Goal: Task Accomplishment & Management: Complete application form

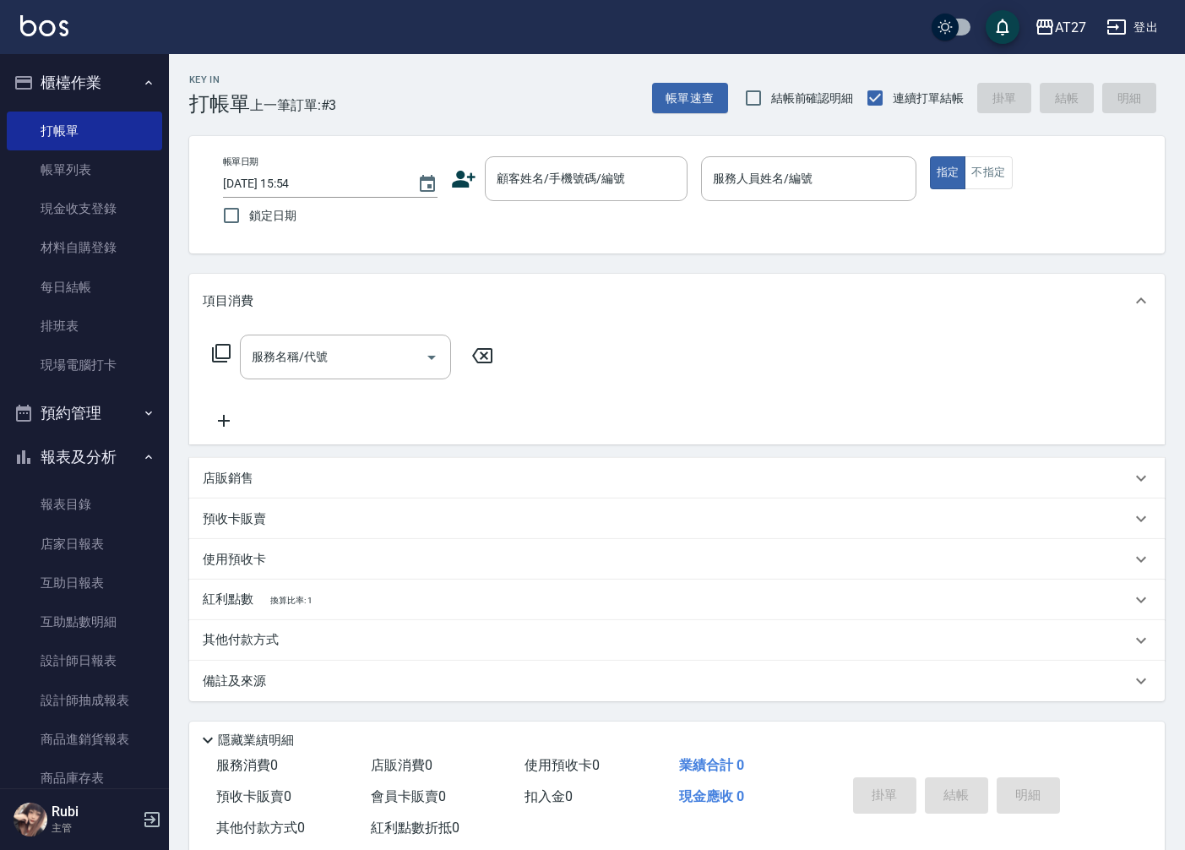
scroll to position [39, 0]
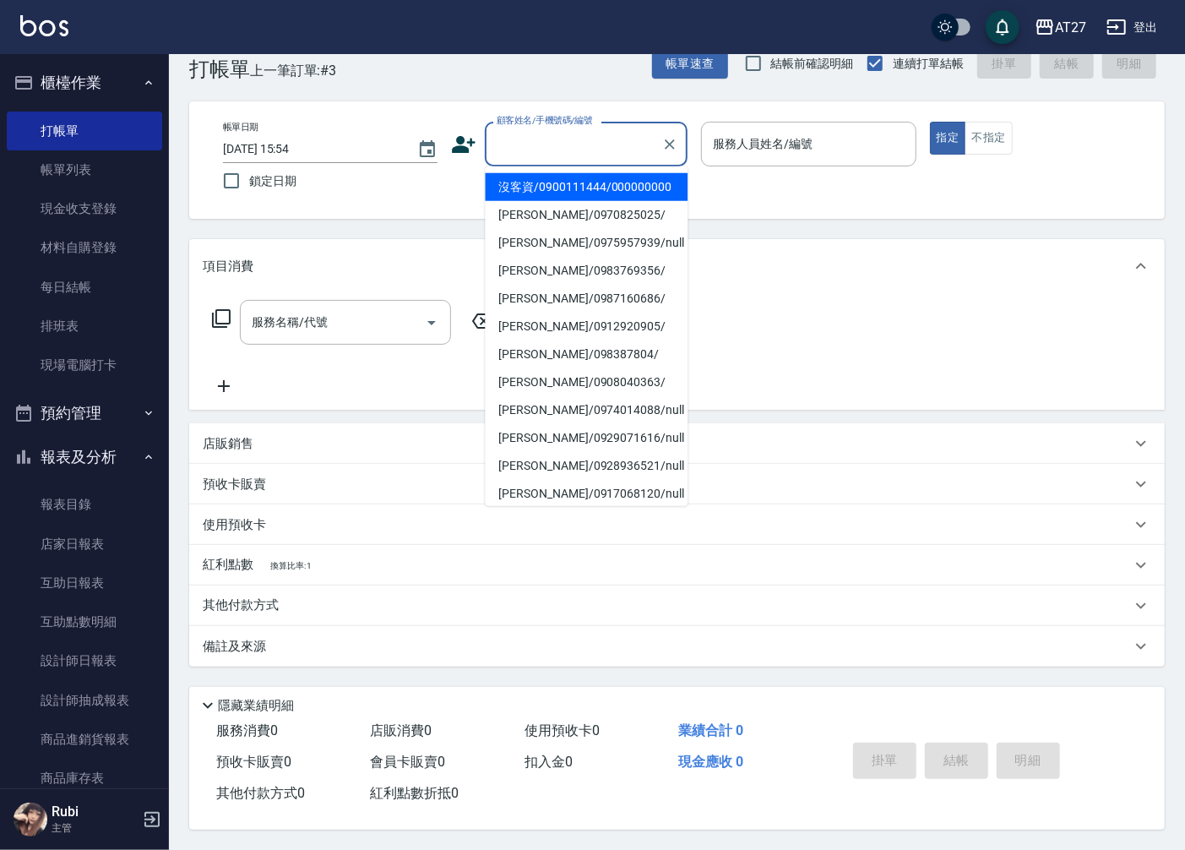
click at [551, 135] on div "顧客姓名/手機號碼/編號 顧客姓名/手機號碼/編號" at bounding box center [586, 144] width 203 height 45
click at [543, 186] on li "沒客資/0900111444/000000000" at bounding box center [586, 187] width 203 height 28
type input "沒客資/0900111444/000000000"
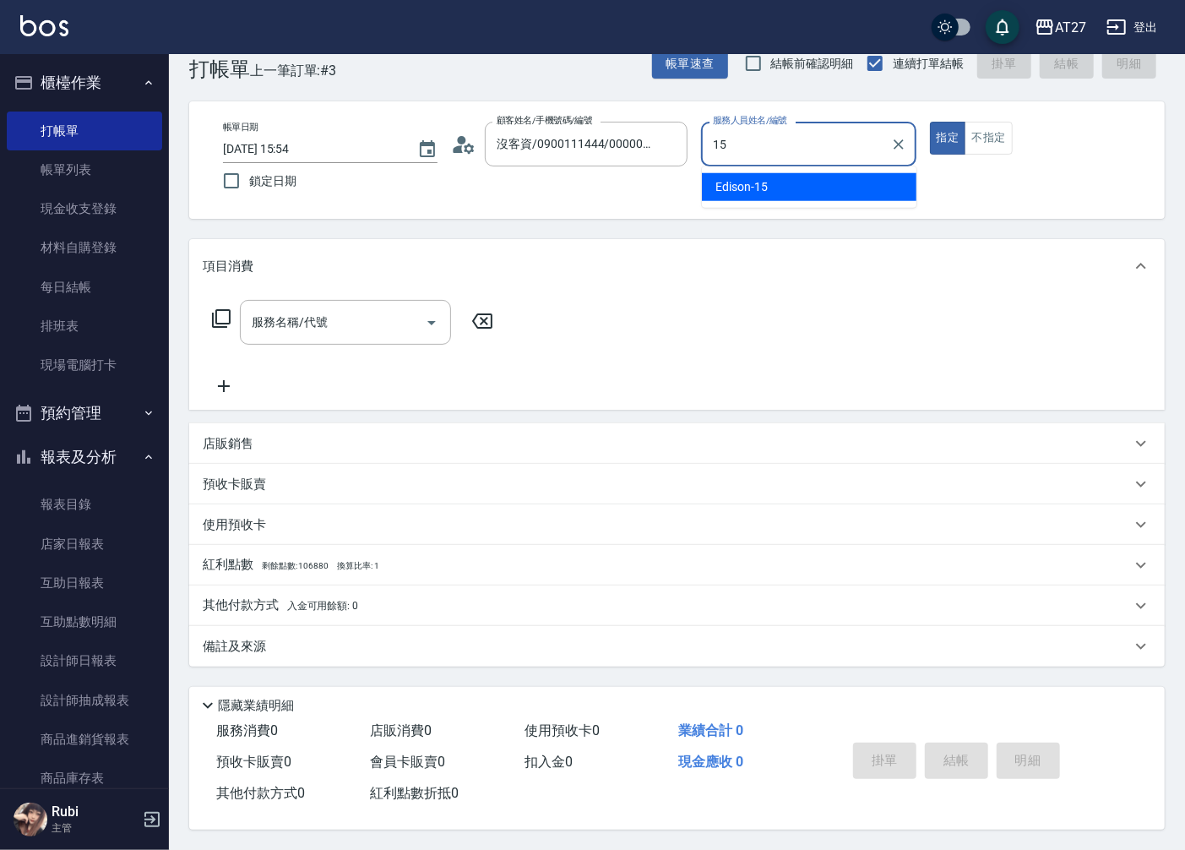
type input "Edison-15"
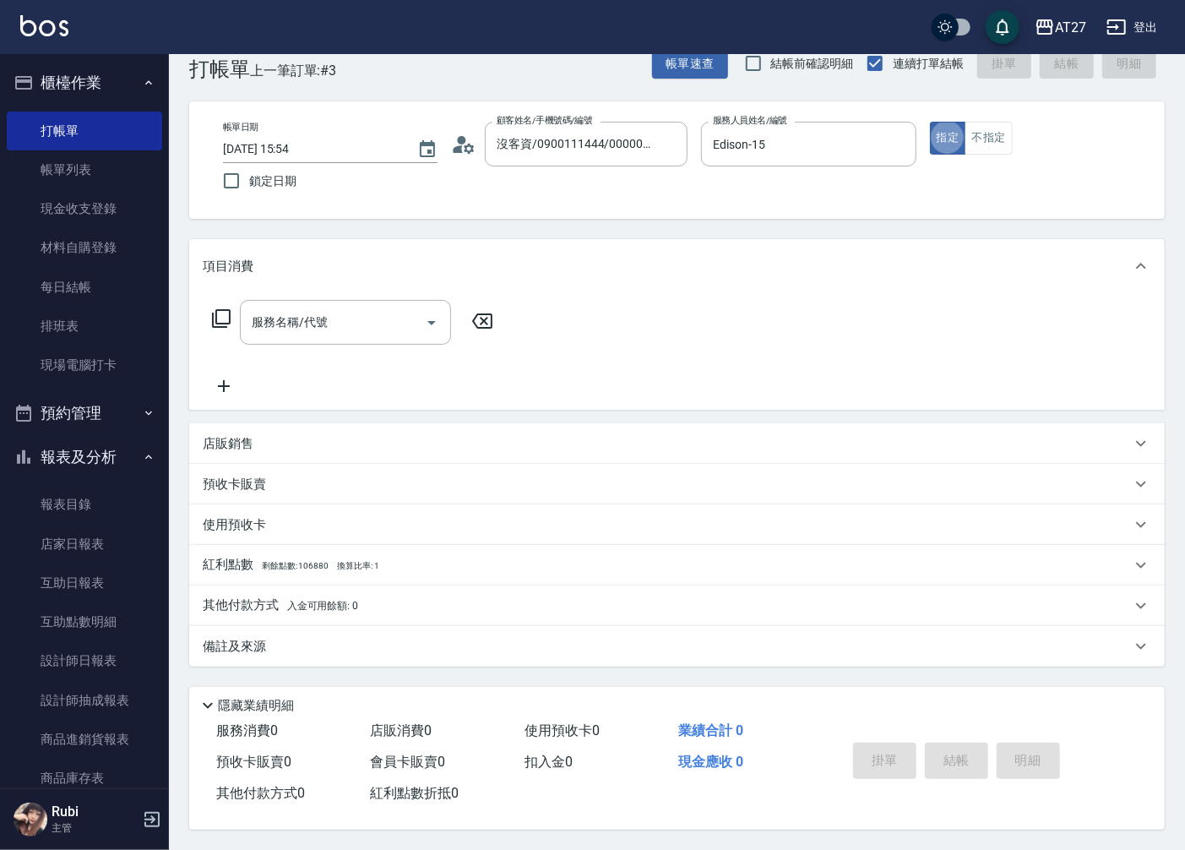
type button "true"
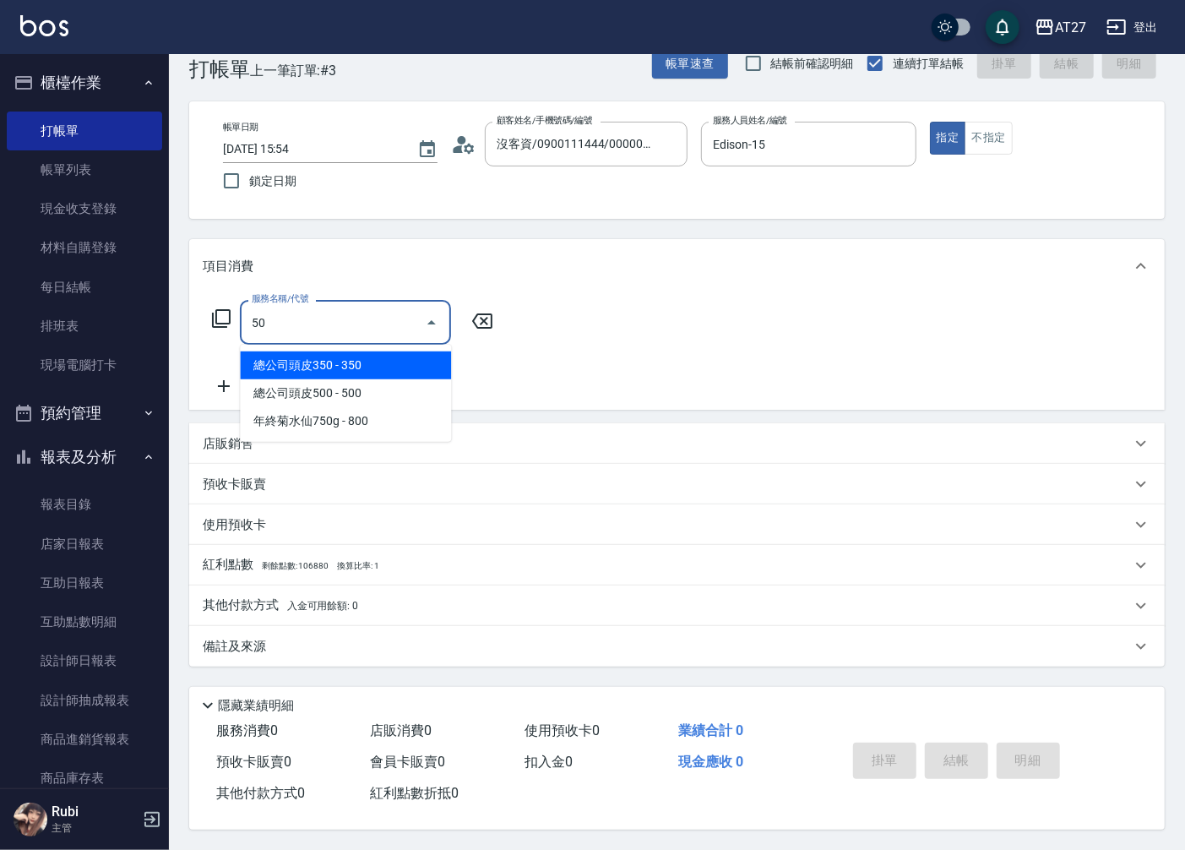
type input "501"
type input "100"
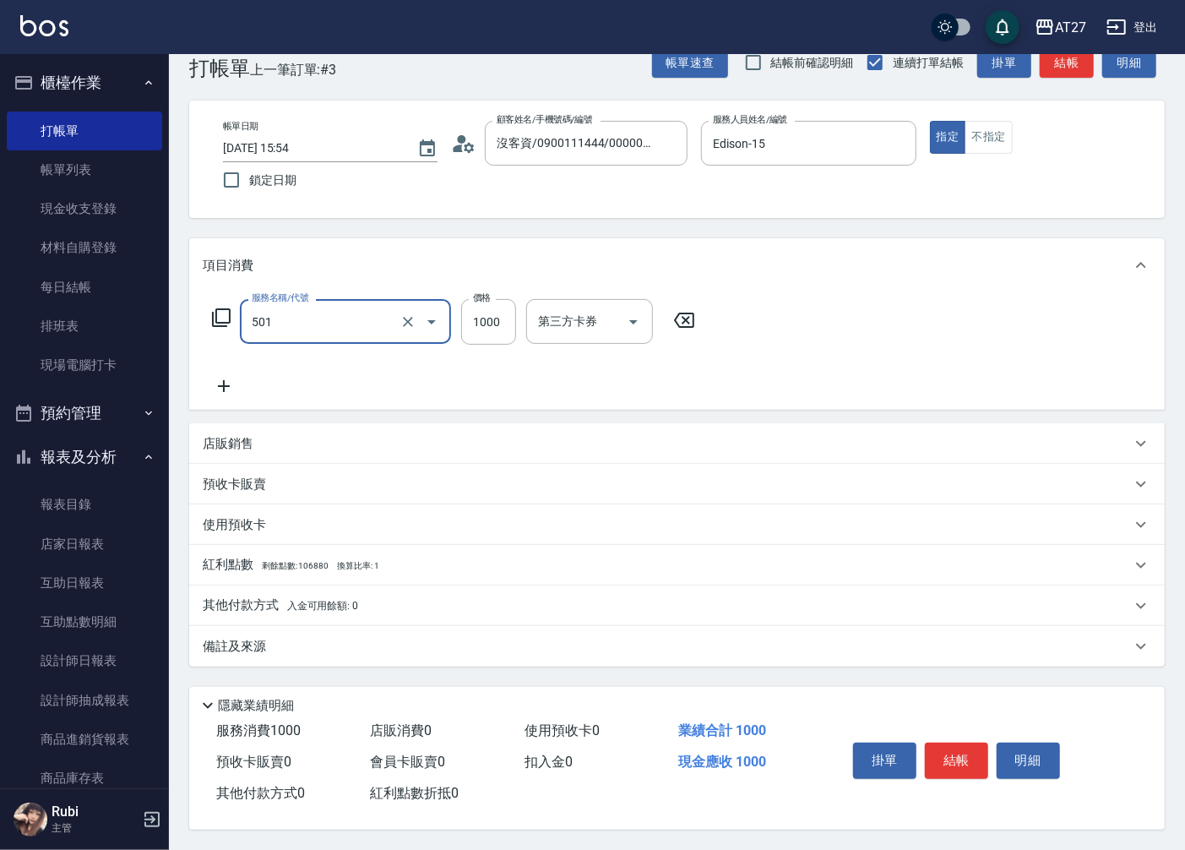
type input "染髮(501)"
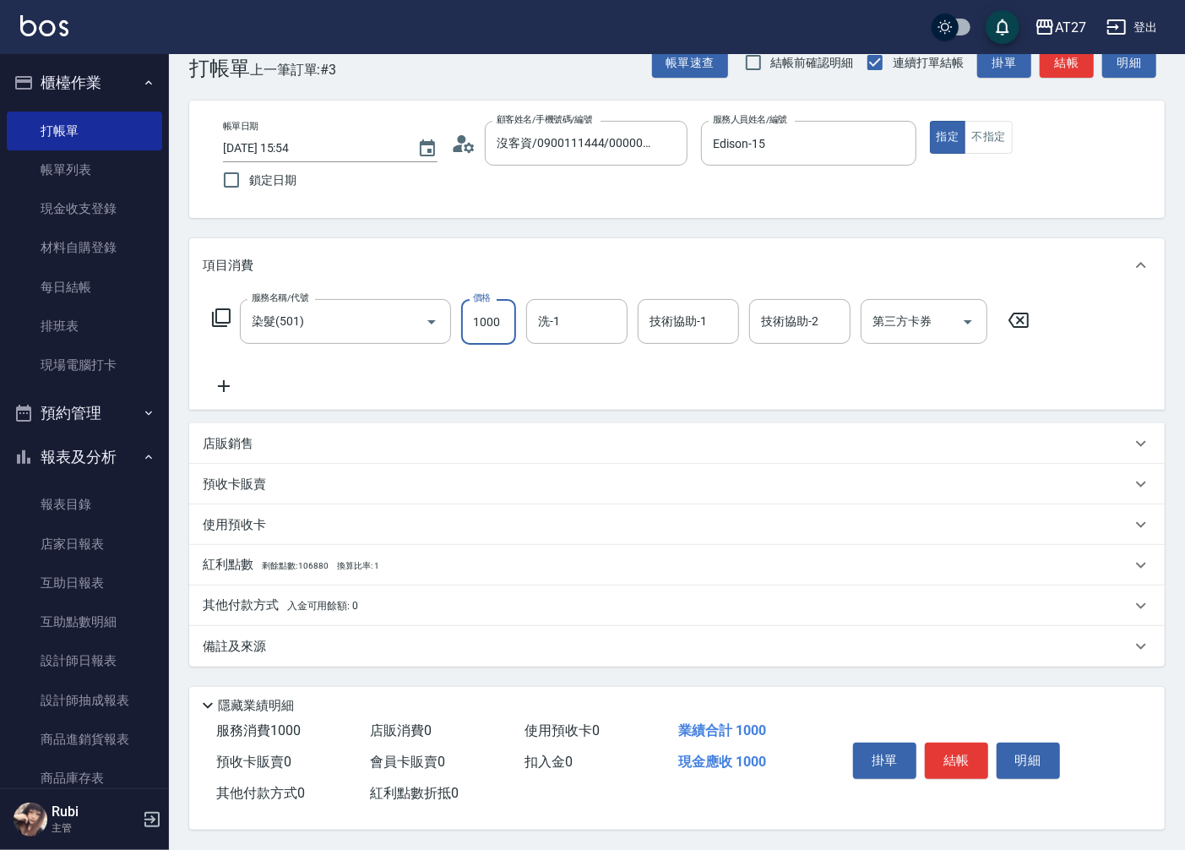
type input "2"
type input "0"
type input "200"
type input "2000"
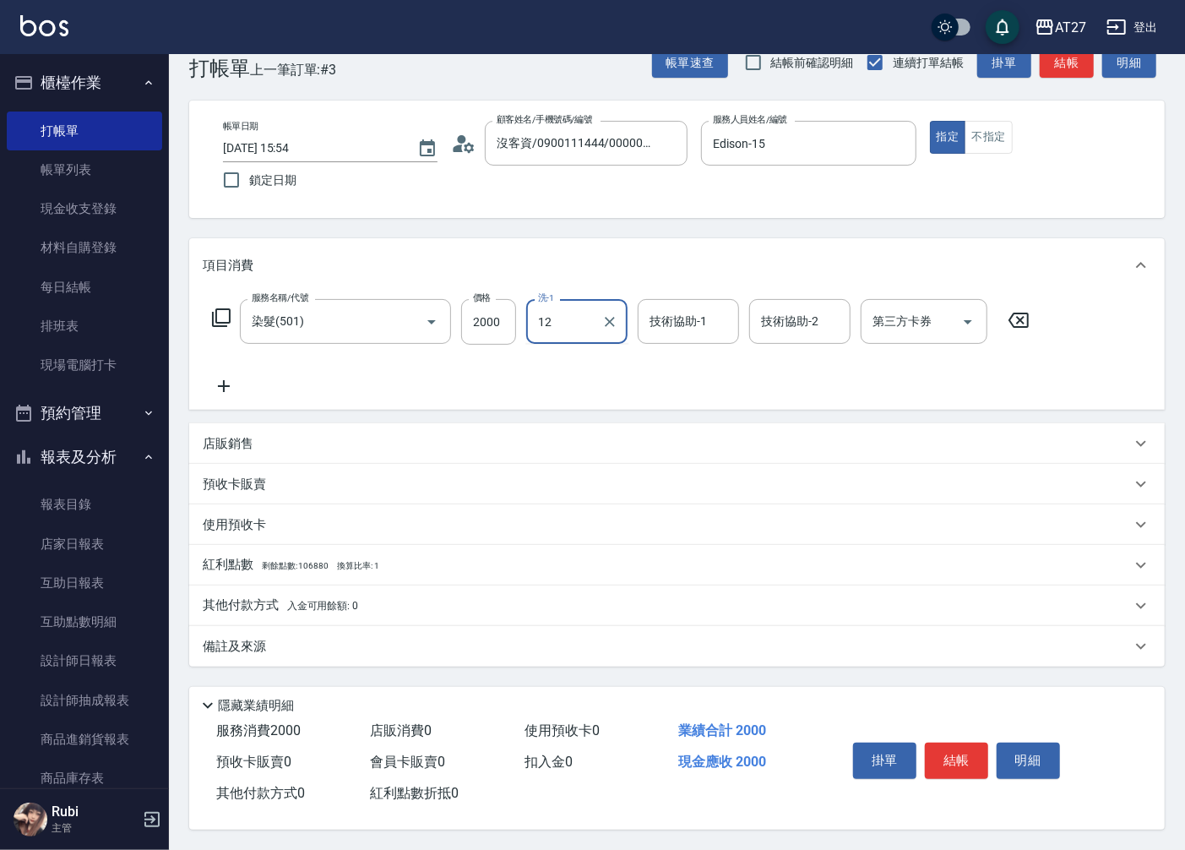
type input "鯨魚-12"
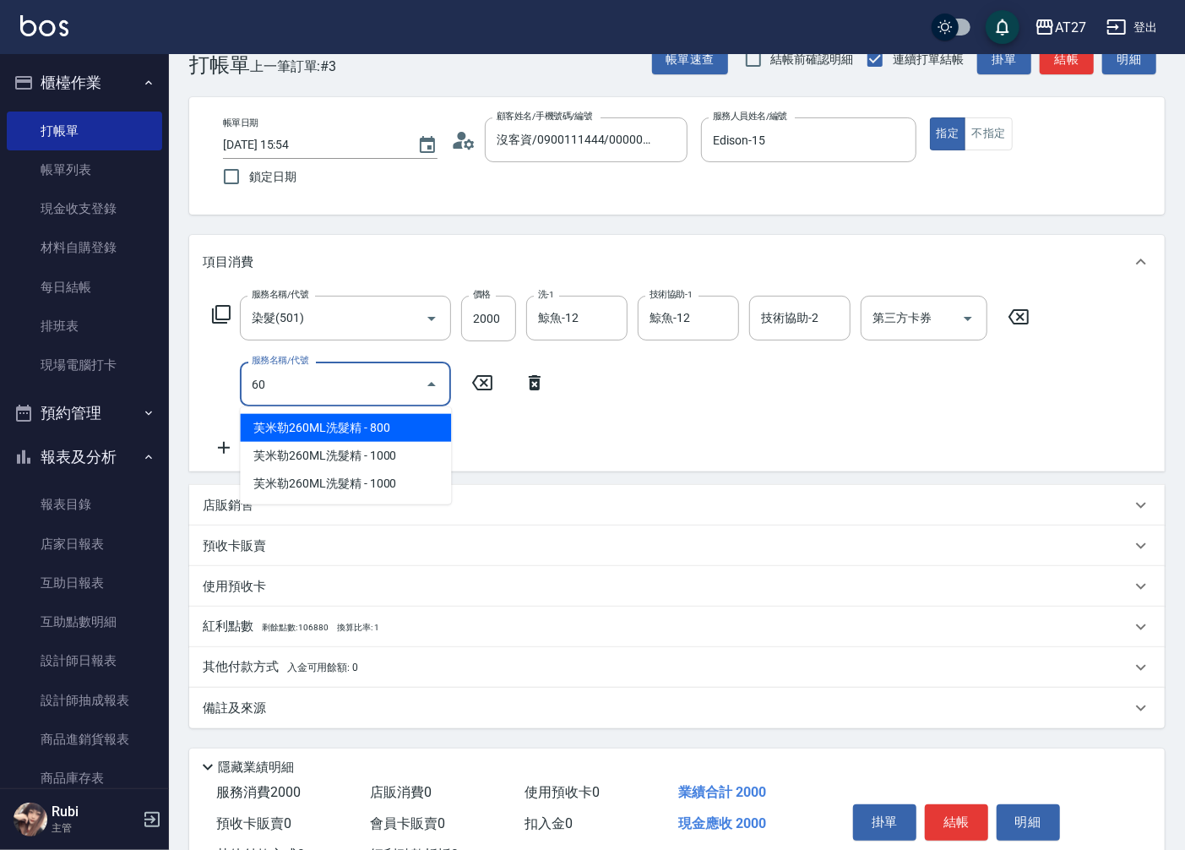
type input "609"
type input "310"
type input "自備三段(609)"
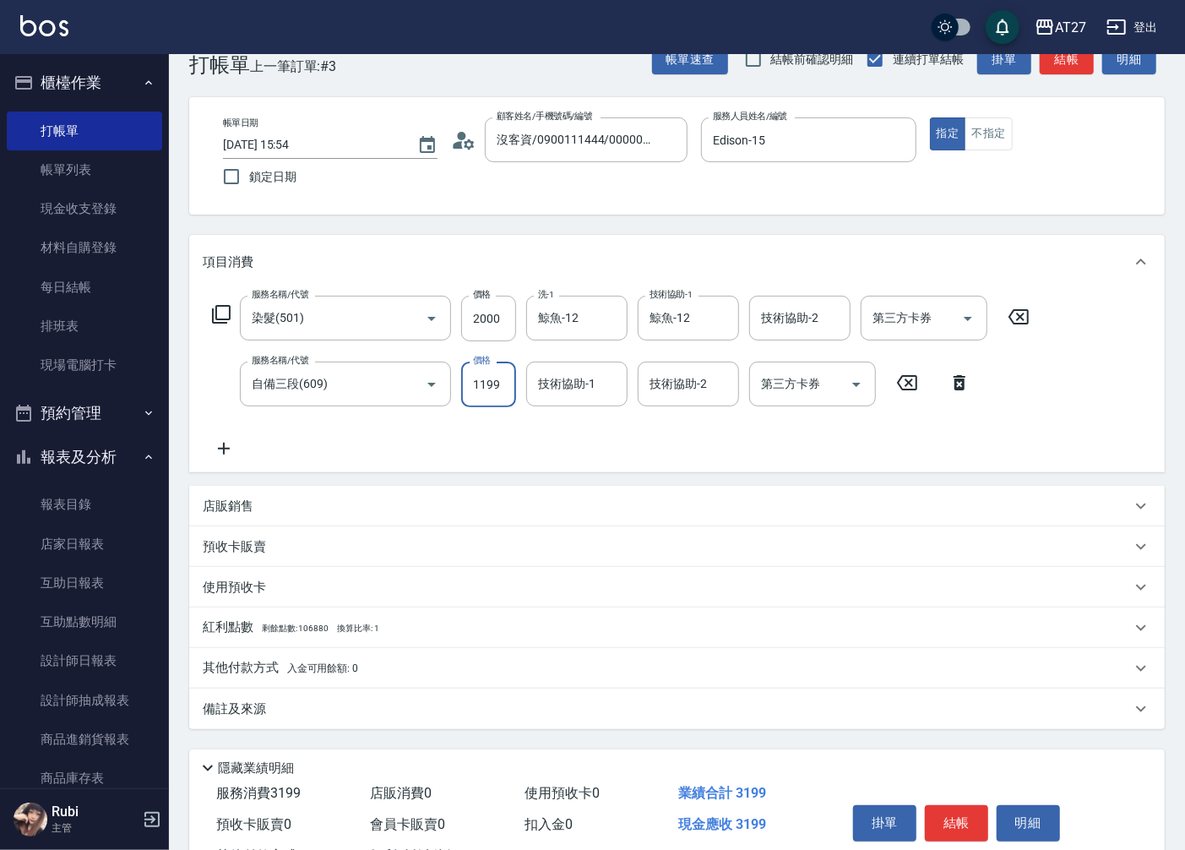
type input "1"
type input "200"
type input "150"
type input "210"
type input "1500"
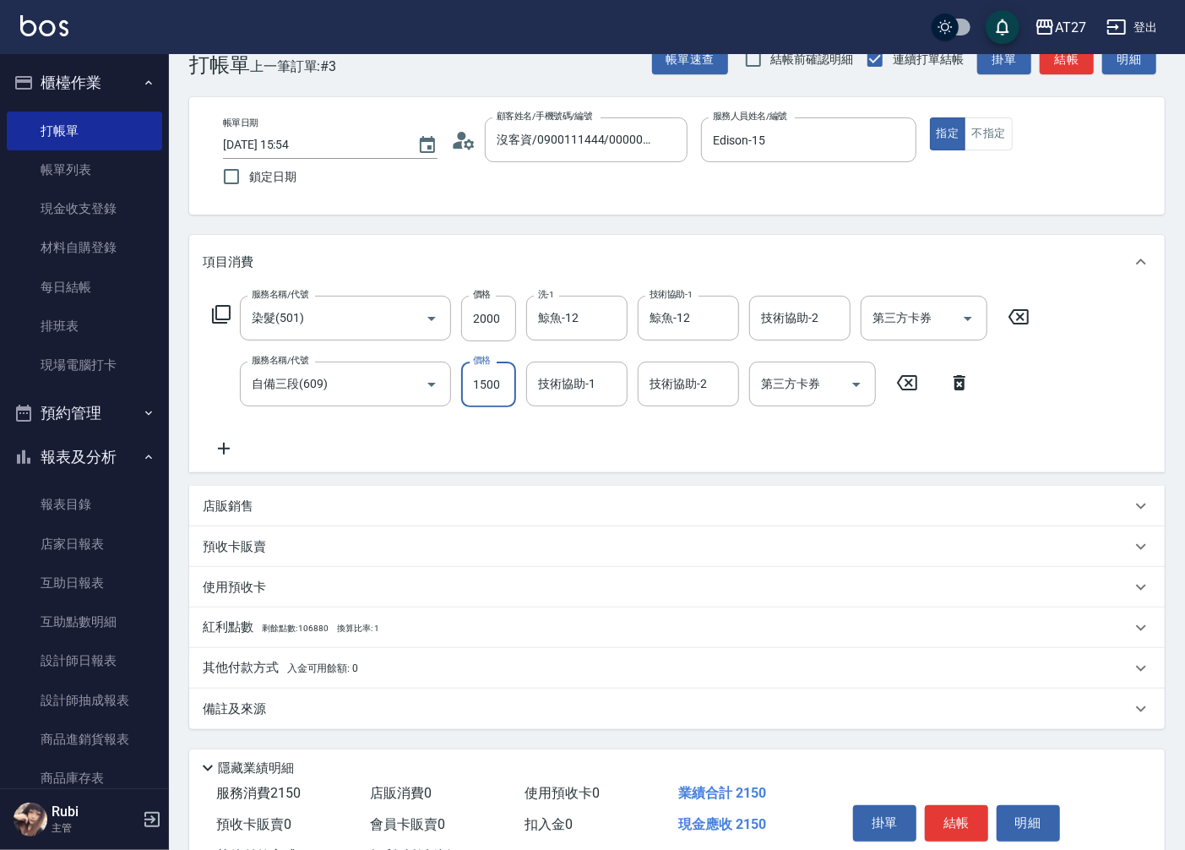
type input "350"
type input "1500"
type input "鯨魚-12"
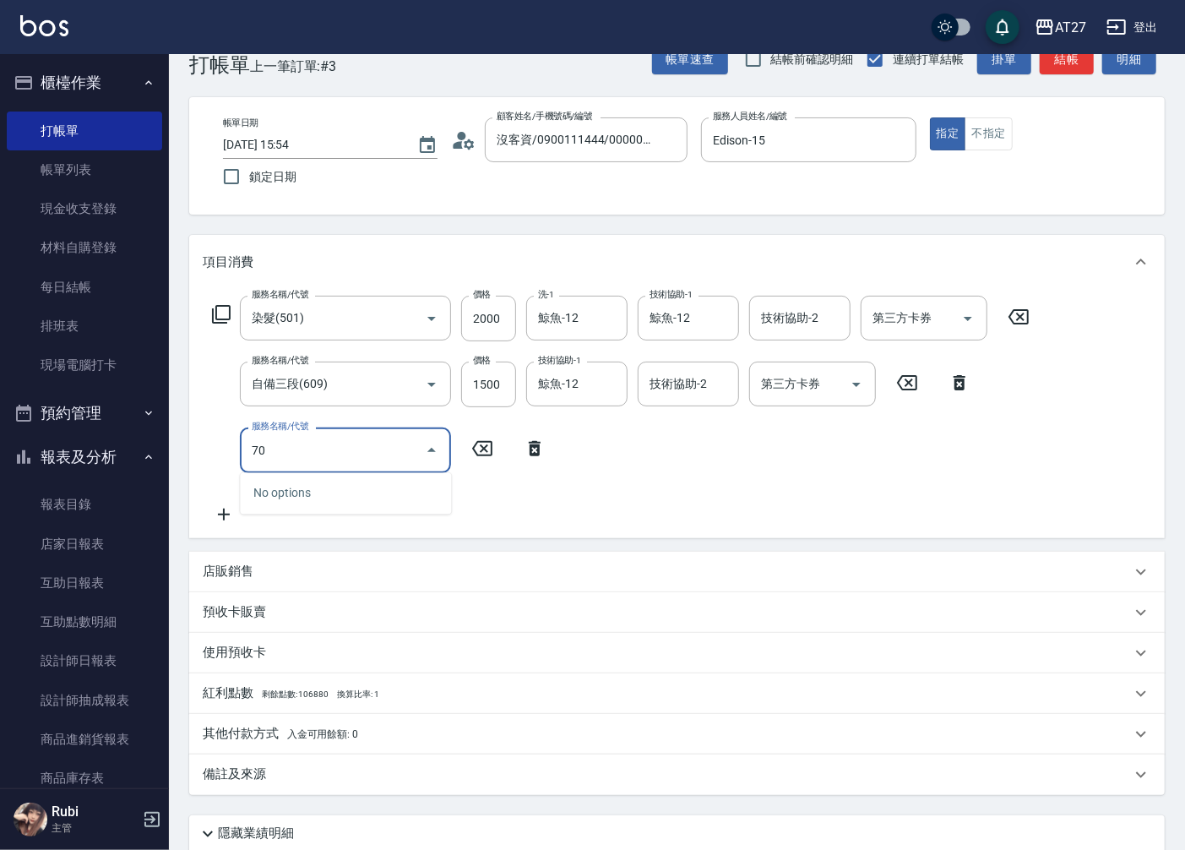
type input "704"
type input "850"
type input "新羽毛鉑金接髮調整(704)"
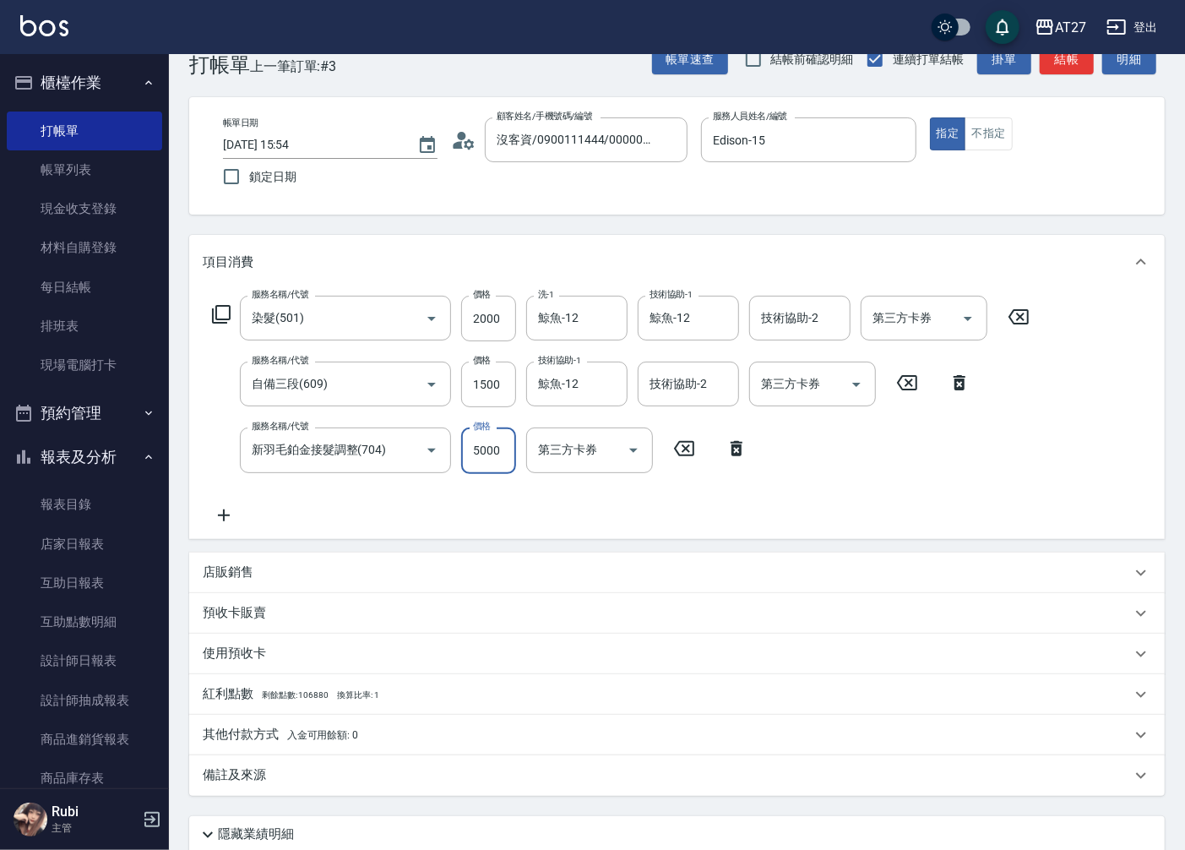
type input "4"
type input "350"
type input "400"
type input "390"
type input "4000"
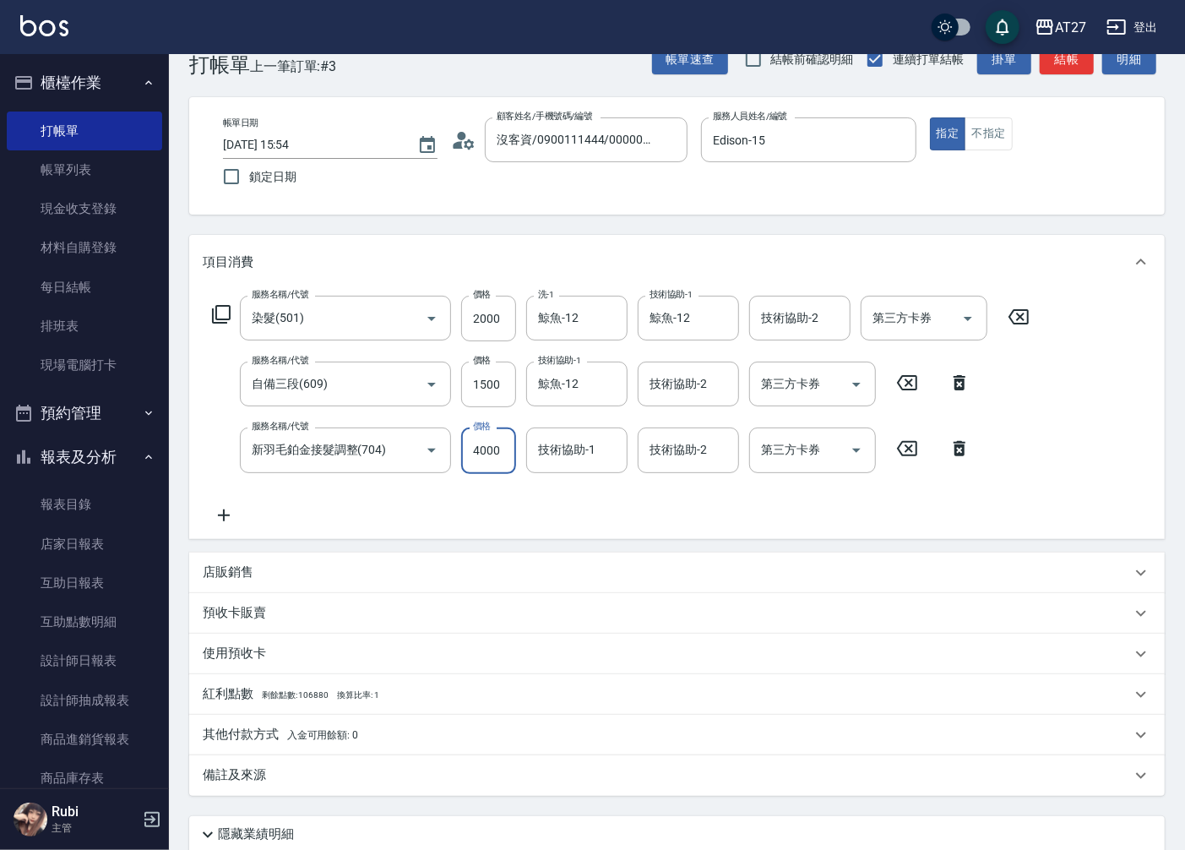
type input "750"
type input "4000"
type input "鯨魚-12"
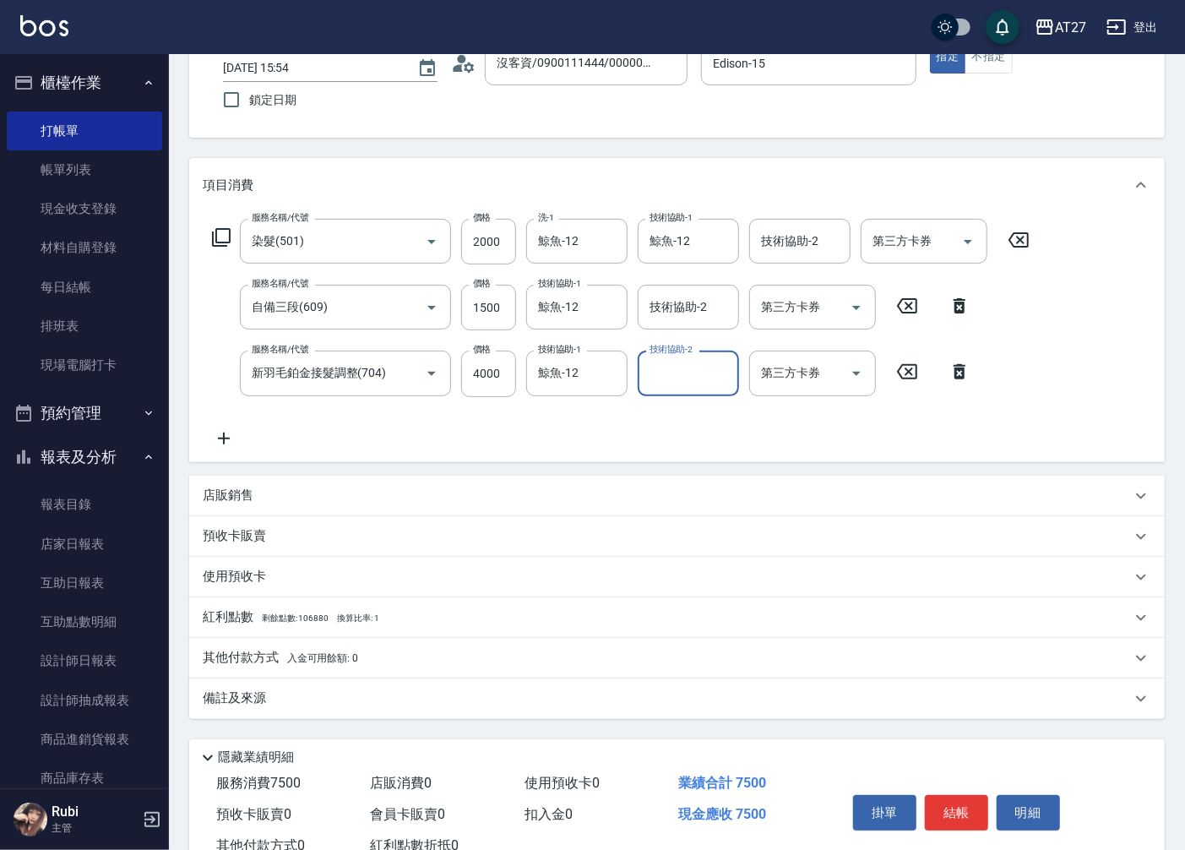
scroll to position [172, 0]
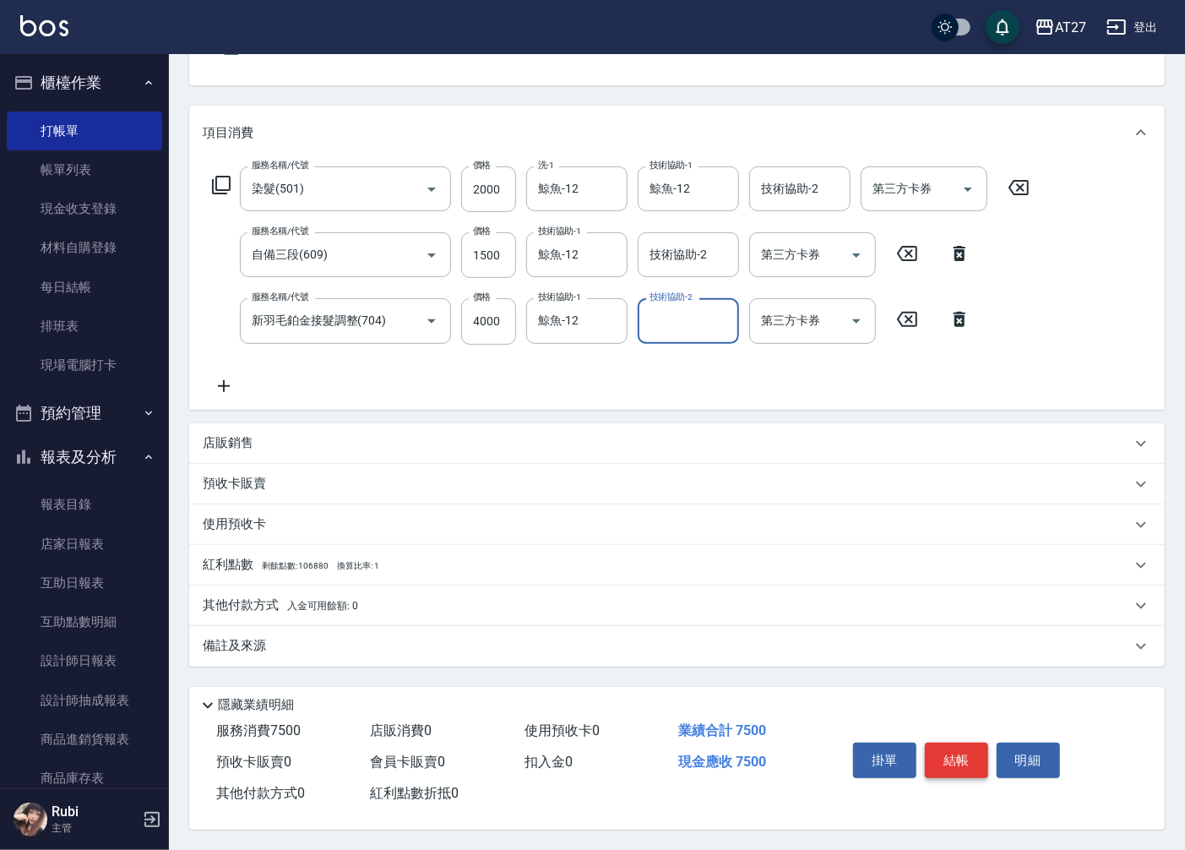
click at [978, 749] on button "結帳" at bounding box center [956, 759] width 63 height 35
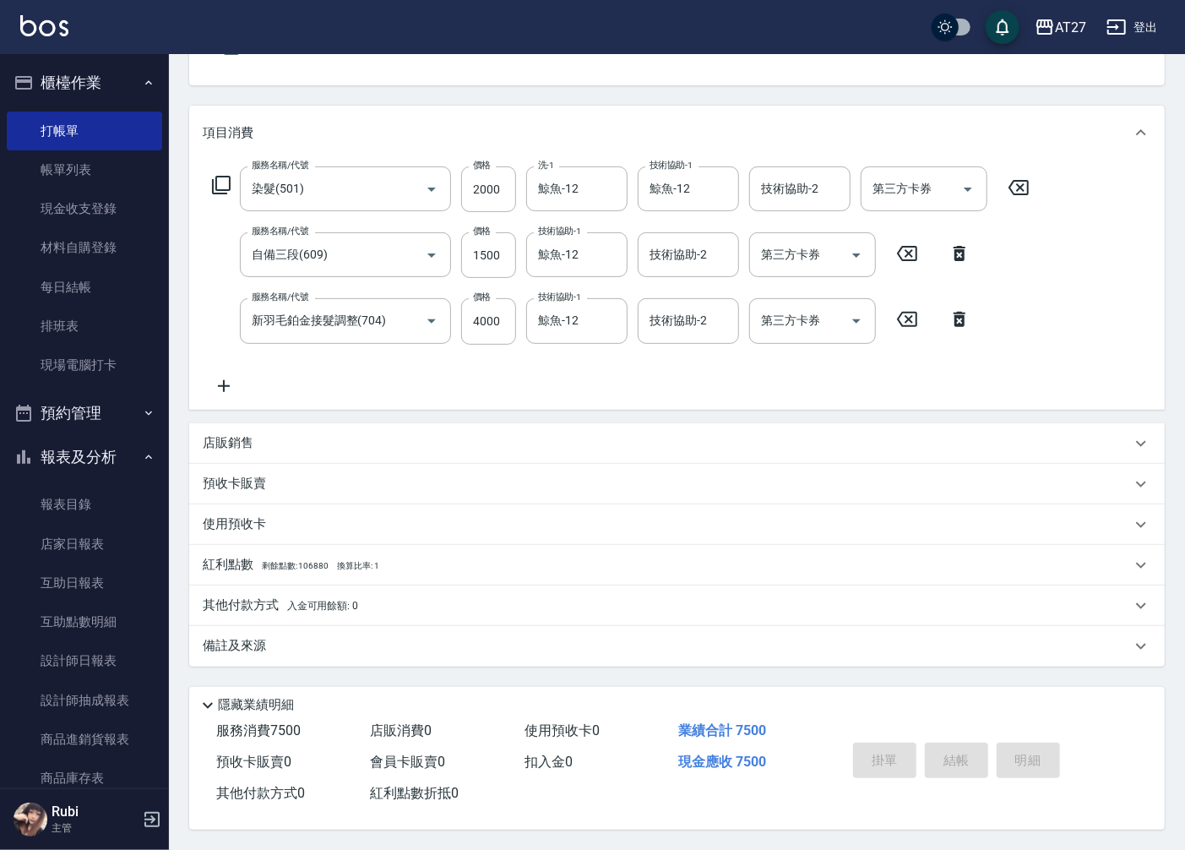
type input "[DATE] 17:14"
type input "0"
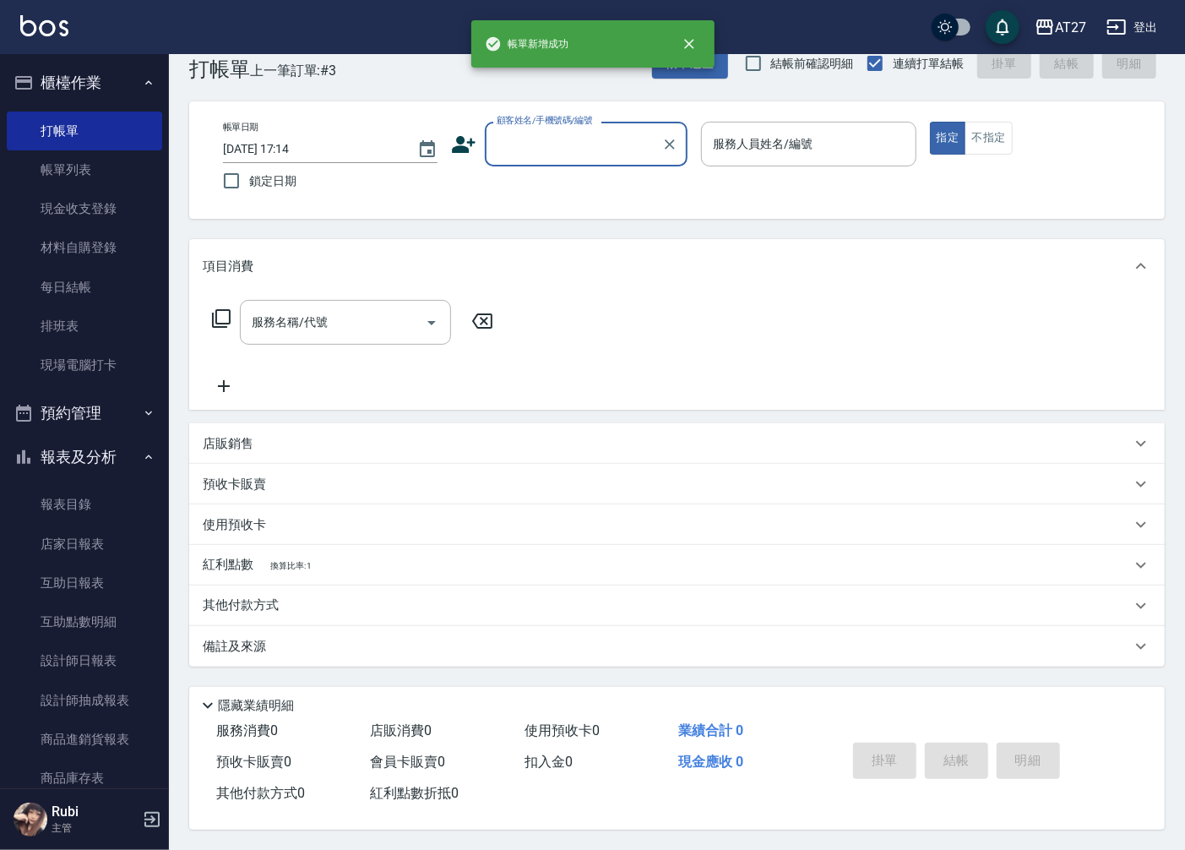
scroll to position [0, 0]
click at [94, 654] on link "設計師日報表" at bounding box center [84, 660] width 155 height 39
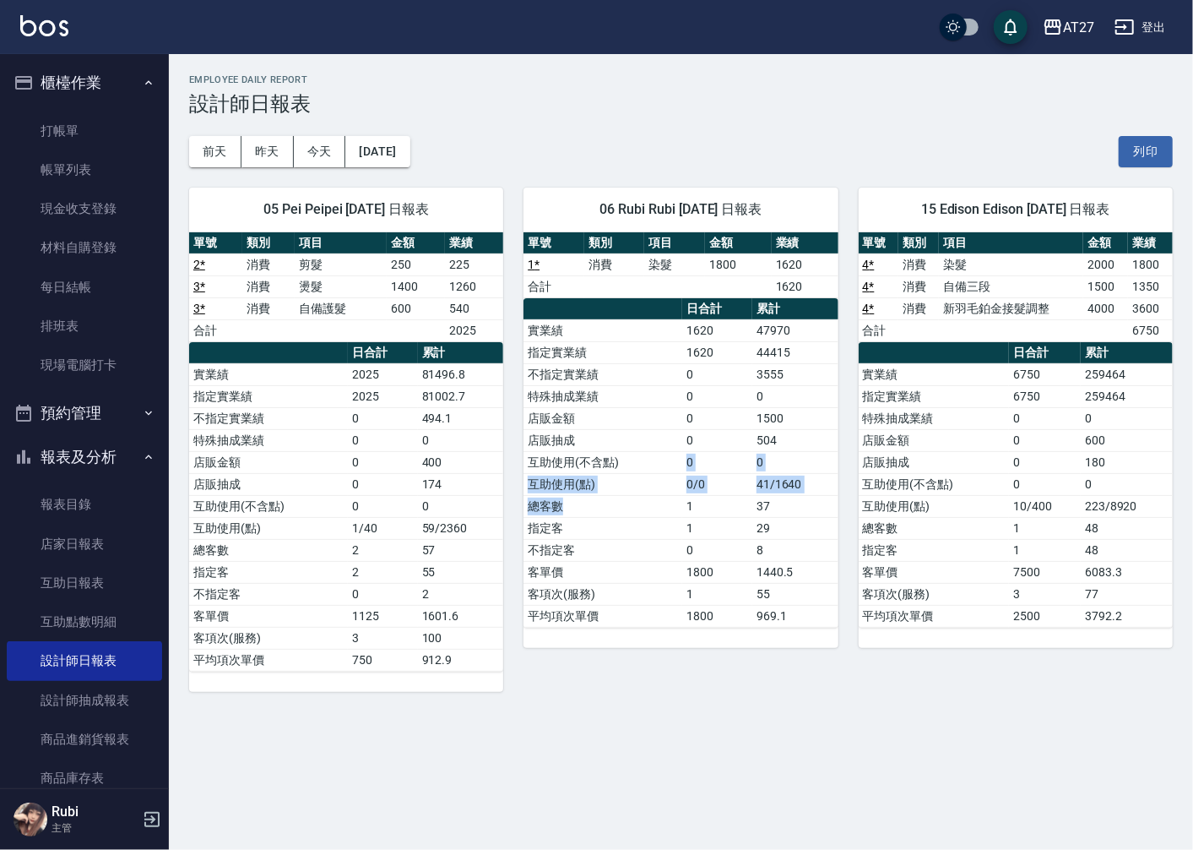
drag, startPoint x: 681, startPoint y: 492, endPoint x: 669, endPoint y: 448, distance: 46.5
click at [669, 448] on tbody "實業績 1620 47970 指定實業績 1620 44415 不指定實業績 0 3555 特殊抽成業績 0 0 店販金額 0 1500 店販抽成 0 504…" at bounding box center [681, 472] width 314 height 307
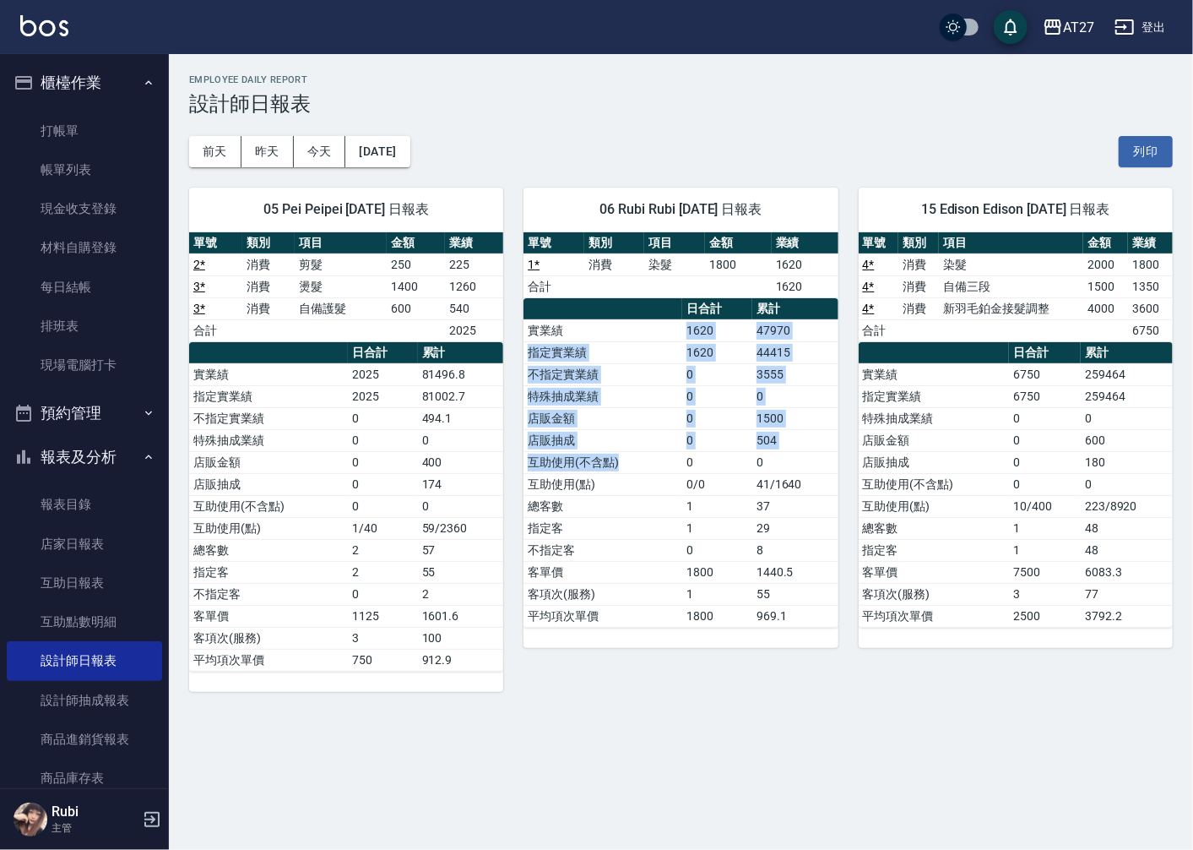
drag, startPoint x: 669, startPoint y: 448, endPoint x: 667, endPoint y: 475, distance: 27.1
click at [667, 475] on tbody "實業績 1620 47970 指定實業績 1620 44415 不指定實業績 0 3555 特殊抽成業績 0 0 店販金額 0 1500 店販抽成 0 504…" at bounding box center [681, 472] width 314 height 307
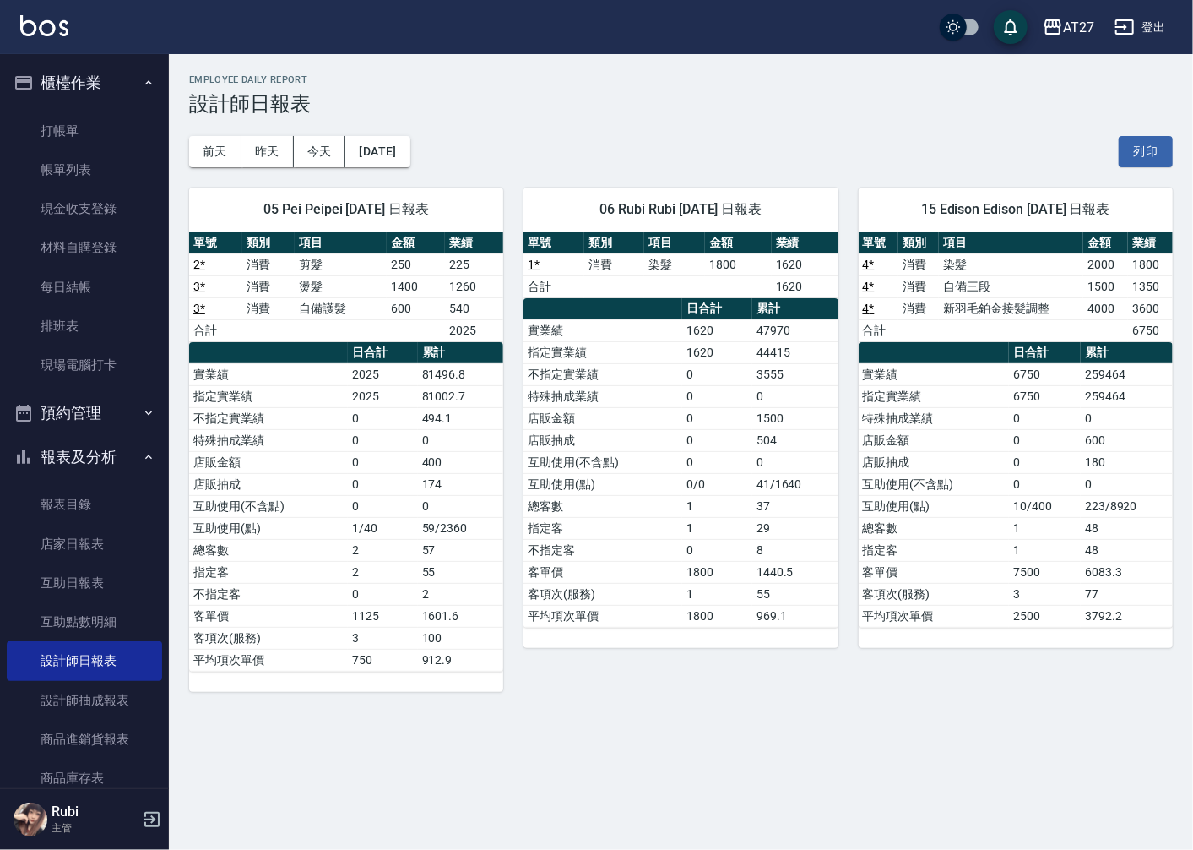
drag, startPoint x: 667, startPoint y: 475, endPoint x: 677, endPoint y: 535, distance: 61.6
click at [677, 535] on td "指定客" at bounding box center [603, 528] width 159 height 22
drag, startPoint x: 665, startPoint y: 501, endPoint x: 636, endPoint y: 459, distance: 51.5
click at [636, 459] on tbody "實業績 1620 47970 指定實業績 1620 44415 不指定實業績 0 3555 特殊抽成業績 0 0 店販金額 0 1500 店販抽成 0 504…" at bounding box center [681, 472] width 314 height 307
drag, startPoint x: 636, startPoint y: 459, endPoint x: 650, endPoint y: 496, distance: 39.8
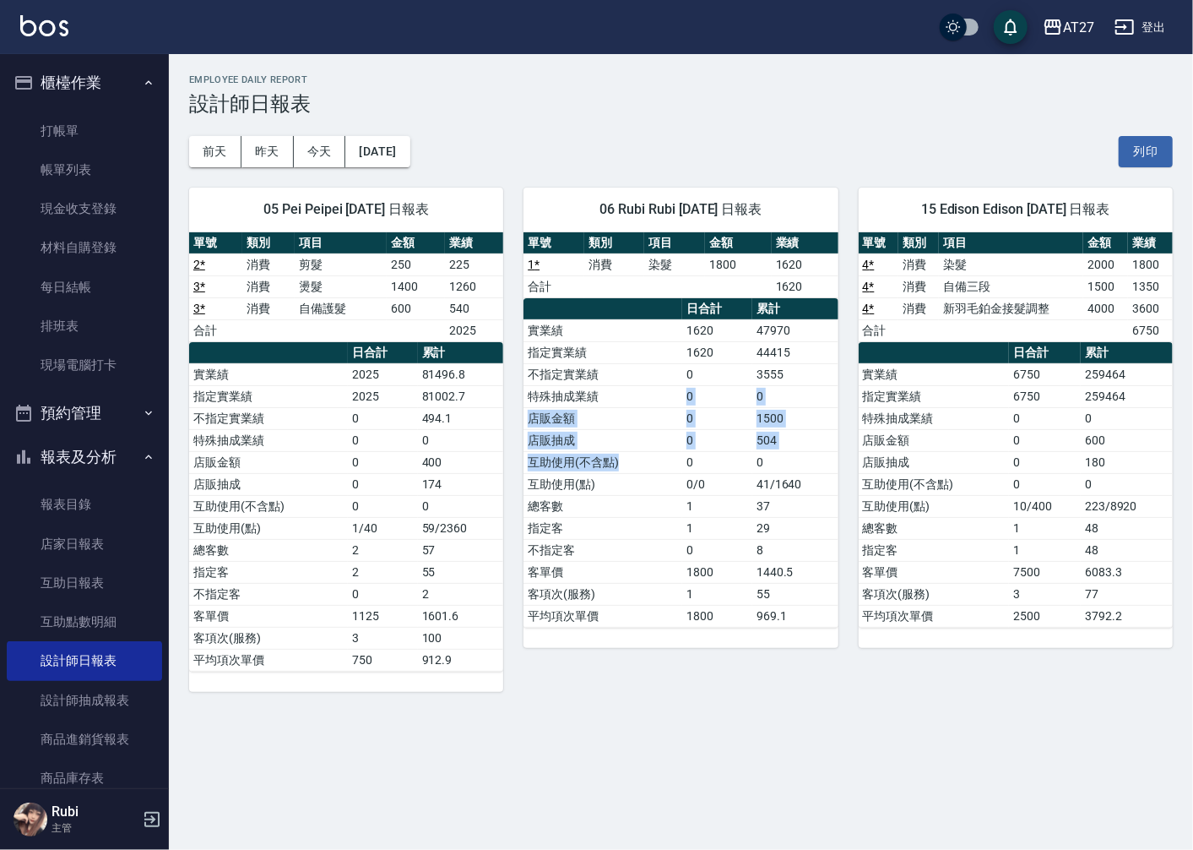
click at [650, 496] on tbody "實業績 1620 47970 指定實業績 1620 44415 不指定實業績 0 3555 特殊抽成業績 0 0 店販金額 0 1500 店販抽成 0 504…" at bounding box center [681, 472] width 314 height 307
drag, startPoint x: 650, startPoint y: 496, endPoint x: 660, endPoint y: 532, distance: 37.7
click at [660, 532] on td "指定客" at bounding box center [603, 528] width 159 height 22
drag, startPoint x: 639, startPoint y: 484, endPoint x: 627, endPoint y: 465, distance: 22.5
click at [627, 465] on tbody "實業績 1620 47970 指定實業績 1620 44415 不指定實業績 0 3555 特殊抽成業績 0 0 店販金額 0 1500 店販抽成 0 504…" at bounding box center [681, 472] width 314 height 307
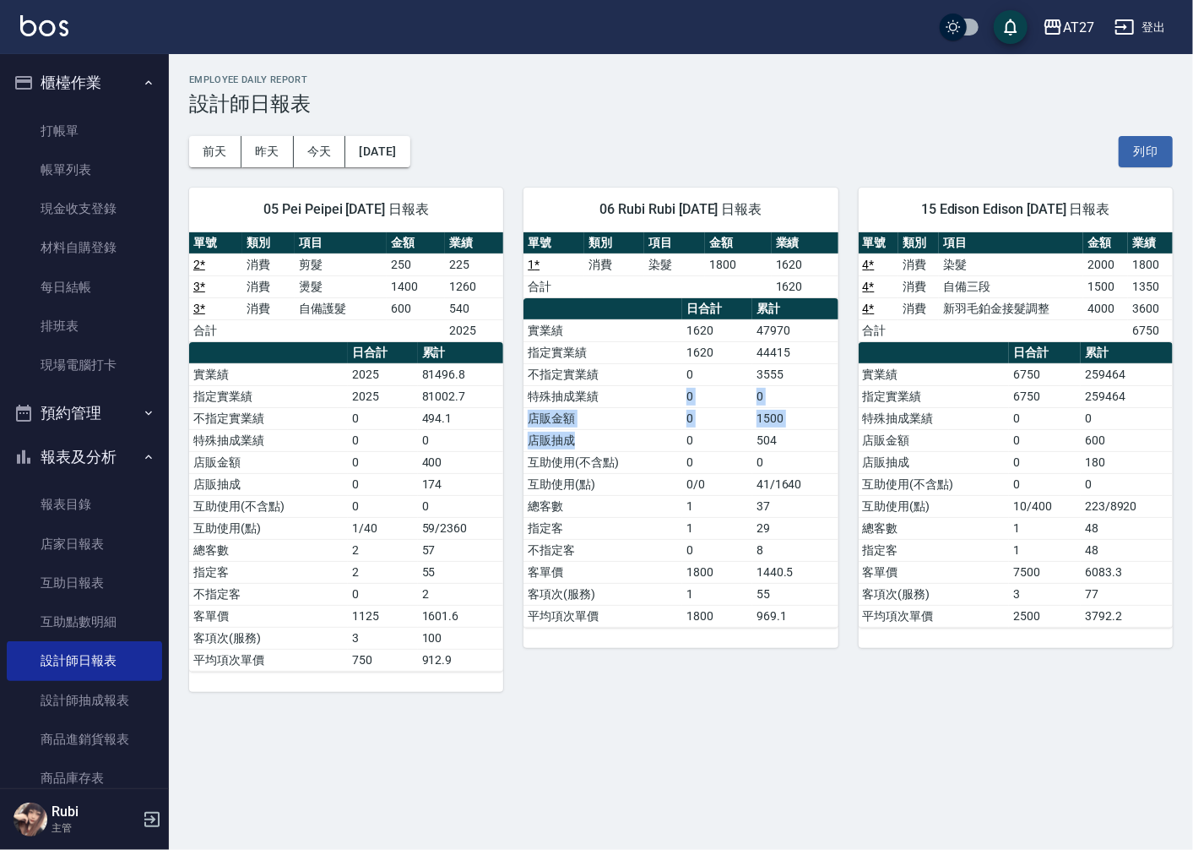
drag, startPoint x: 627, startPoint y: 465, endPoint x: 629, endPoint y: 485, distance: 19.6
click at [629, 485] on tbody "實業績 1620 47970 指定實業績 1620 44415 不指定實業績 0 3555 特殊抽成業績 0 0 店販金額 0 1500 店販抽成 0 504…" at bounding box center [681, 472] width 314 height 307
drag, startPoint x: 629, startPoint y: 485, endPoint x: 635, endPoint y: 508, distance: 24.4
click at [635, 510] on td "總客數" at bounding box center [603, 506] width 159 height 22
drag, startPoint x: 626, startPoint y: 475, endPoint x: 622, endPoint y: 451, distance: 23.9
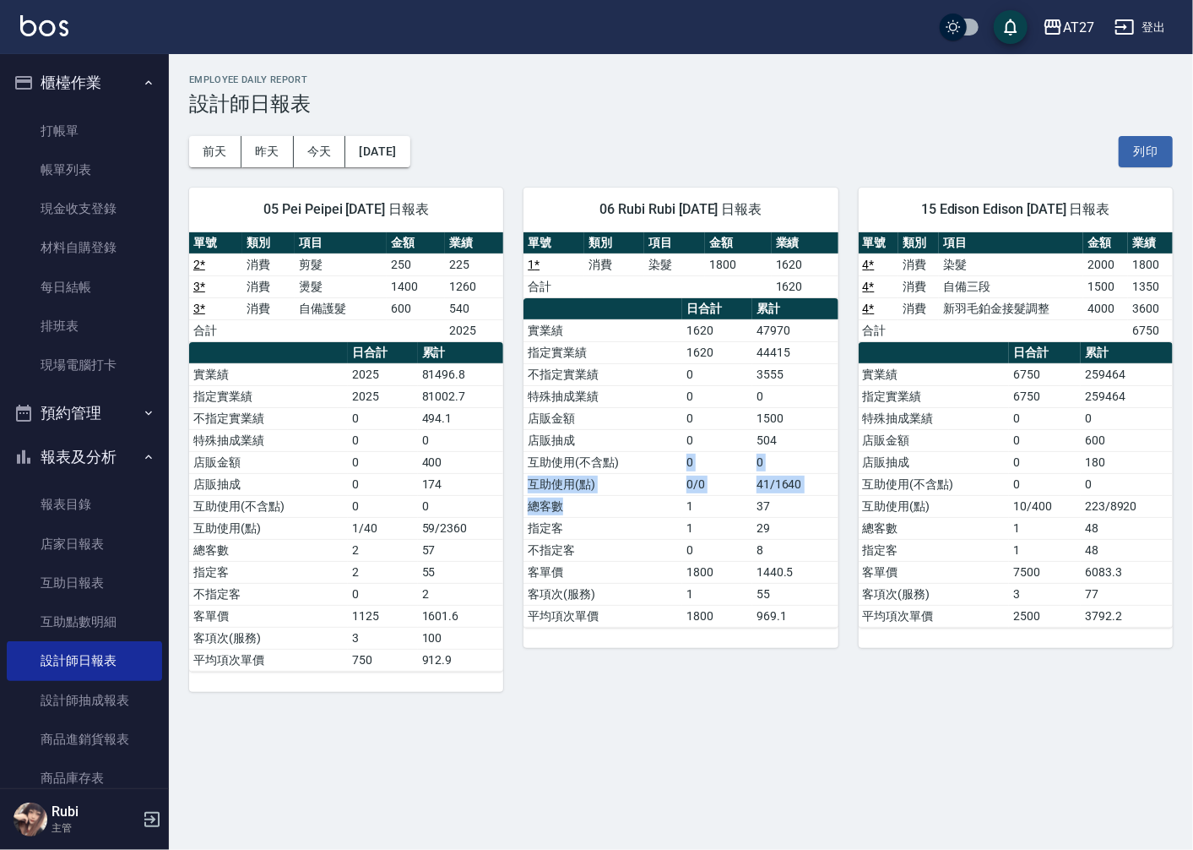
click at [622, 451] on tbody "實業績 1620 47970 指定實業績 1620 44415 不指定實業績 0 3555 特殊抽成業績 0 0 店販金額 0 1500 店販抽成 0 504…" at bounding box center [681, 472] width 314 height 307
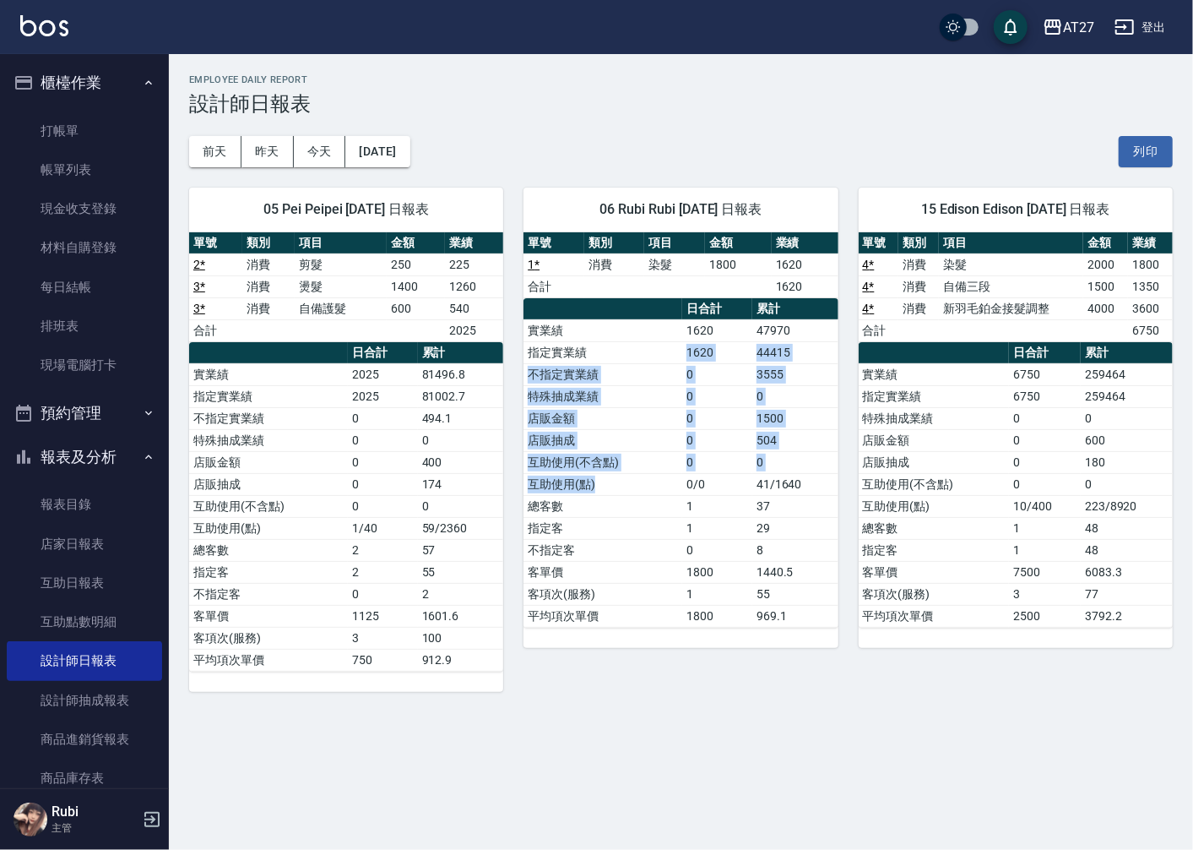
drag, startPoint x: 622, startPoint y: 451, endPoint x: 655, endPoint y: 488, distance: 49.7
click at [655, 488] on tbody "實業績 1620 47970 指定實業績 1620 44415 不指定實業績 0 3555 特殊抽成業績 0 0 店販金額 0 1500 店販抽成 0 504…" at bounding box center [681, 472] width 314 height 307
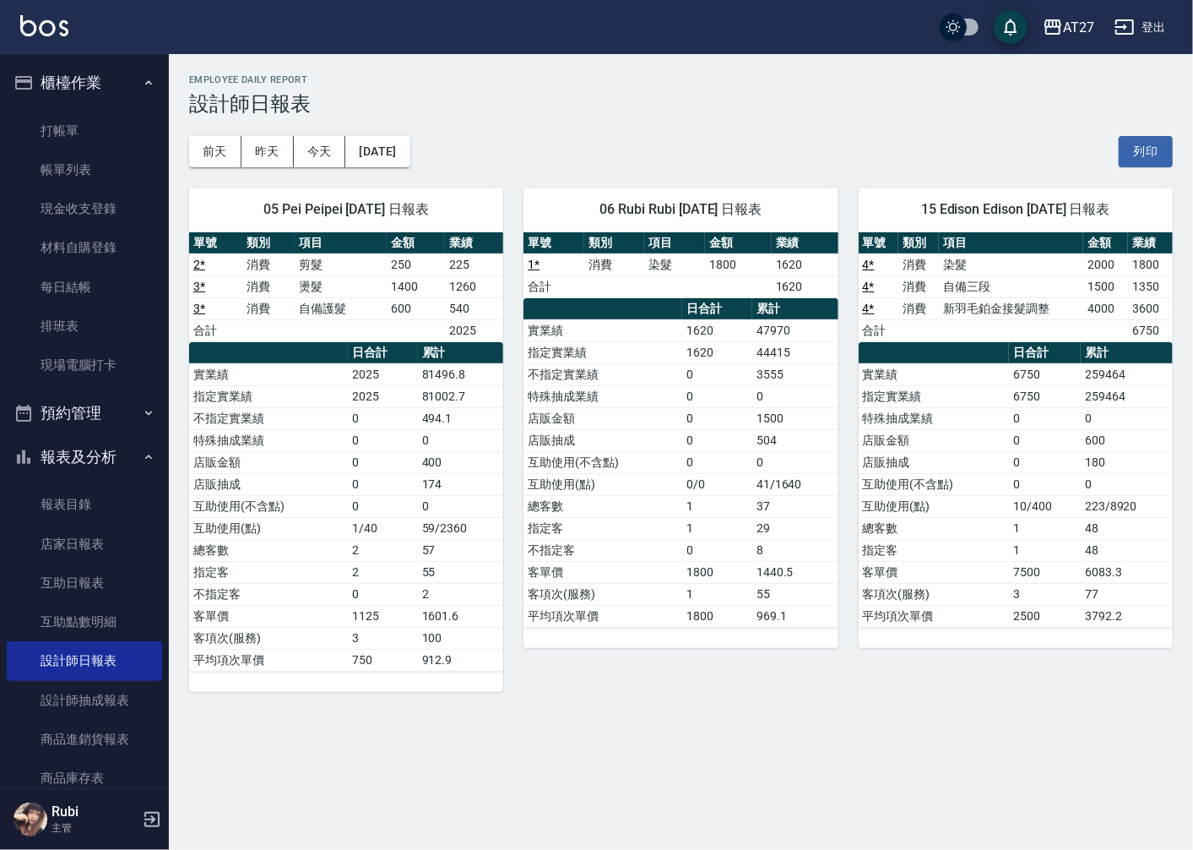
drag, startPoint x: 655, startPoint y: 488, endPoint x: 652, endPoint y: 535, distance: 47.4
click at [652, 535] on tbody "實業績 1620 47970 指定實業績 1620 44415 不指定實業績 0 3555 特殊抽成業績 0 0 店販金額 0 1500 店販抽成 0 504…" at bounding box center [681, 472] width 314 height 307
drag, startPoint x: 652, startPoint y: 535, endPoint x: 634, endPoint y: 481, distance: 56.9
click at [634, 481] on tbody "實業績 1620 47970 指定實業績 1620 44415 不指定實業績 0 3555 特殊抽成業績 0 0 店販金額 0 1500 店販抽成 0 504…" at bounding box center [681, 472] width 314 height 307
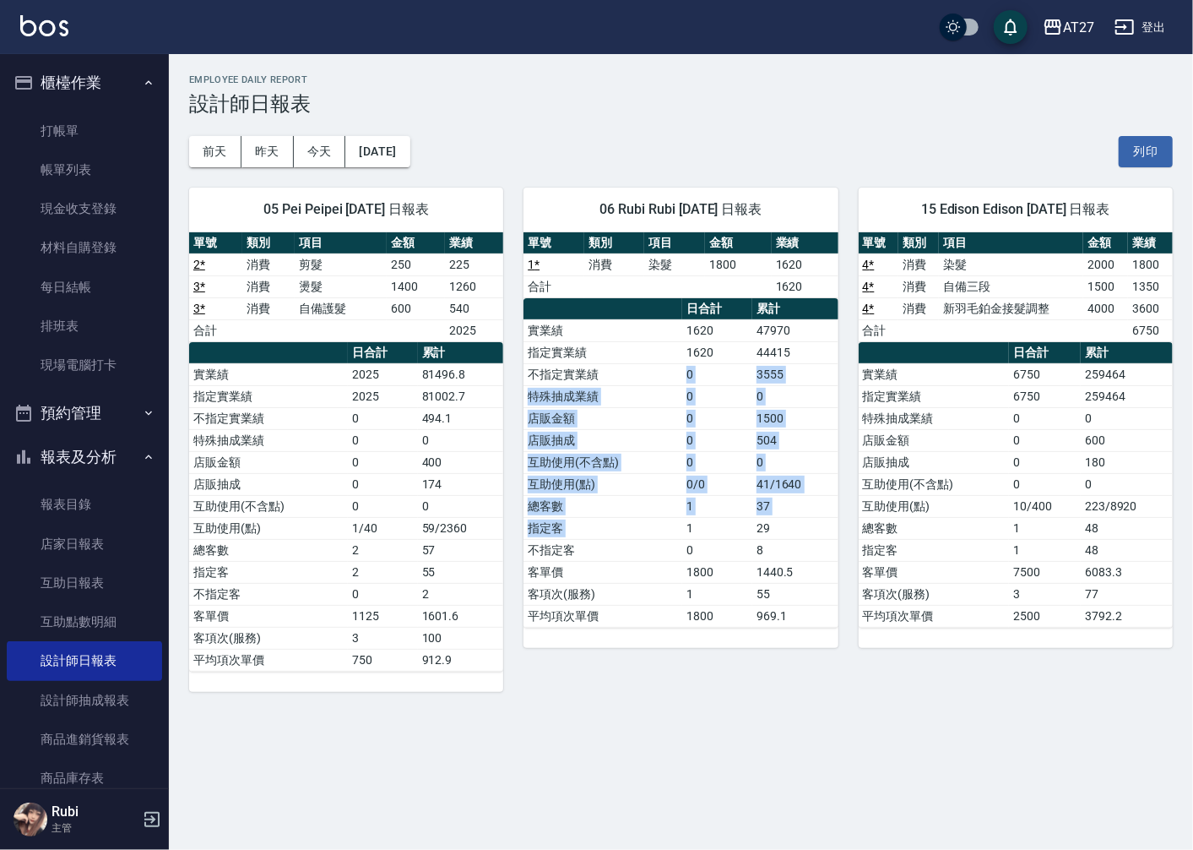
drag, startPoint x: 634, startPoint y: 481, endPoint x: 688, endPoint y: 533, distance: 74.7
click at [688, 533] on tbody "實業績 1620 47970 指定實業績 1620 44415 不指定實業績 0 3555 特殊抽成業績 0 0 店販金額 0 1500 店販抽成 0 504…" at bounding box center [681, 472] width 314 height 307
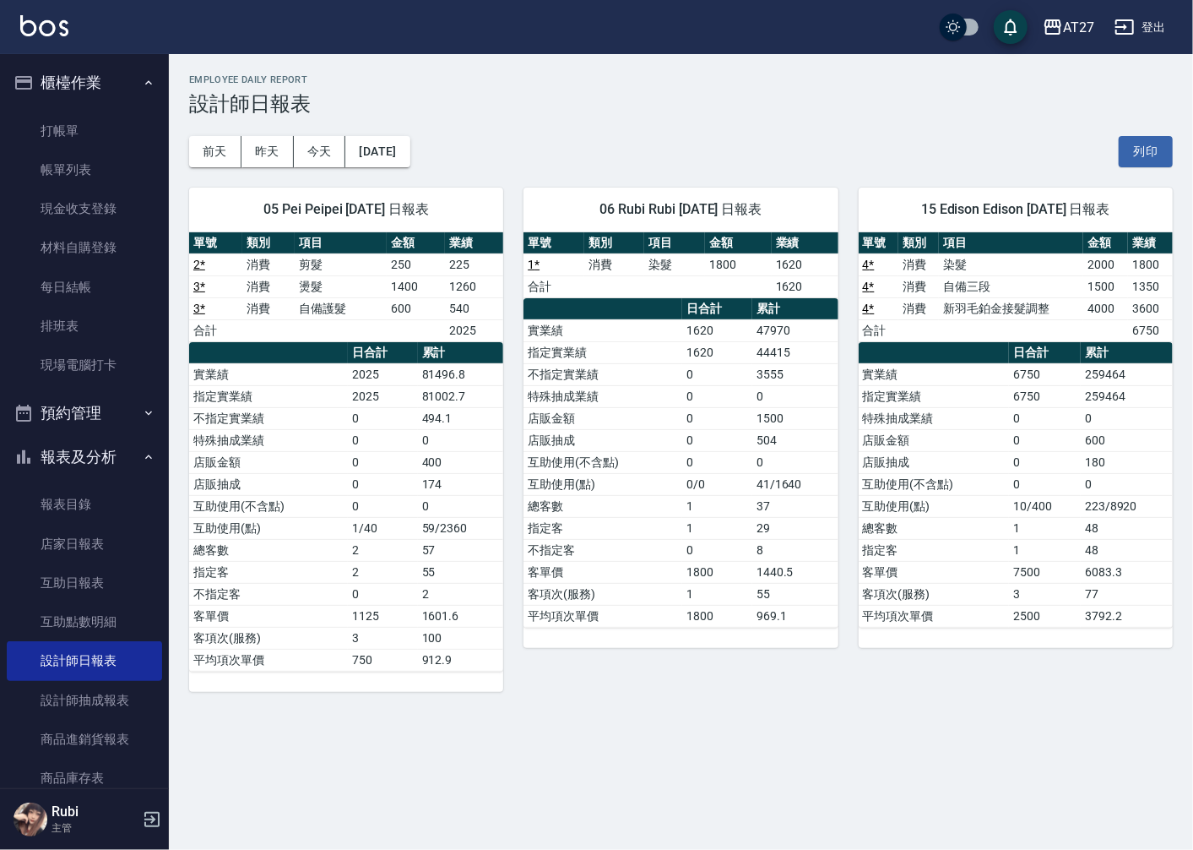
drag, startPoint x: 688, startPoint y: 533, endPoint x: 688, endPoint y: 544, distance: 11.0
click at [692, 560] on td "0" at bounding box center [717, 550] width 70 height 22
drag, startPoint x: 688, startPoint y: 538, endPoint x: 687, endPoint y: 508, distance: 30.4
click at [687, 508] on tbody "實業績 1620 47970 指定實業績 1620 44415 不指定實業績 0 3555 特殊抽成業績 0 0 店販金額 0 1500 店販抽成 0 504…" at bounding box center [681, 472] width 314 height 307
drag, startPoint x: 687, startPoint y: 508, endPoint x: 733, endPoint y: 526, distance: 50.0
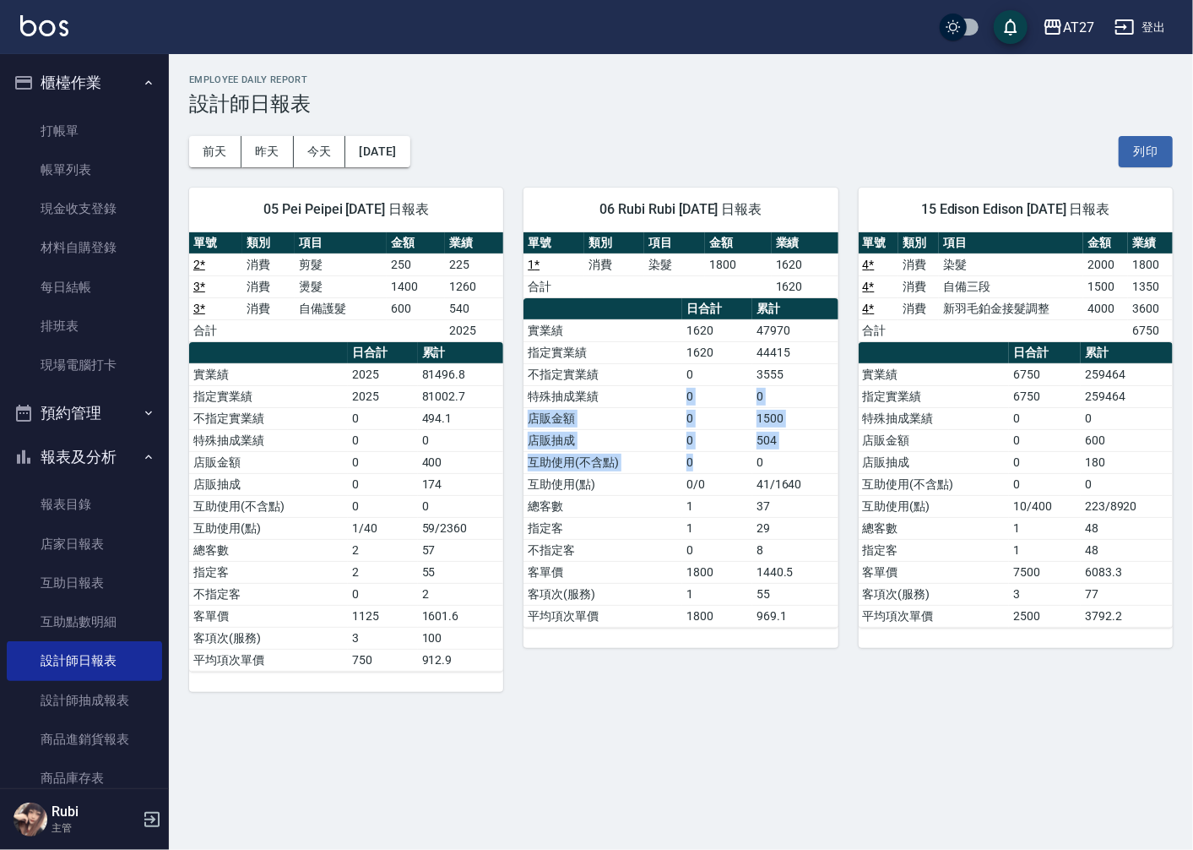
click at [733, 526] on tbody "實業績 1620 47970 指定實業績 1620 44415 不指定實業績 0 3555 特殊抽成業績 0 0 店販金額 0 1500 店販抽成 0 504…" at bounding box center [681, 472] width 314 height 307
drag, startPoint x: 733, startPoint y: 526, endPoint x: 733, endPoint y: 561, distance: 34.6
click at [733, 561] on td "0" at bounding box center [717, 550] width 70 height 22
drag, startPoint x: 725, startPoint y: 522, endPoint x: 711, endPoint y: 492, distance: 32.5
click at [711, 492] on tbody "實業績 1620 47970 指定實業績 1620 44415 不指定實業績 0 3555 特殊抽成業績 0 0 店販金額 0 1500 店販抽成 0 504…" at bounding box center [681, 472] width 314 height 307
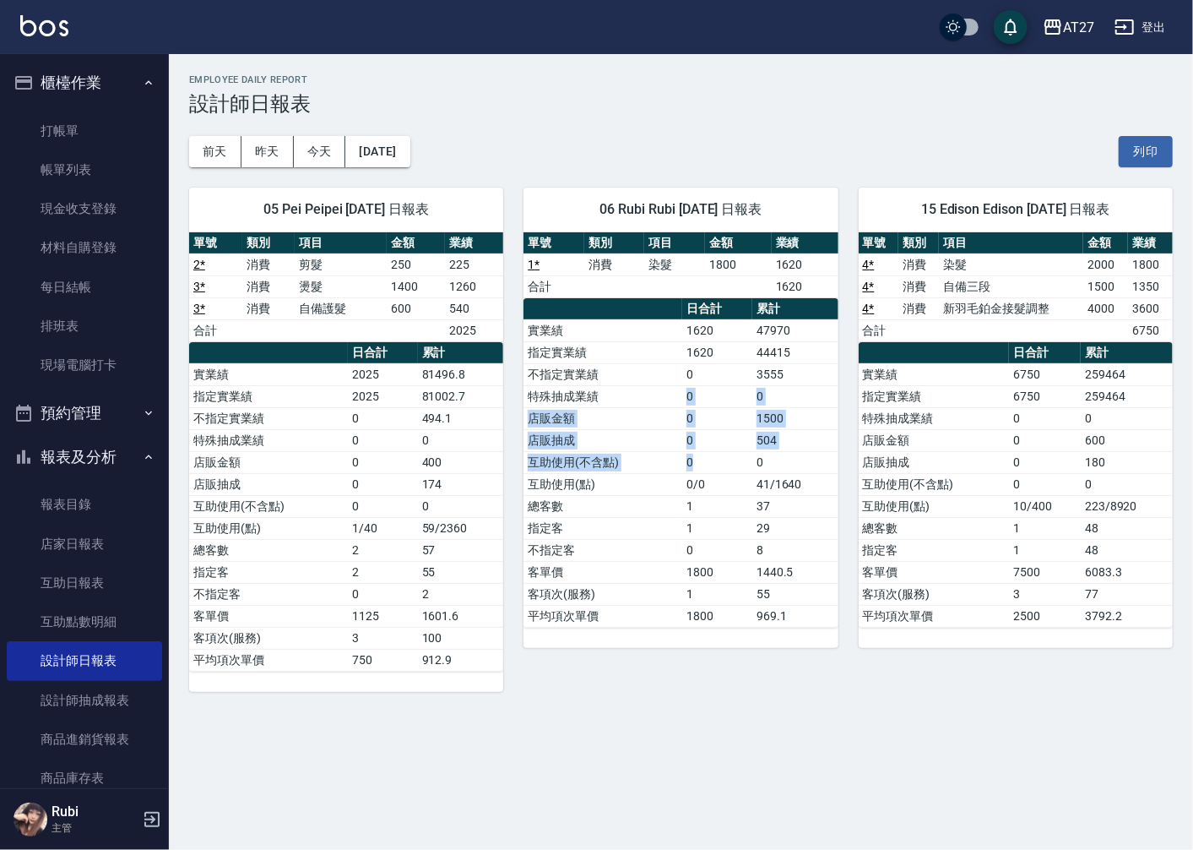
drag, startPoint x: 711, startPoint y: 492, endPoint x: 712, endPoint y: 512, distance: 19.4
click at [712, 512] on tbody "實業績 1620 47970 指定實業績 1620 44415 不指定實業績 0 3555 特殊抽成業績 0 0 店販金額 0 1500 店販抽成 0 504…" at bounding box center [681, 472] width 314 height 307
drag, startPoint x: 712, startPoint y: 512, endPoint x: 712, endPoint y: 526, distance: 14.4
click at [712, 526] on td "1" at bounding box center [717, 528] width 70 height 22
click at [881, 36] on div "AT27 登出" at bounding box center [596, 27] width 1193 height 54
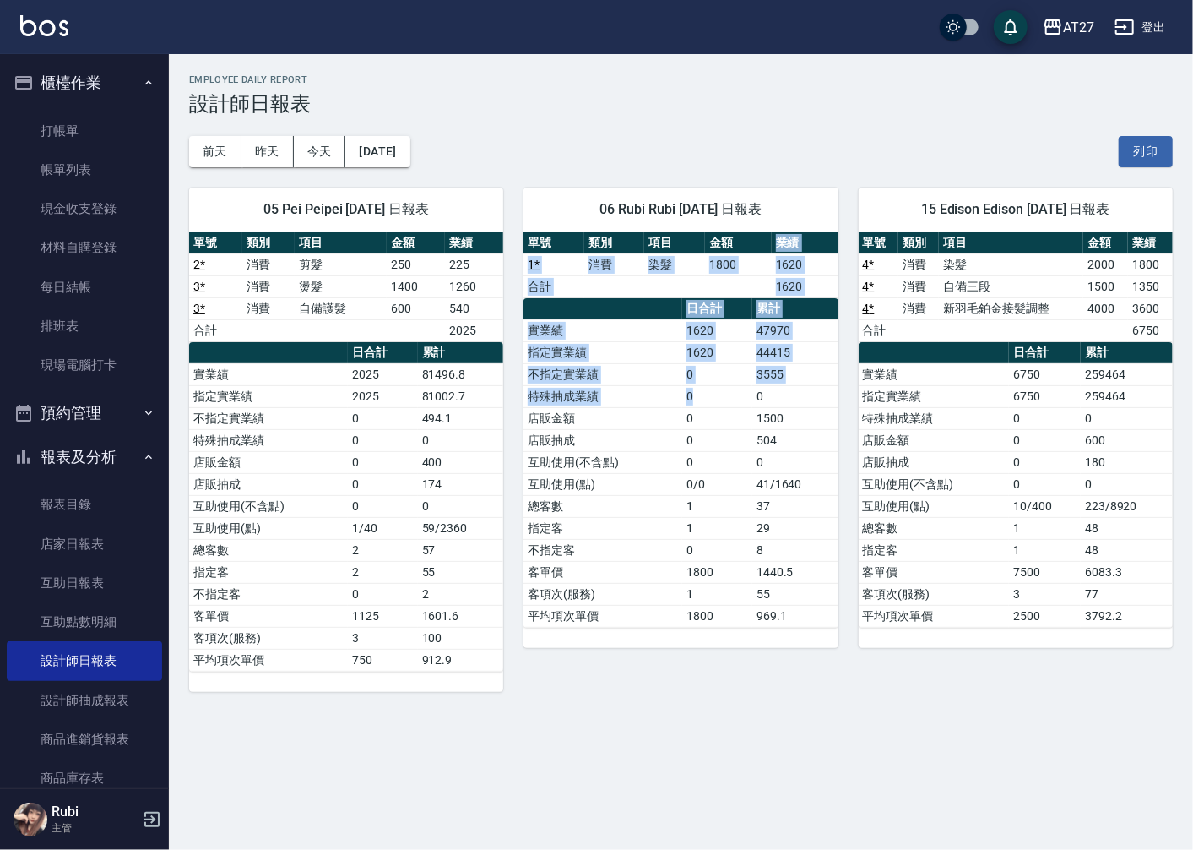
drag, startPoint x: 739, startPoint y: 240, endPoint x: 679, endPoint y: 437, distance: 205.7
click at [679, 437] on div "單號 類別 項目 金額 業績 1 * 消費 染髮 1800 1620 合計 1620 日合計 累計 實業績 1620 47970 指定實業績 1620 444…" at bounding box center [681, 429] width 314 height 395
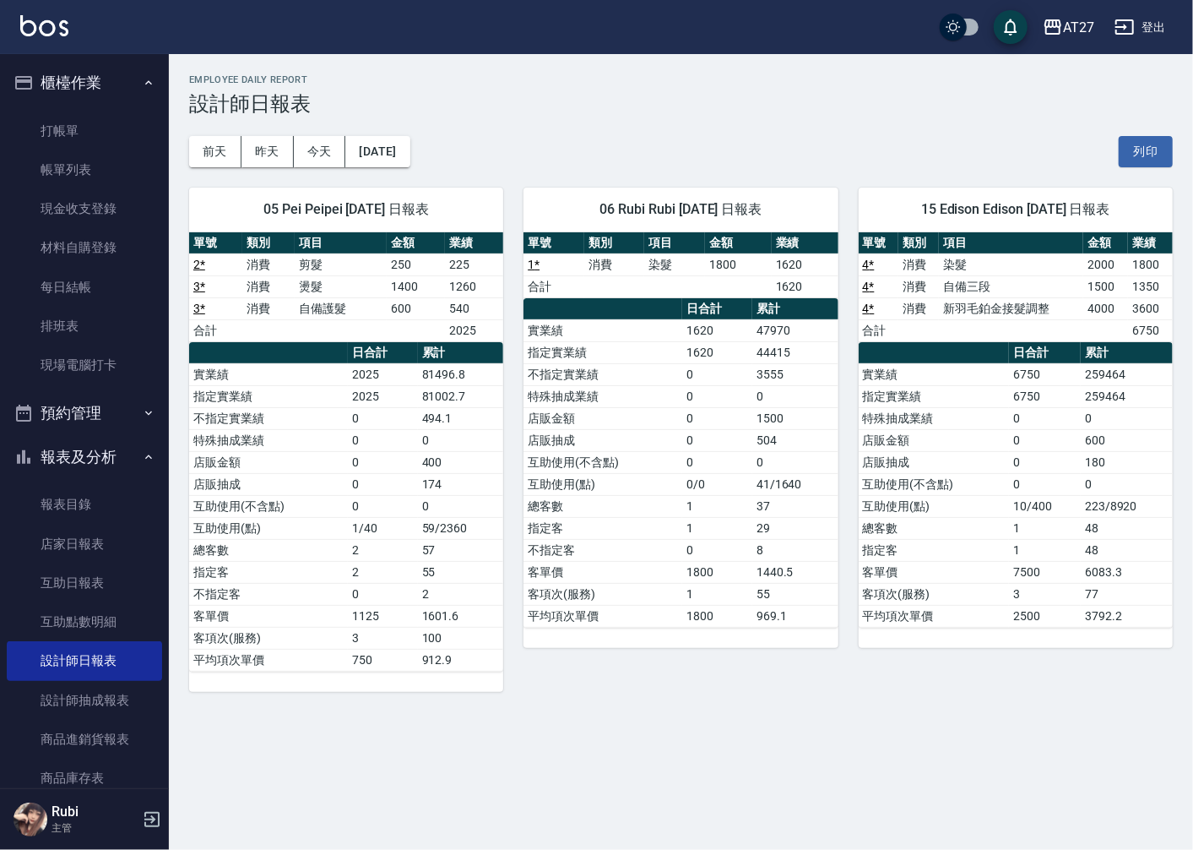
drag, startPoint x: 679, startPoint y: 437, endPoint x: 664, endPoint y: 456, distance: 24.7
click at [672, 480] on td "互助使用(點)" at bounding box center [603, 484] width 159 height 22
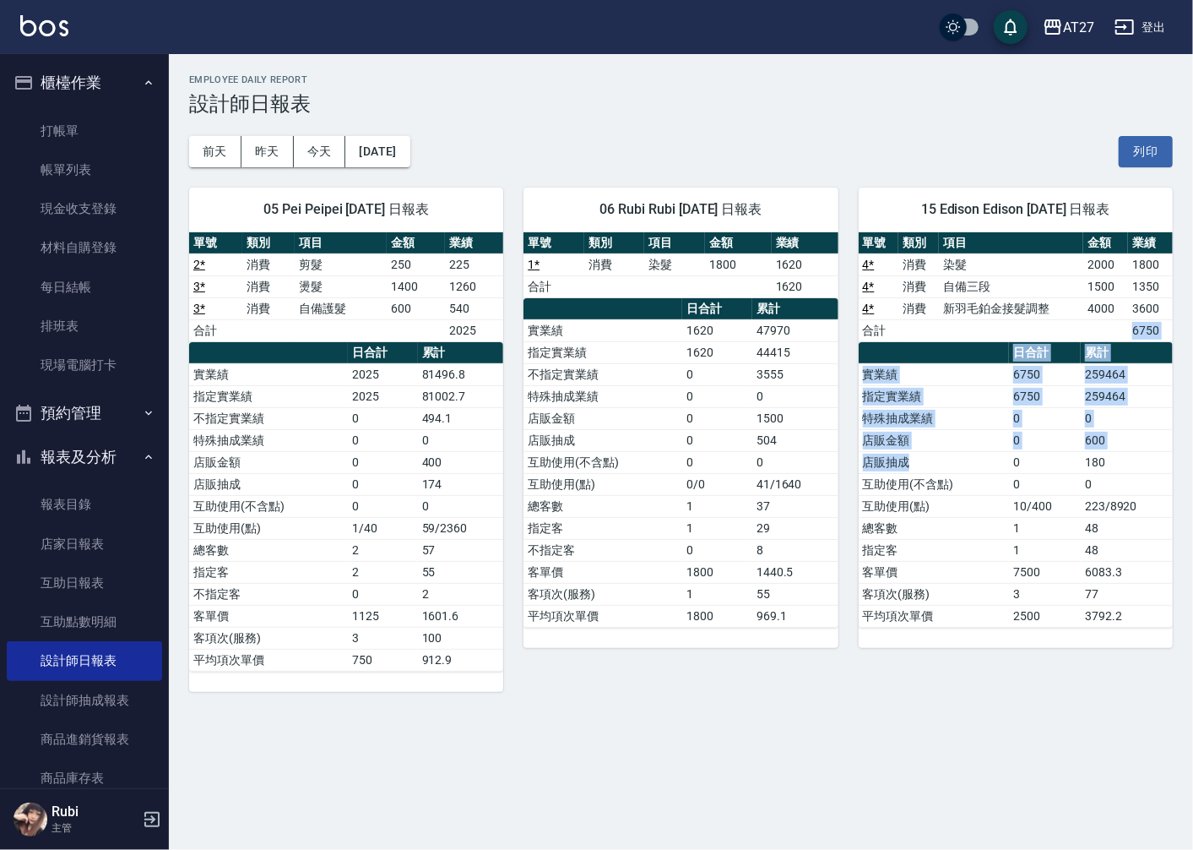
drag, startPoint x: 969, startPoint y: 323, endPoint x: 991, endPoint y: 488, distance: 166.1
click at [991, 488] on div "單號 類別 項目 金額 業績 4 * 消費 染髮 2000 1800 4 * 消費 自備三段 1500 1350 4 * 消費 新羽毛鉑金接髮調整 4000 …" at bounding box center [1016, 429] width 314 height 395
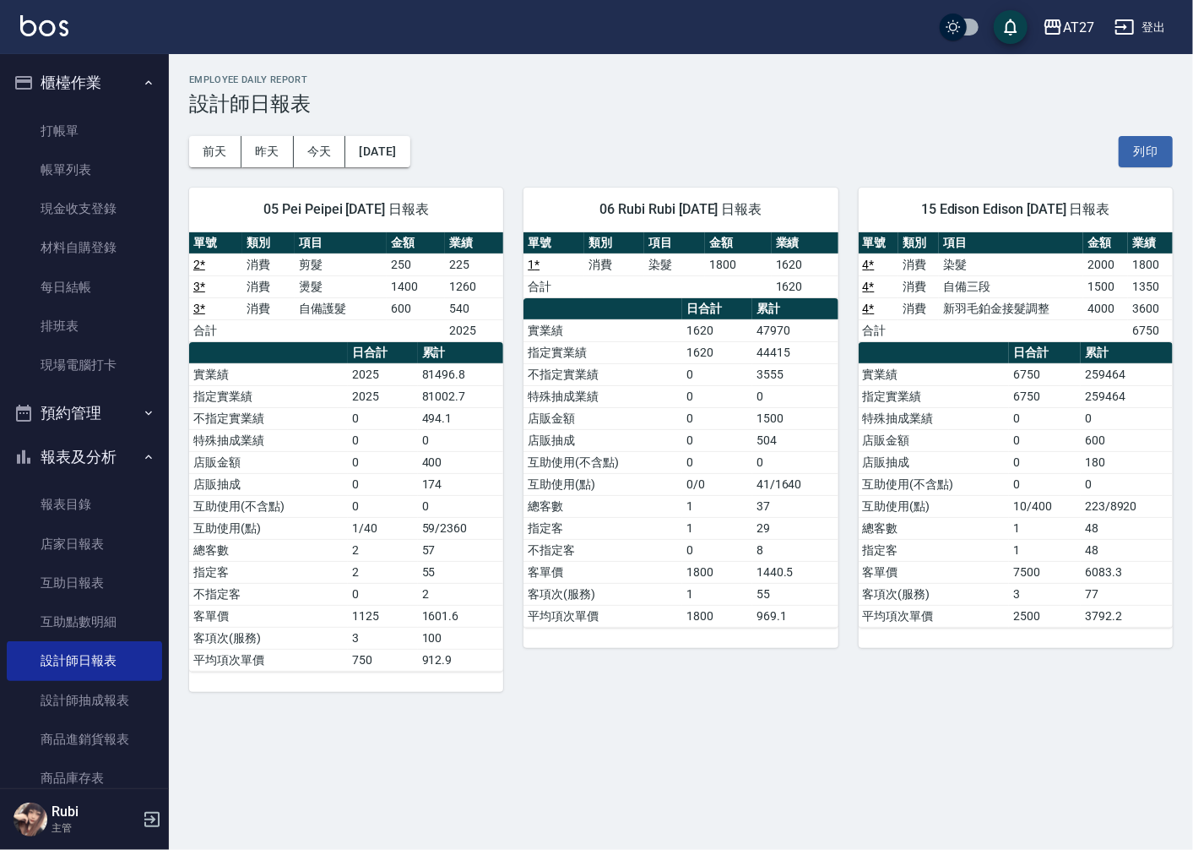
drag, startPoint x: 991, startPoint y: 488, endPoint x: 1048, endPoint y: 557, distance: 89.4
click at [1048, 557] on td "1" at bounding box center [1045, 550] width 72 height 22
click at [88, 578] on link "互助日報表" at bounding box center [84, 582] width 155 height 39
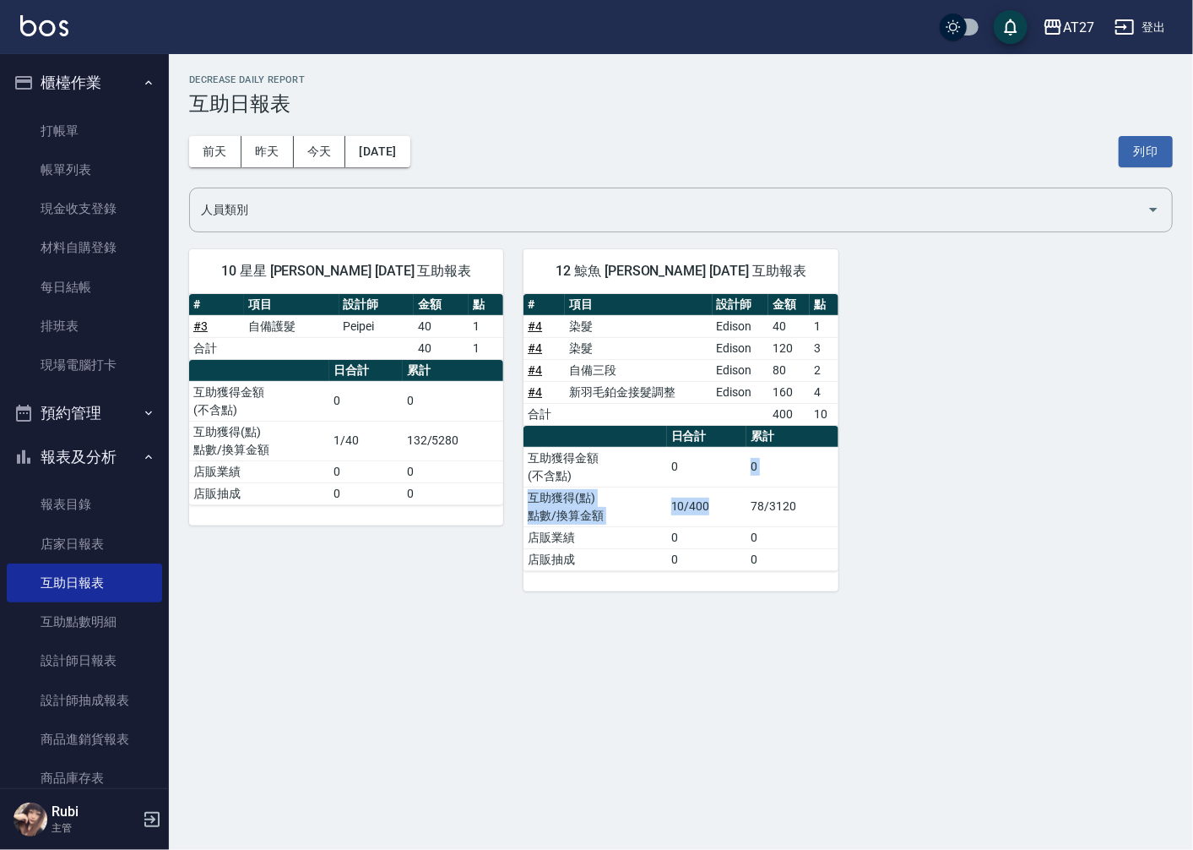
drag, startPoint x: 719, startPoint y: 499, endPoint x: 687, endPoint y: 433, distance: 73.3
click at [687, 433] on table "日合計 累計 互助獲得金額 (不含點) 0 0 互助獲得(點) 點數/換算金額 10/400 78/3120 店販業績 0 0 店販抽成 0 0" at bounding box center [681, 498] width 314 height 145
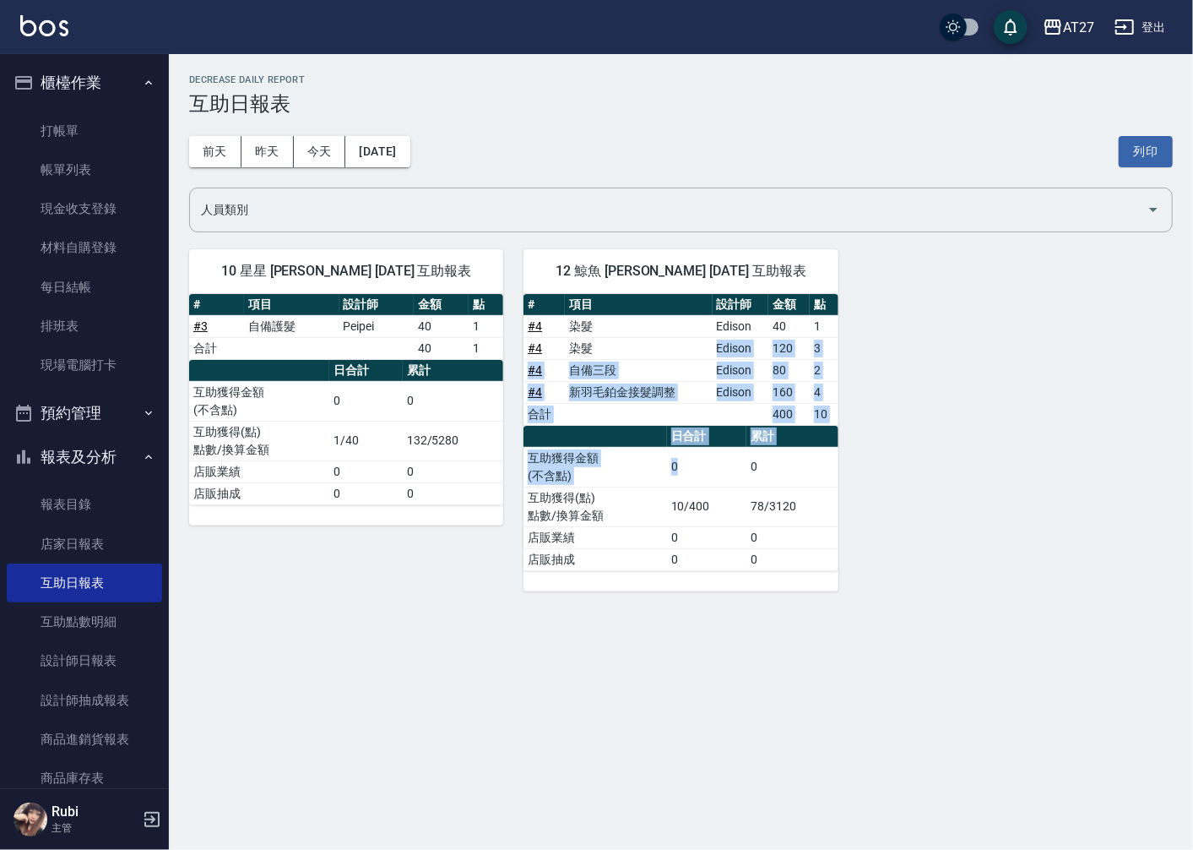
drag, startPoint x: 687, startPoint y: 433, endPoint x: 688, endPoint y: 491, distance: 58.3
click at [688, 491] on div "# 項目 設計師 金額 點 # 4 染髮 Edison 40 1 # 4 染髮 Edison 120 3 # 4 自備三段 Edison 80 2 # 4 新…" at bounding box center [681, 432] width 314 height 277
drag, startPoint x: 688, startPoint y: 491, endPoint x: 688, endPoint y: 502, distance: 10.1
click at [688, 502] on td "10/400" at bounding box center [707, 506] width 80 height 40
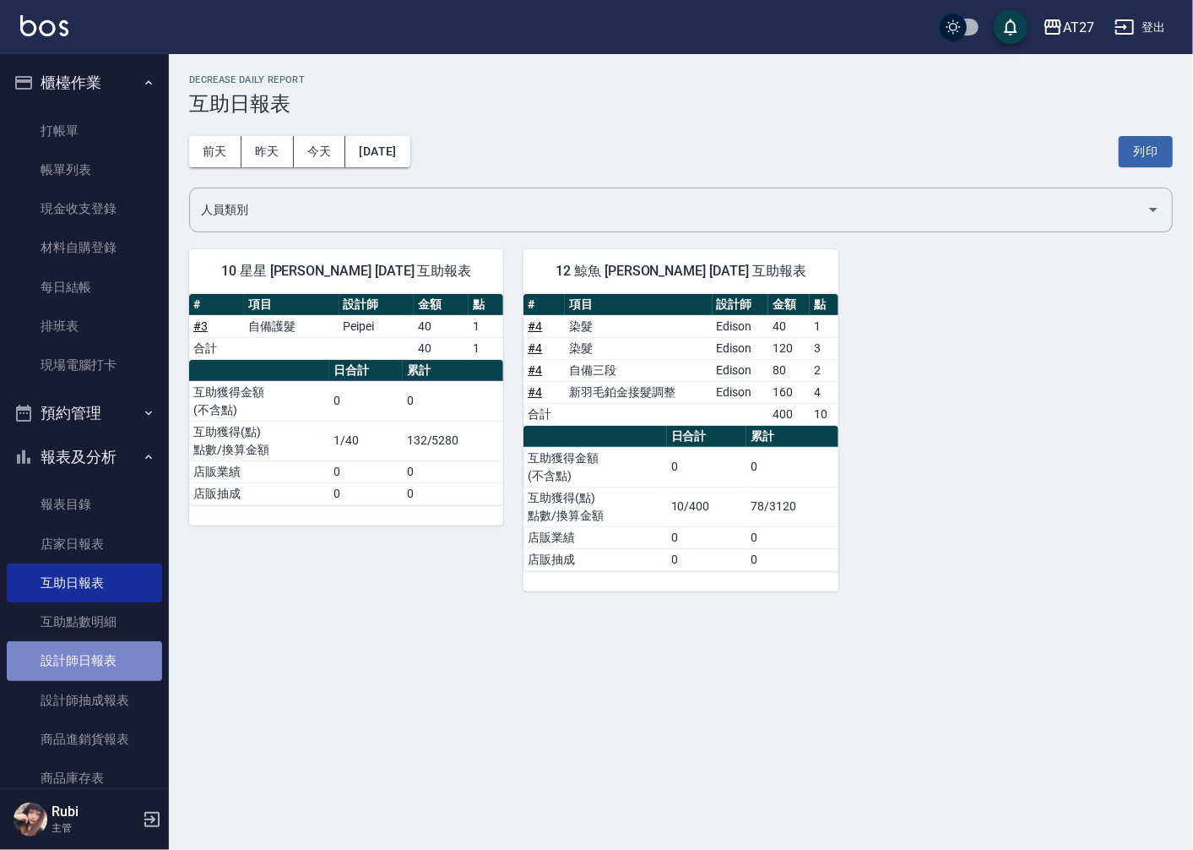
click at [110, 669] on link "設計師日報表" at bounding box center [84, 660] width 155 height 39
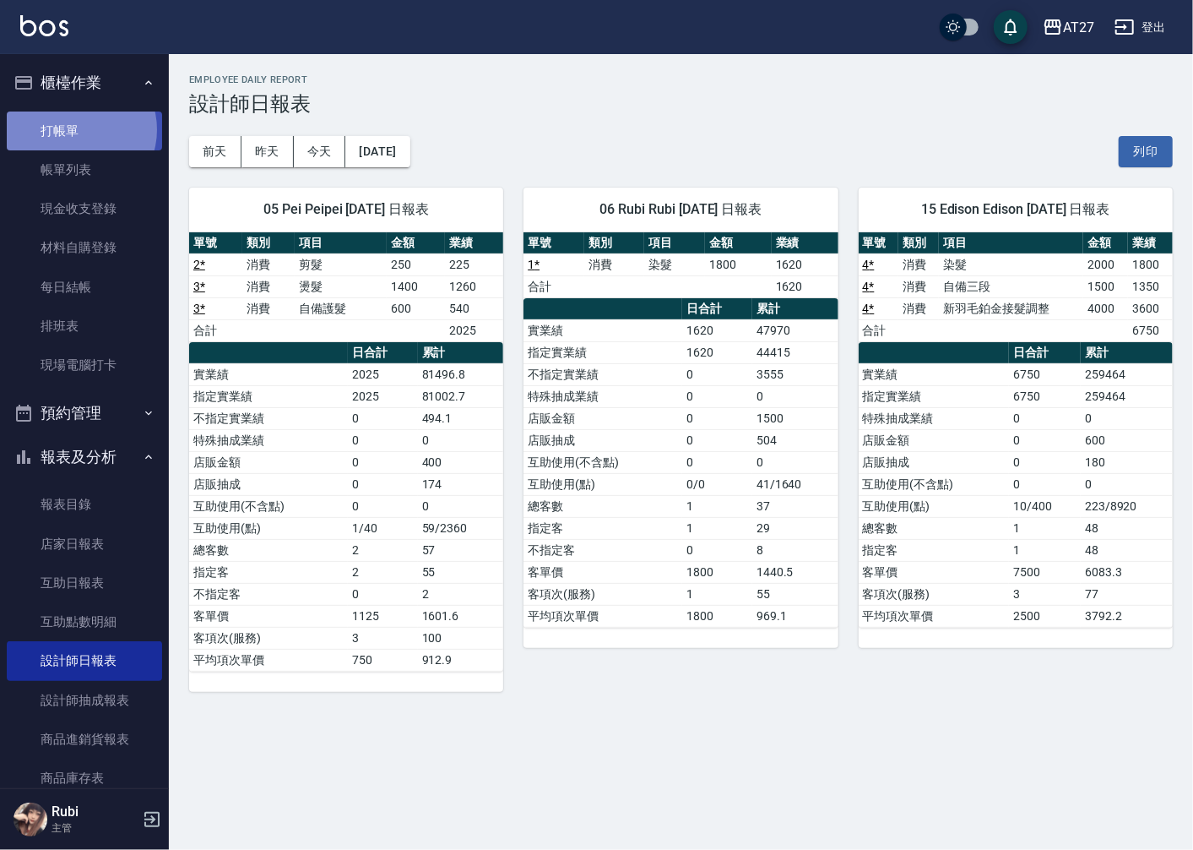
click at [81, 130] on link "打帳單" at bounding box center [84, 130] width 155 height 39
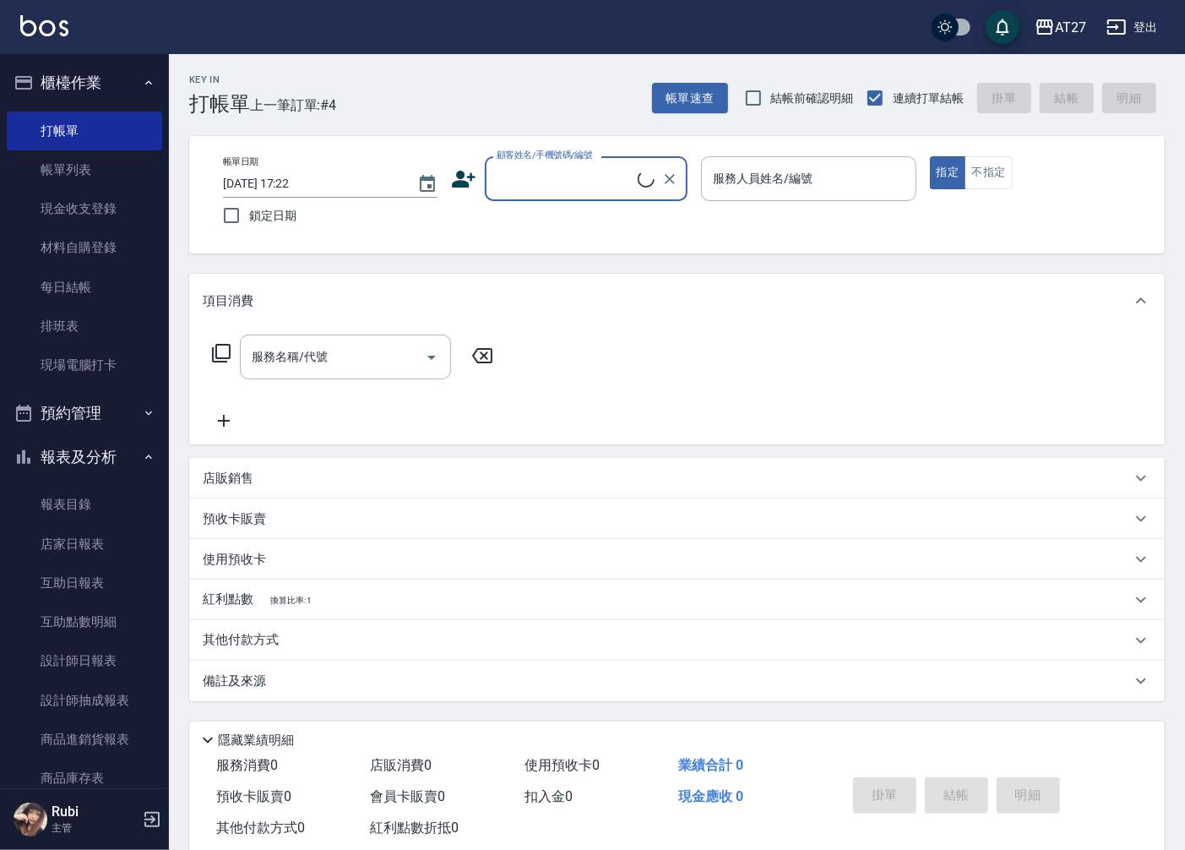
click at [604, 193] on input "顧客姓名/手機號碼/編號" at bounding box center [564, 179] width 145 height 30
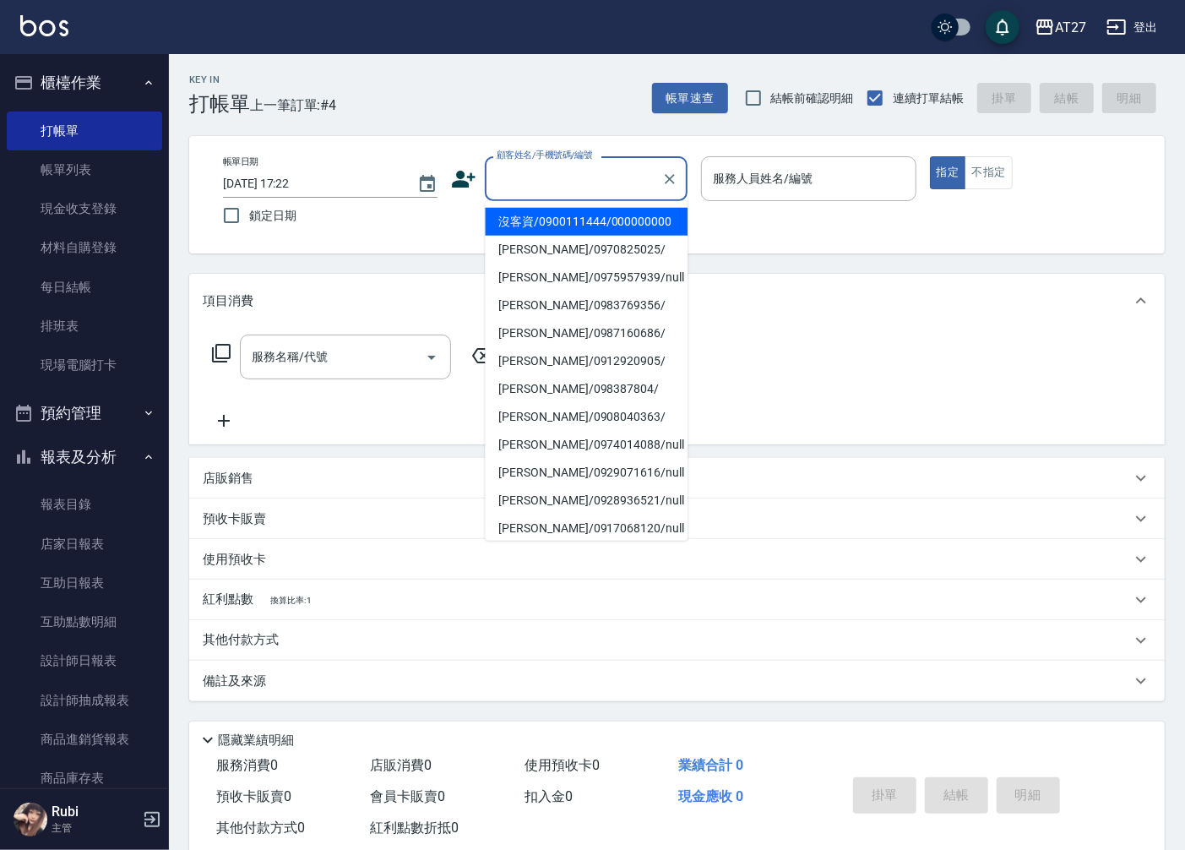
click at [602, 236] on li "沒客資/0900111444/000000000" at bounding box center [586, 222] width 203 height 28
type input "沒客資/0900111444/000000000"
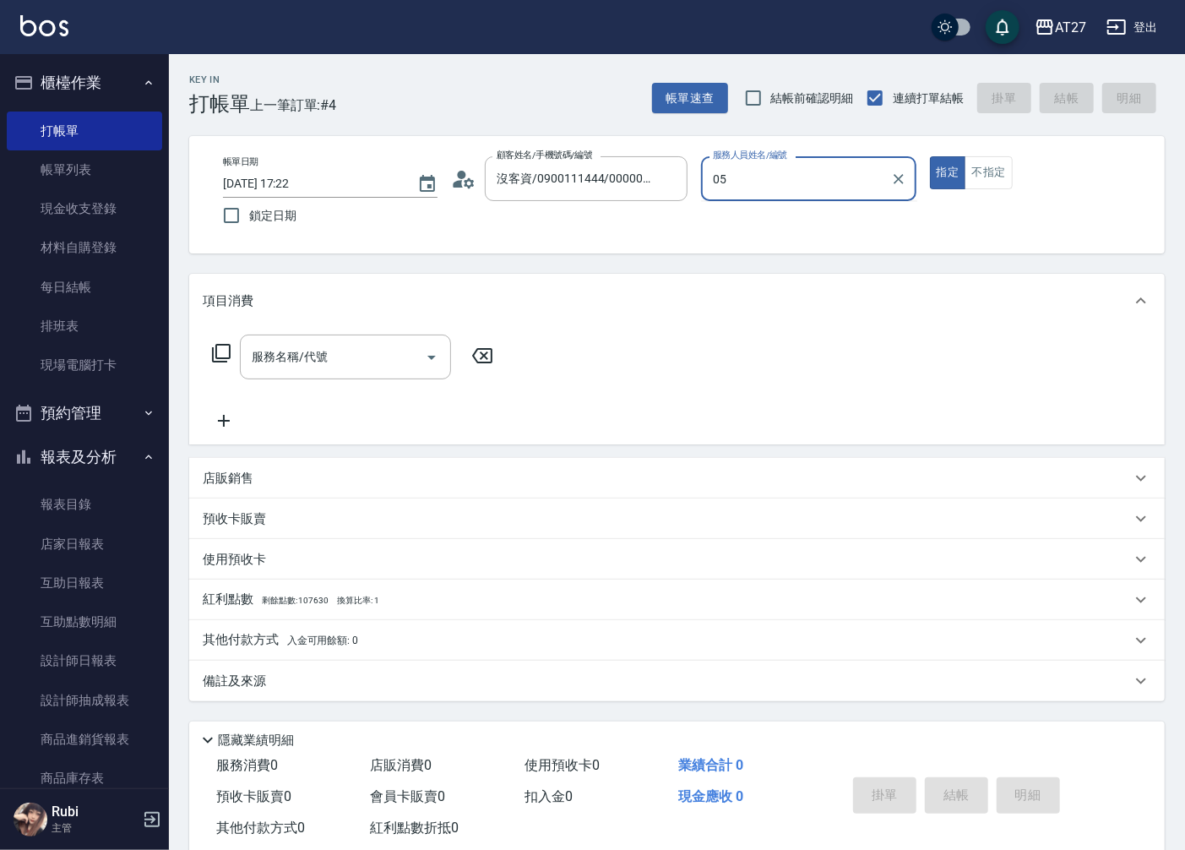
type input "Pei-05"
type button "true"
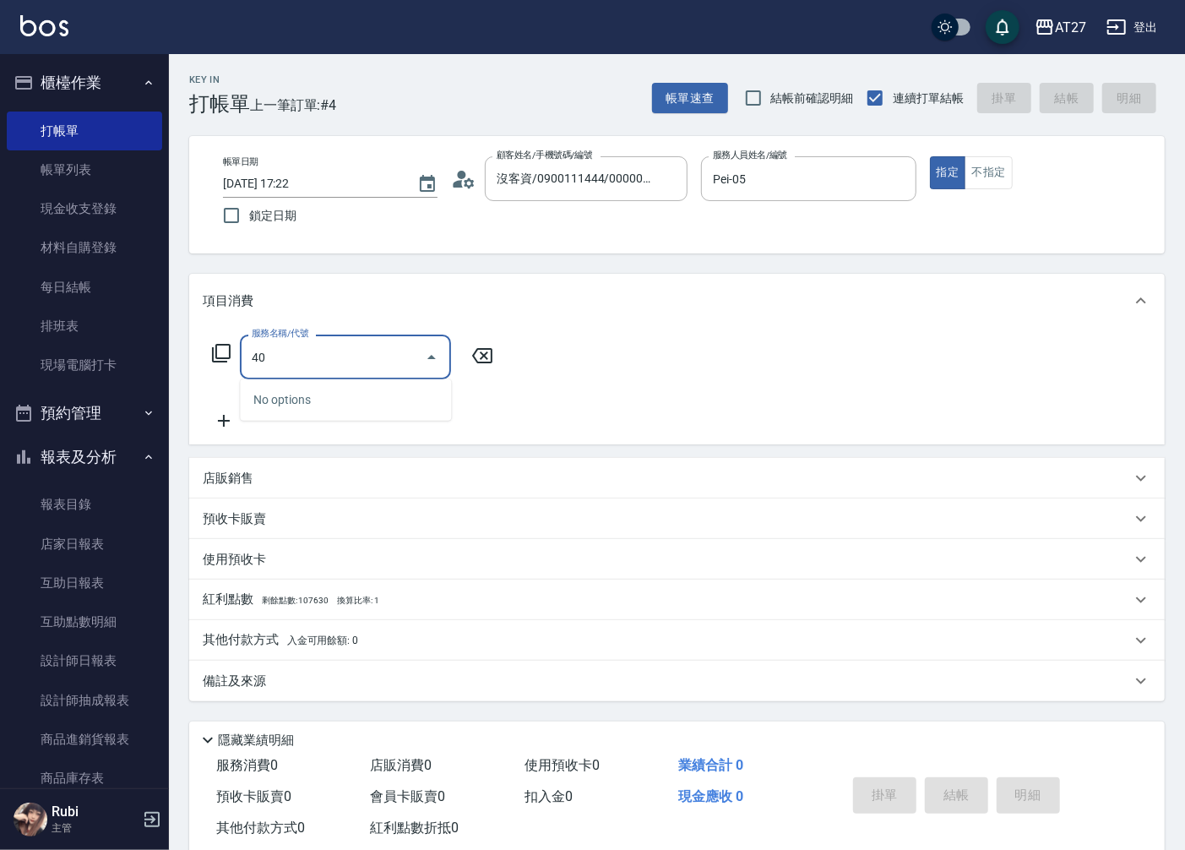
type input "401"
type input "20"
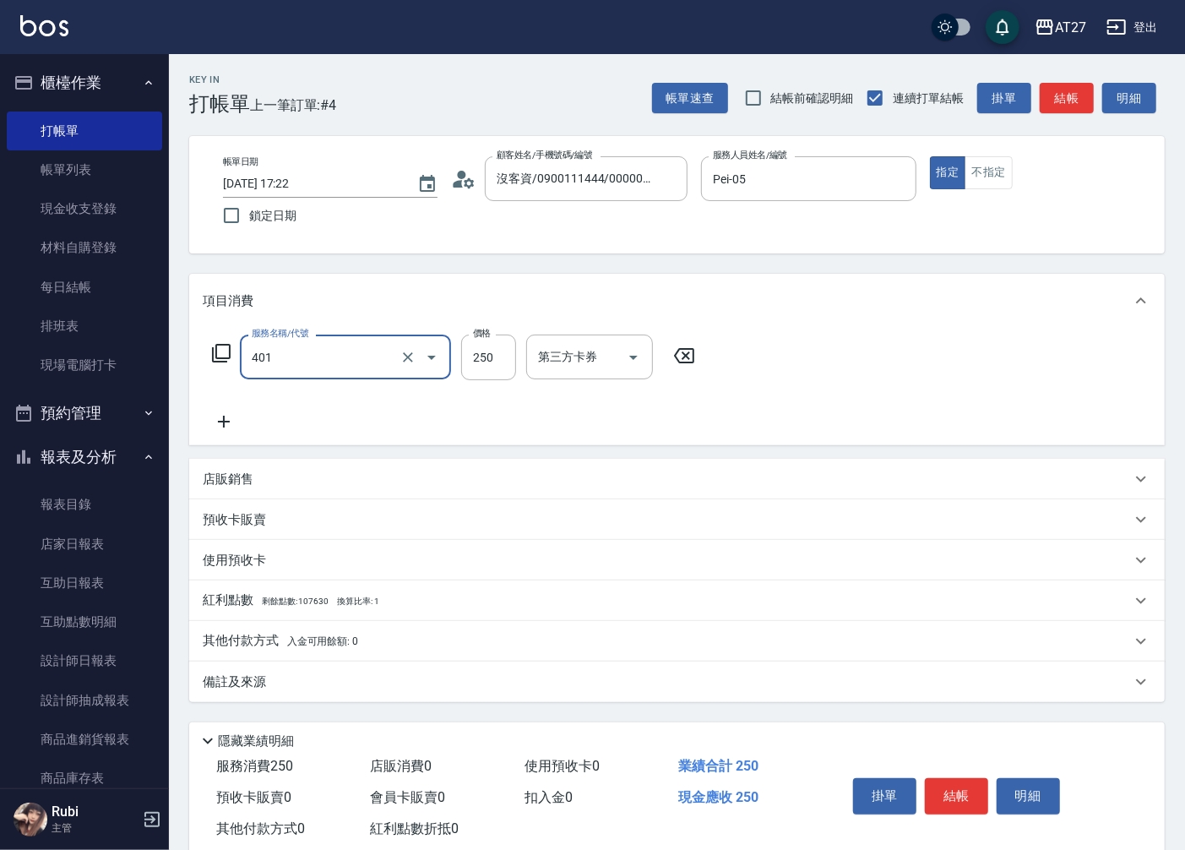
type input "剪髮(401)"
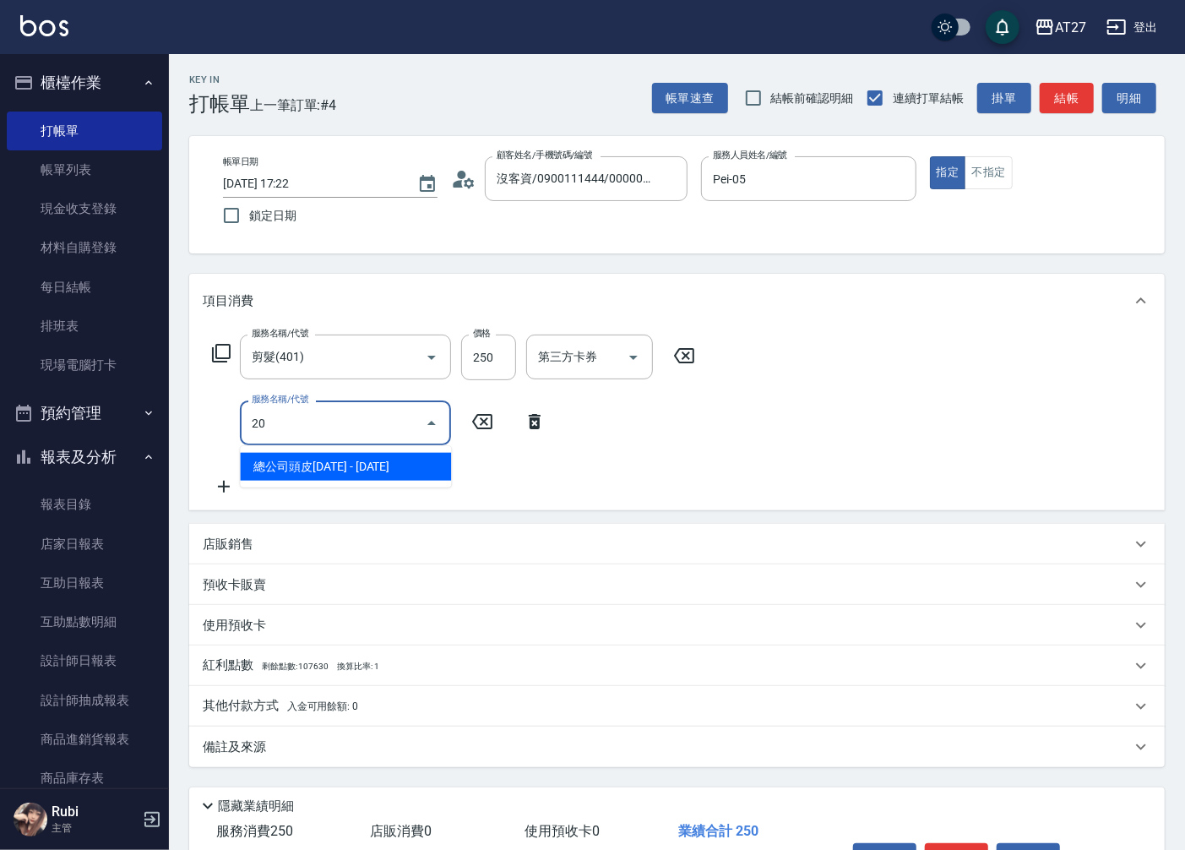
type input "201"
type input "40"
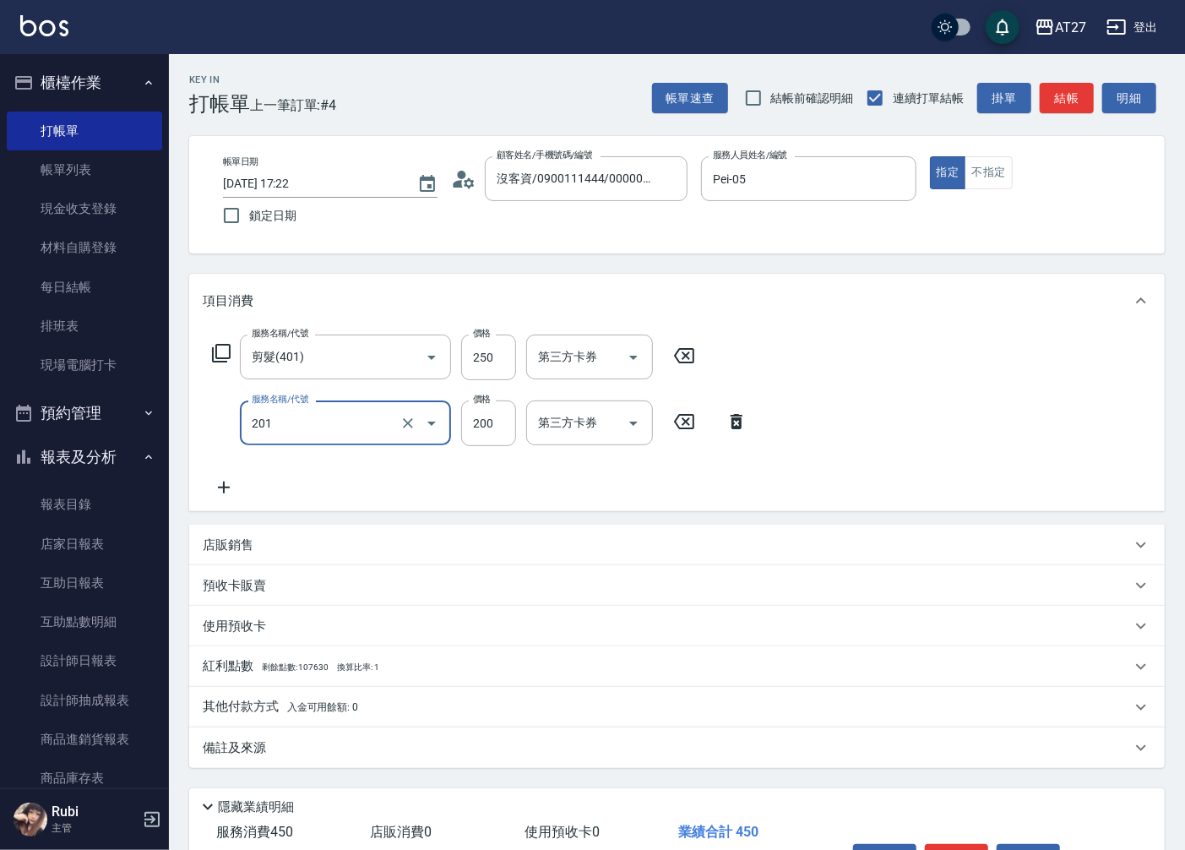
type input "洗髮(201)"
type input "20"
type input "25"
type input "50"
type input "250"
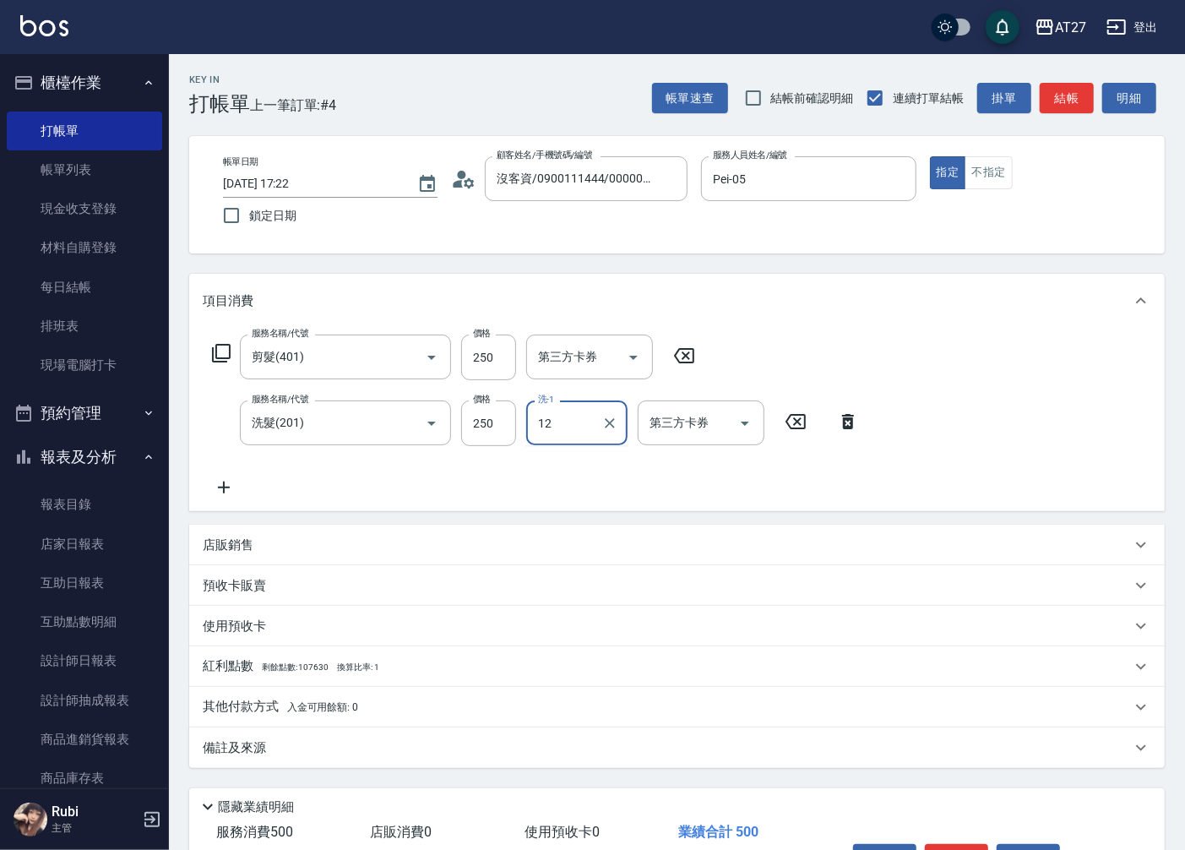
type input "鯨魚-12"
click at [1054, 87] on button "結帳" at bounding box center [1067, 98] width 54 height 31
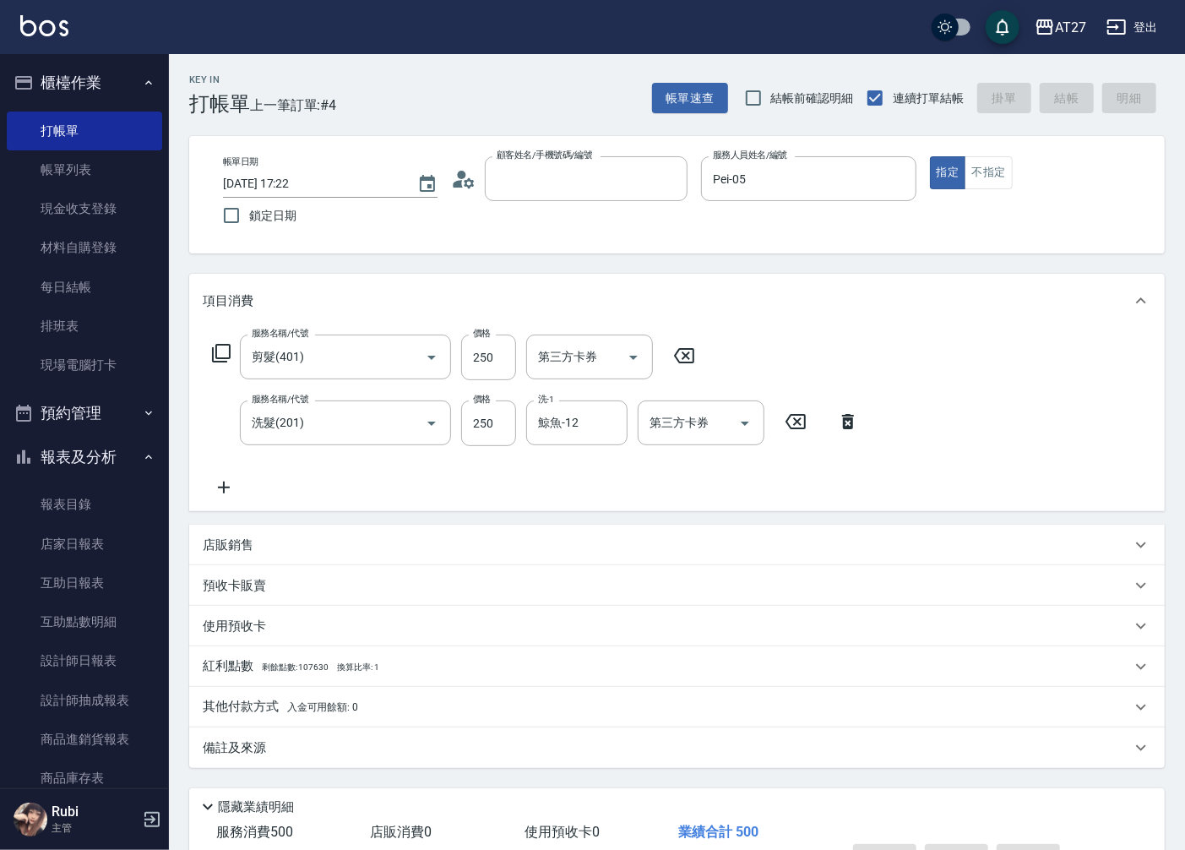
type input "0"
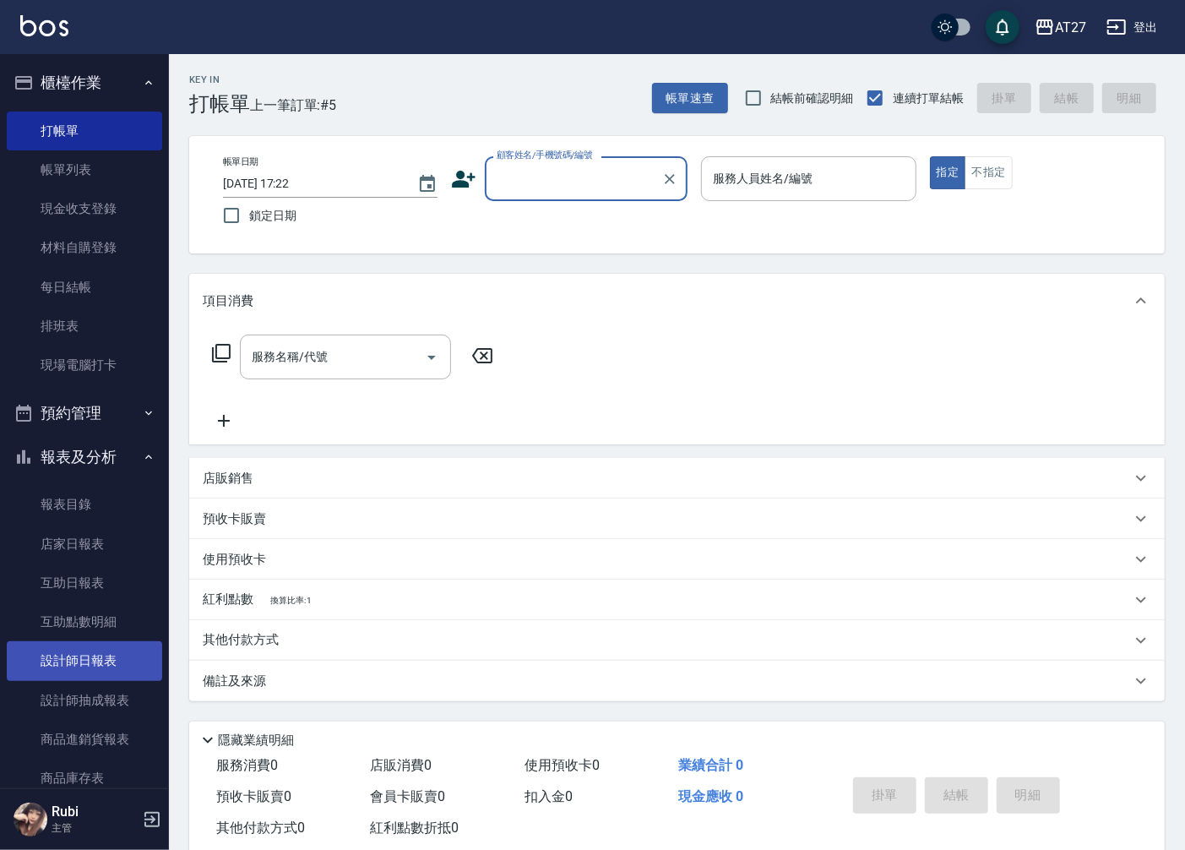
click at [90, 660] on link "設計師日報表" at bounding box center [84, 660] width 155 height 39
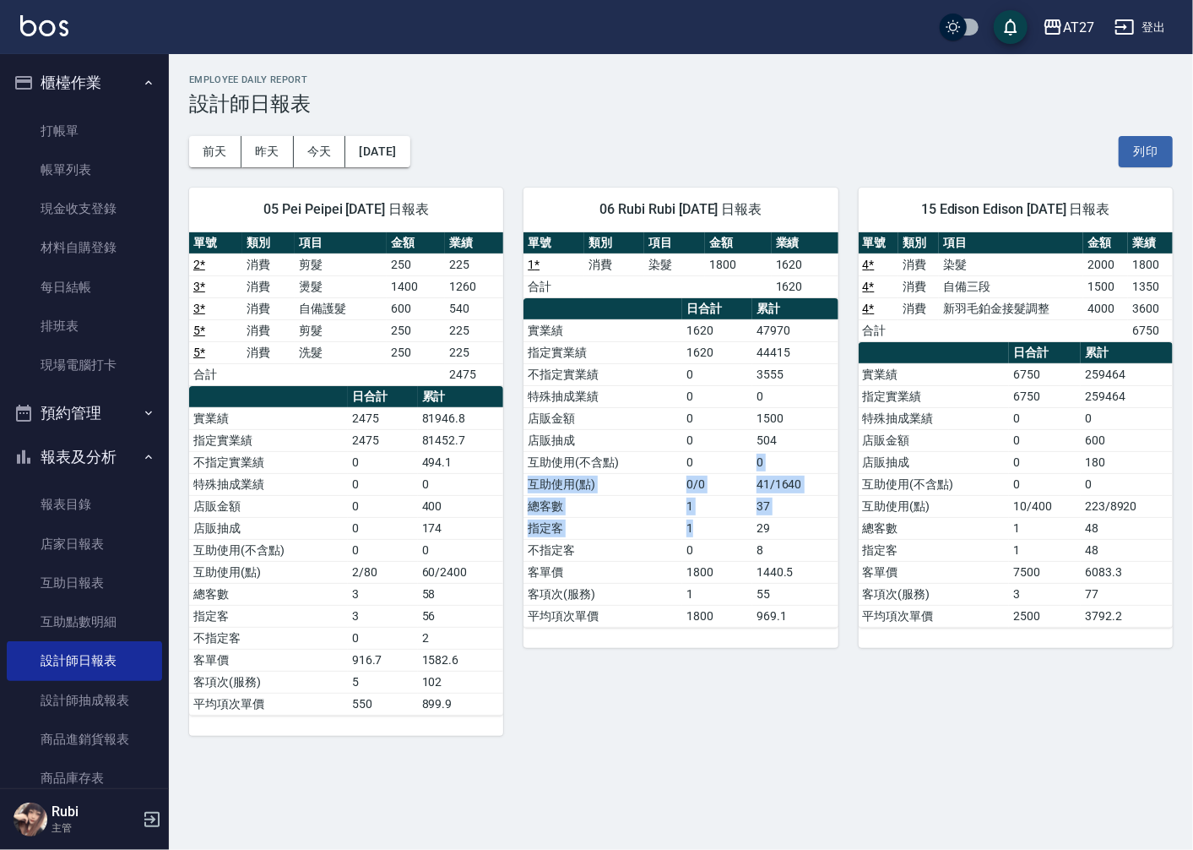
drag, startPoint x: 719, startPoint y: 535, endPoint x: 692, endPoint y: 456, distance: 83.6
click at [692, 456] on tbody "實業績 1620 47970 指定實業績 1620 44415 不指定實業績 0 3555 特殊抽成業績 0 0 店販金額 0 1500 店販抽成 0 504…" at bounding box center [681, 472] width 314 height 307
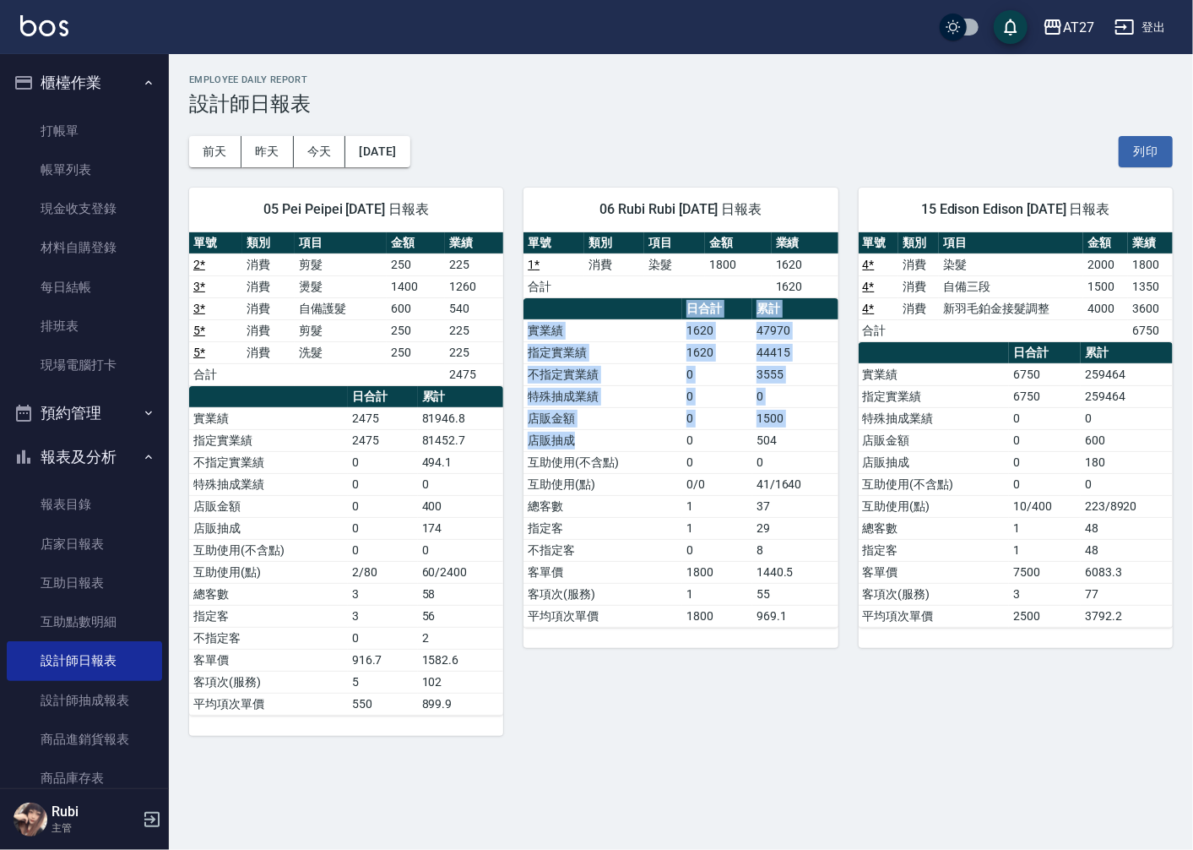
drag, startPoint x: 692, startPoint y: 456, endPoint x: 690, endPoint y: 465, distance: 9.6
click at [690, 465] on table "日合計 累計 實業績 1620 47970 指定實業績 1620 44415 不指定實業績 0 3555 特殊抽成業績 0 0 店販金額 0 1500 店販抽…" at bounding box center [681, 462] width 314 height 329
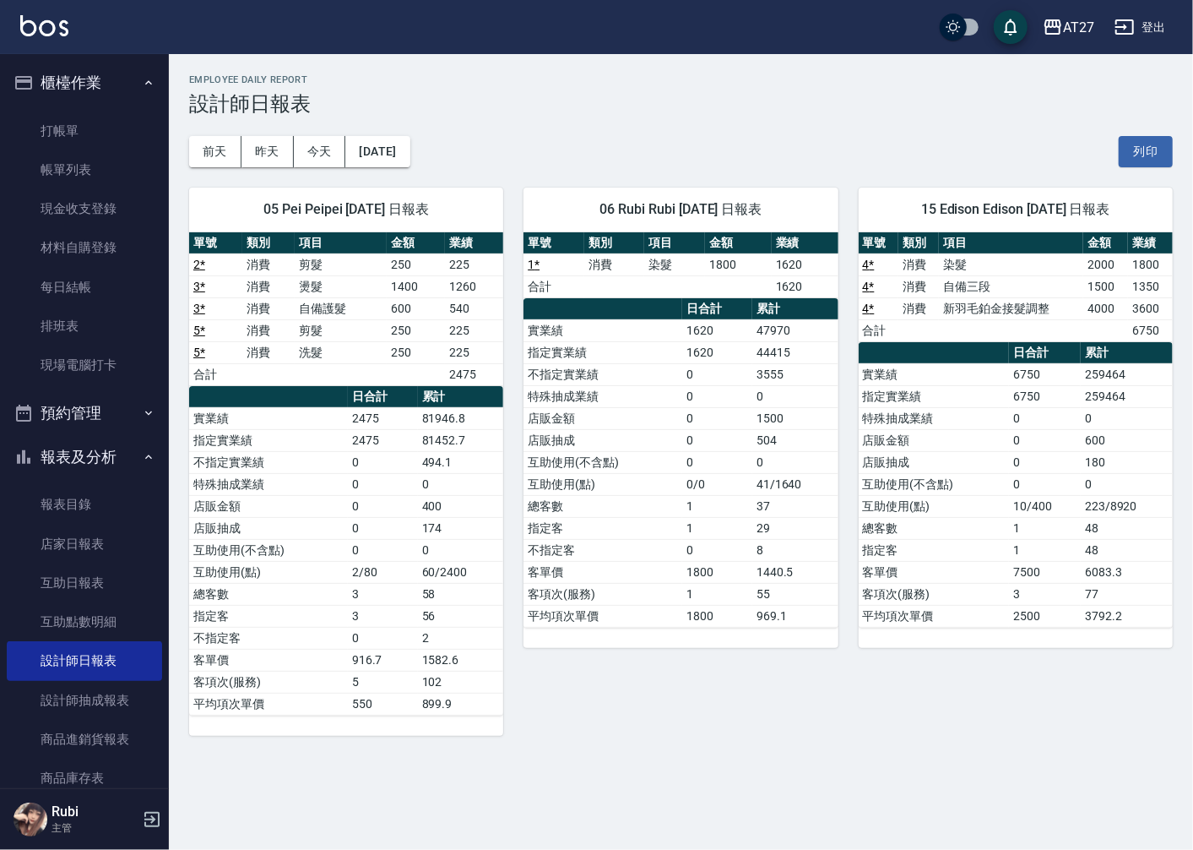
drag, startPoint x: 690, startPoint y: 465, endPoint x: 701, endPoint y: 494, distance: 30.7
click at [710, 519] on td "1" at bounding box center [717, 528] width 70 height 22
click at [684, 437] on tbody "實業績 1620 47970 指定實業績 1620 44415 不指定實業績 0 3555 特殊抽成業績 0 0 店販金額 0 1500 店販抽成 0 504…" at bounding box center [681, 472] width 314 height 307
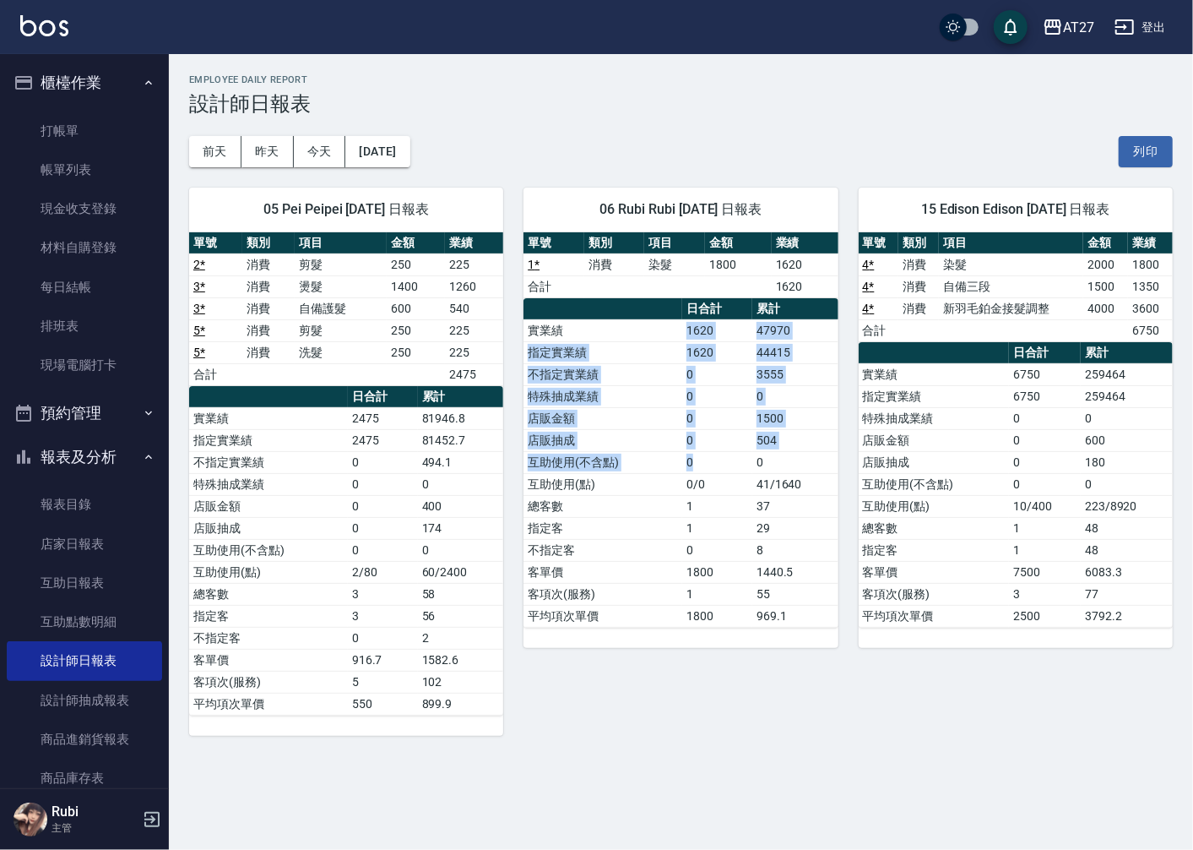
drag, startPoint x: 684, startPoint y: 437, endPoint x: 705, endPoint y: 477, distance: 45.7
click at [705, 477] on tbody "實業績 1620 47970 指定實業績 1620 44415 不指定實業績 0 3555 特殊抽成業績 0 0 店販金額 0 1500 店販抽成 0 504…" at bounding box center [681, 472] width 314 height 307
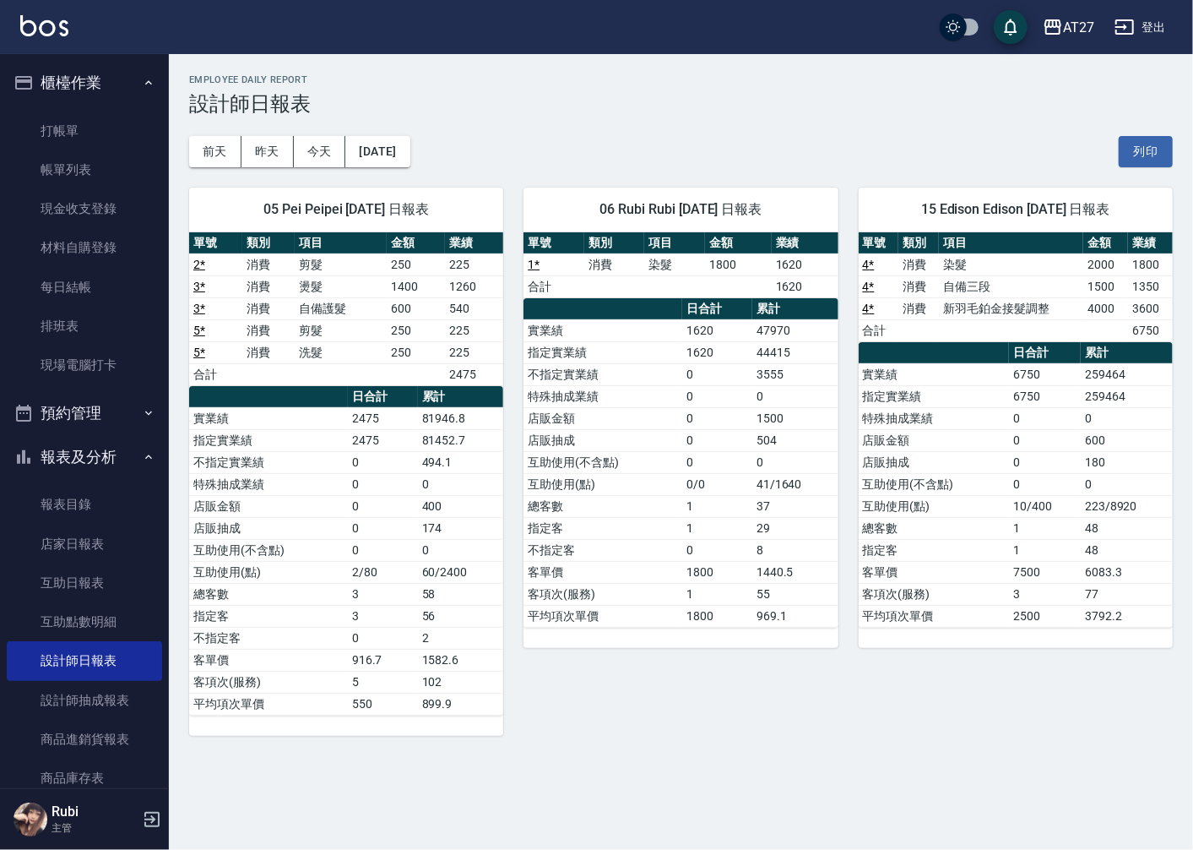
drag, startPoint x: 705, startPoint y: 477, endPoint x: 718, endPoint y: 519, distance: 44.1
click at [718, 519] on td "1" at bounding box center [717, 528] width 70 height 22
drag, startPoint x: 695, startPoint y: 470, endPoint x: 670, endPoint y: 423, distance: 52.9
click at [670, 423] on tbody "實業績 1620 47970 指定實業績 1620 44415 不指定實業績 0 3555 特殊抽成業績 0 0 店販金額 0 1500 店販抽成 0 504…" at bounding box center [681, 472] width 314 height 307
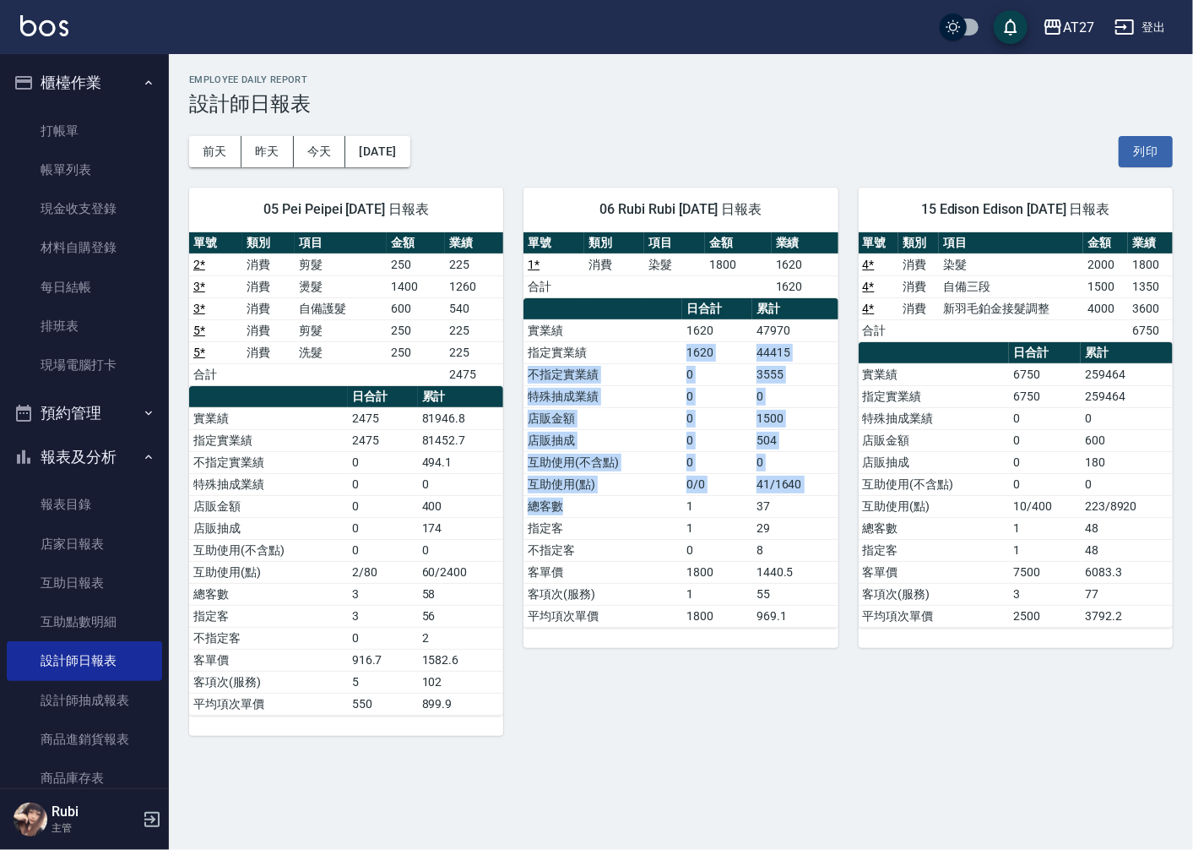
drag, startPoint x: 670, startPoint y: 423, endPoint x: 678, endPoint y: 509, distance: 86.5
click at [678, 509] on tbody "實業績 1620 47970 指定實業績 1620 44415 不指定實業績 0 3555 特殊抽成業績 0 0 店販金額 0 1500 店販抽成 0 504…" at bounding box center [681, 472] width 314 height 307
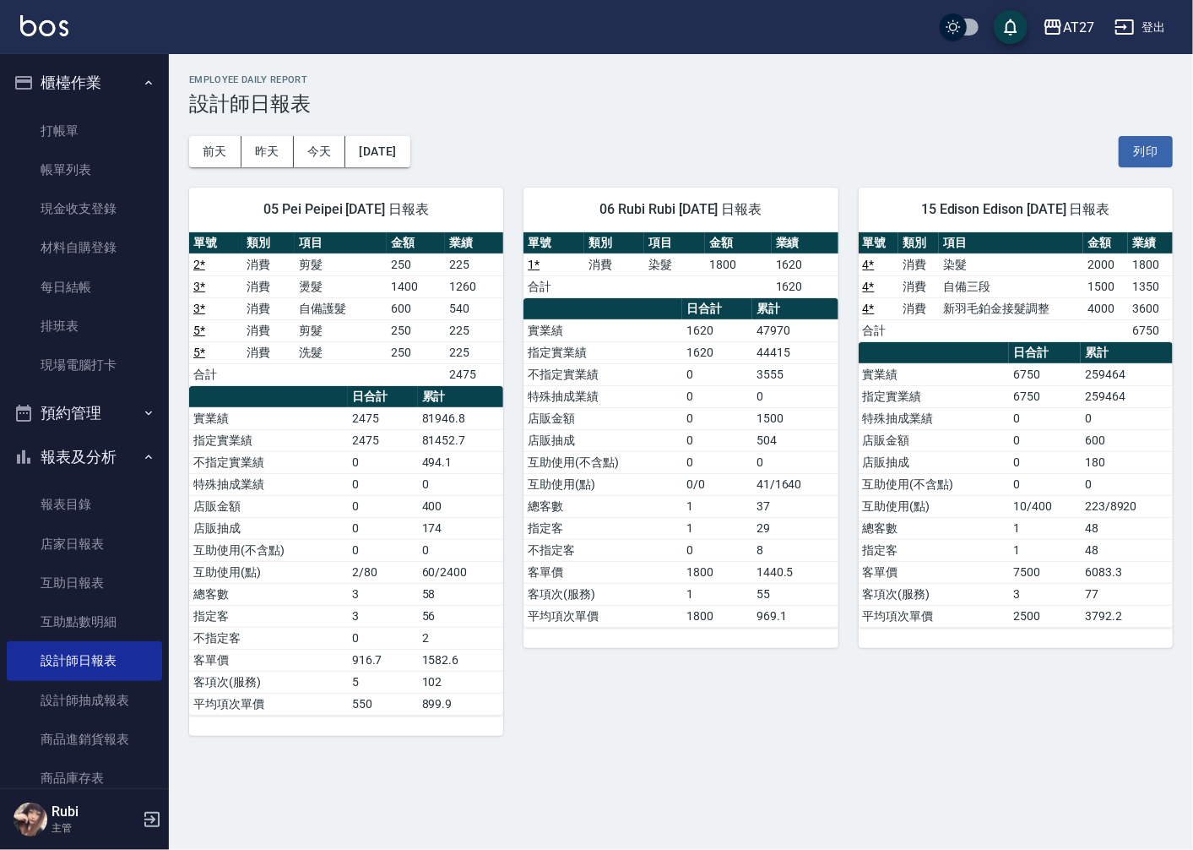
drag, startPoint x: 678, startPoint y: 509, endPoint x: 687, endPoint y: 538, distance: 30.2
click at [695, 571] on td "1800" at bounding box center [717, 572] width 70 height 22
drag, startPoint x: 684, startPoint y: 525, endPoint x: 674, endPoint y: 479, distance: 47.5
click at [674, 479] on tbody "實業績 1620 47970 指定實業績 1620 44415 不指定實業績 0 3555 特殊抽成業績 0 0 店販金額 0 1500 店販抽成 0 504…" at bounding box center [681, 472] width 314 height 307
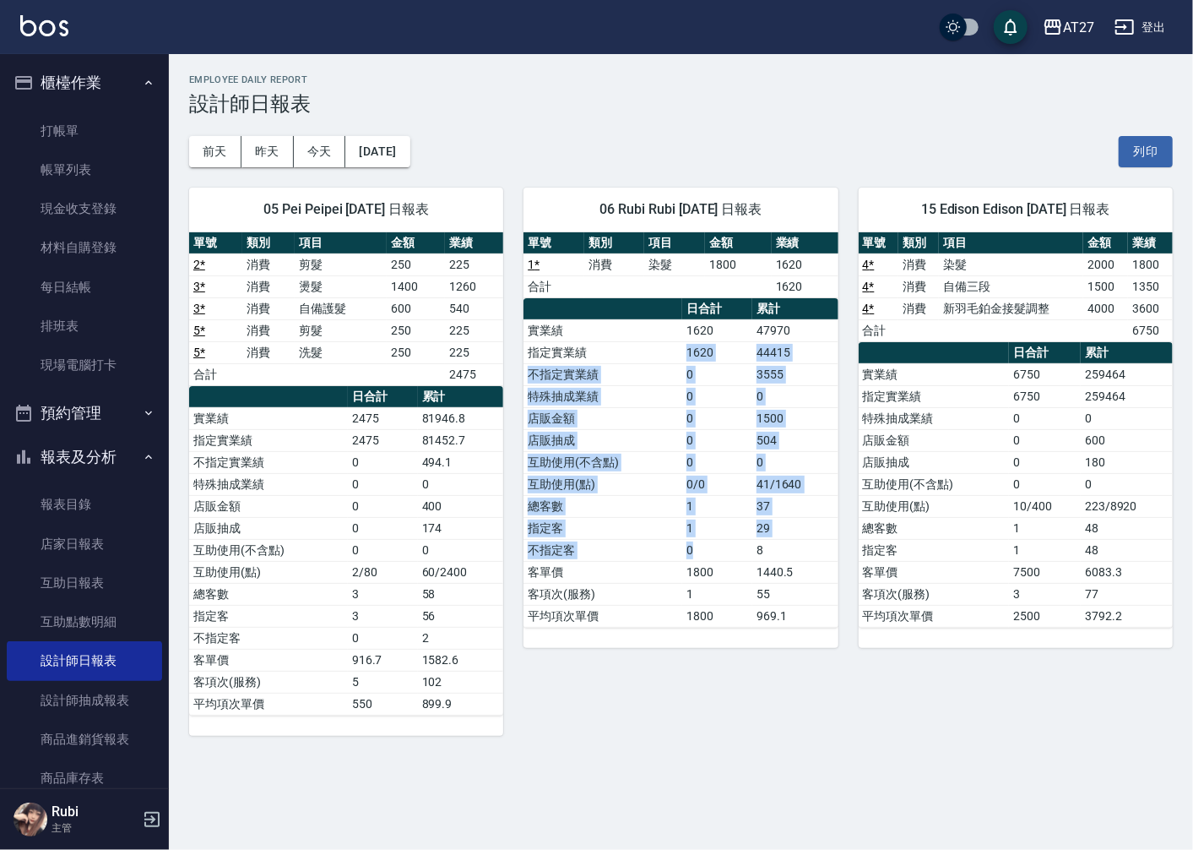
drag, startPoint x: 674, startPoint y: 479, endPoint x: 706, endPoint y: 557, distance: 84.8
click at [706, 557] on tbody "實業績 1620 47970 指定實業績 1620 44415 不指定實業績 0 3555 特殊抽成業績 0 0 店販金額 0 1500 店販抽成 0 504…" at bounding box center [681, 472] width 314 height 307
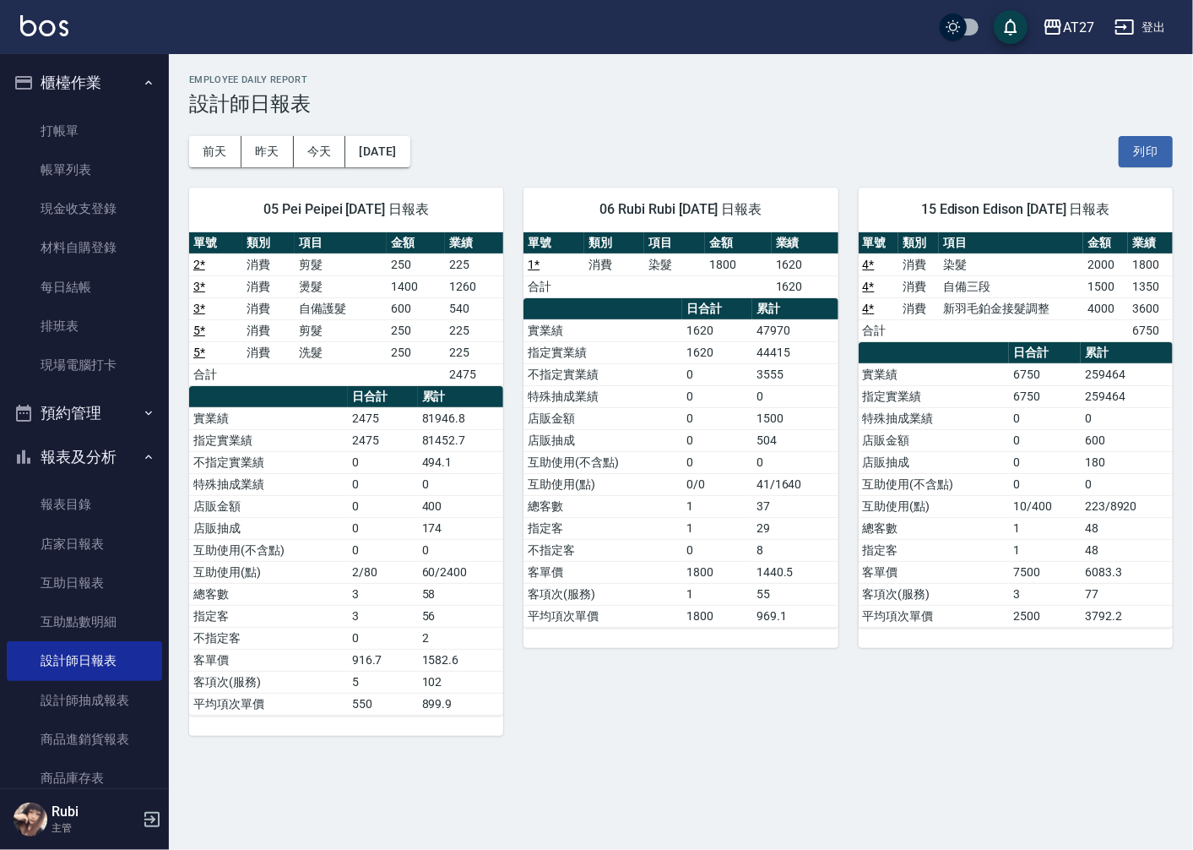
drag, startPoint x: 706, startPoint y: 557, endPoint x: 703, endPoint y: 578, distance: 21.4
click at [707, 596] on td "1" at bounding box center [717, 594] width 70 height 22
click at [681, 488] on tbody "實業績 1620 47970 指定實業績 1620 44415 不指定實業績 0 3555 特殊抽成業績 0 0 店販金額 0 1500 店販抽成 0 504…" at bounding box center [681, 472] width 314 height 307
drag, startPoint x: 681, startPoint y: 488, endPoint x: 674, endPoint y: 503, distance: 17.0
click at [674, 503] on tbody "實業績 1620 47970 指定實業績 1620 44415 不指定實業績 0 3555 特殊抽成業績 0 0 店販金額 0 1500 店販抽成 0 504…" at bounding box center [681, 472] width 314 height 307
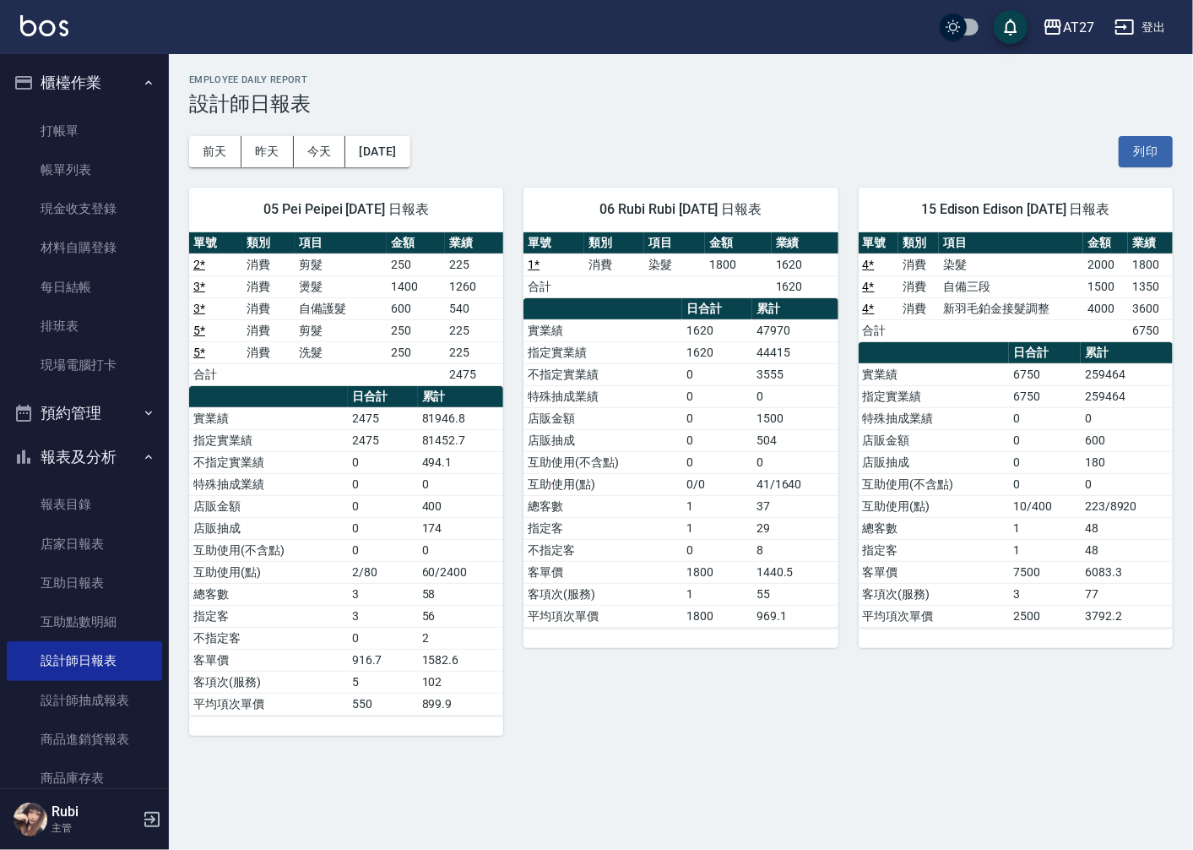
drag, startPoint x: 674, startPoint y: 503, endPoint x: 689, endPoint y: 581, distance: 79.2
click at [689, 581] on td "1800" at bounding box center [717, 572] width 70 height 22
drag, startPoint x: 670, startPoint y: 504, endPoint x: 665, endPoint y: 488, distance: 16.6
click at [665, 488] on tbody "實業績 1620 47970 指定實業績 1620 44415 不指定實業績 0 3555 特殊抽成業績 0 0 店販金額 0 1500 店販抽成 0 504…" at bounding box center [681, 472] width 314 height 307
drag, startPoint x: 665, startPoint y: 488, endPoint x: 680, endPoint y: 540, distance: 54.3
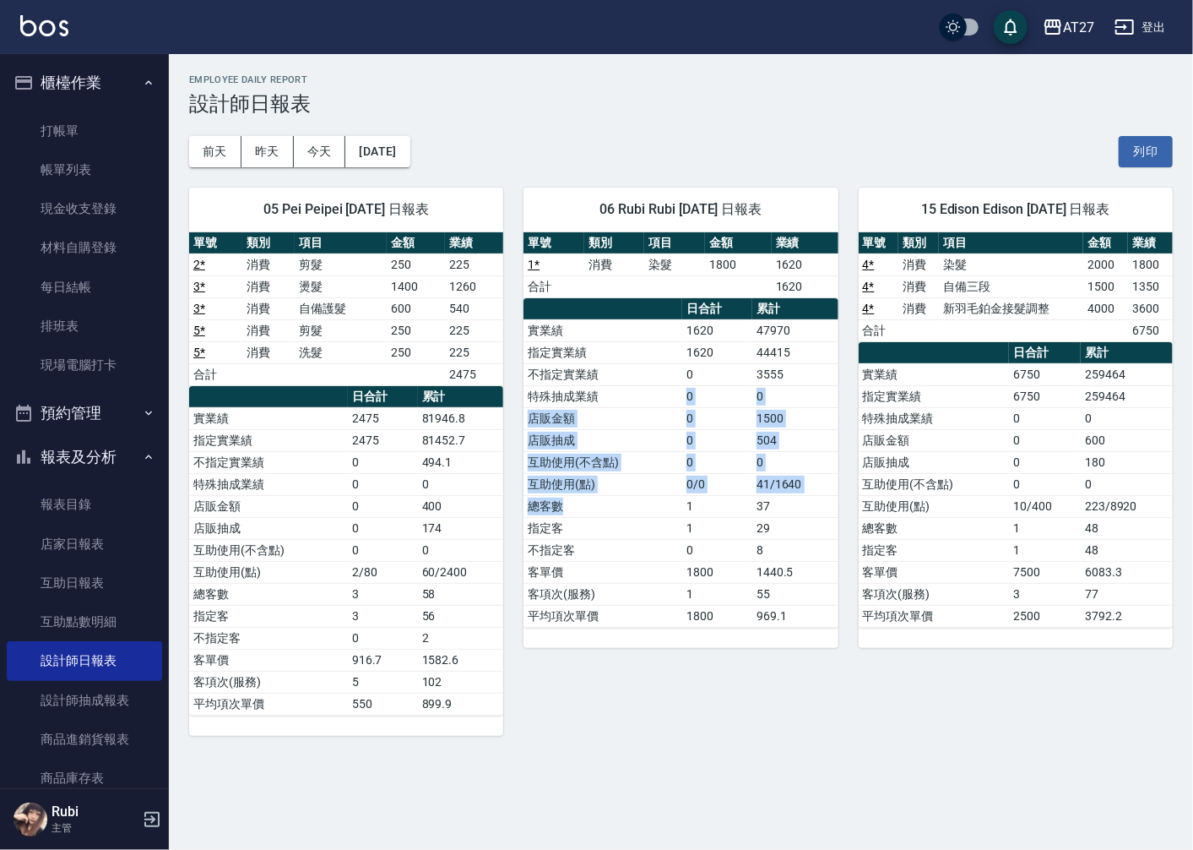
click at [680, 540] on tbody "實業績 1620 47970 指定實業績 1620 44415 不指定實業績 0 3555 特殊抽成業績 0 0 店販金額 0 1500 店販抽成 0 504…" at bounding box center [681, 472] width 314 height 307
drag, startPoint x: 680, startPoint y: 540, endPoint x: 667, endPoint y: 513, distance: 30.6
click at [676, 543] on tr "不指定客 0 8" at bounding box center [681, 550] width 314 height 22
drag, startPoint x: 667, startPoint y: 513, endPoint x: 664, endPoint y: 483, distance: 29.7
click at [664, 483] on tbody "實業績 1620 47970 指定實業績 1620 44415 不指定實業績 0 3555 特殊抽成業績 0 0 店販金額 0 1500 店販抽成 0 504…" at bounding box center [681, 472] width 314 height 307
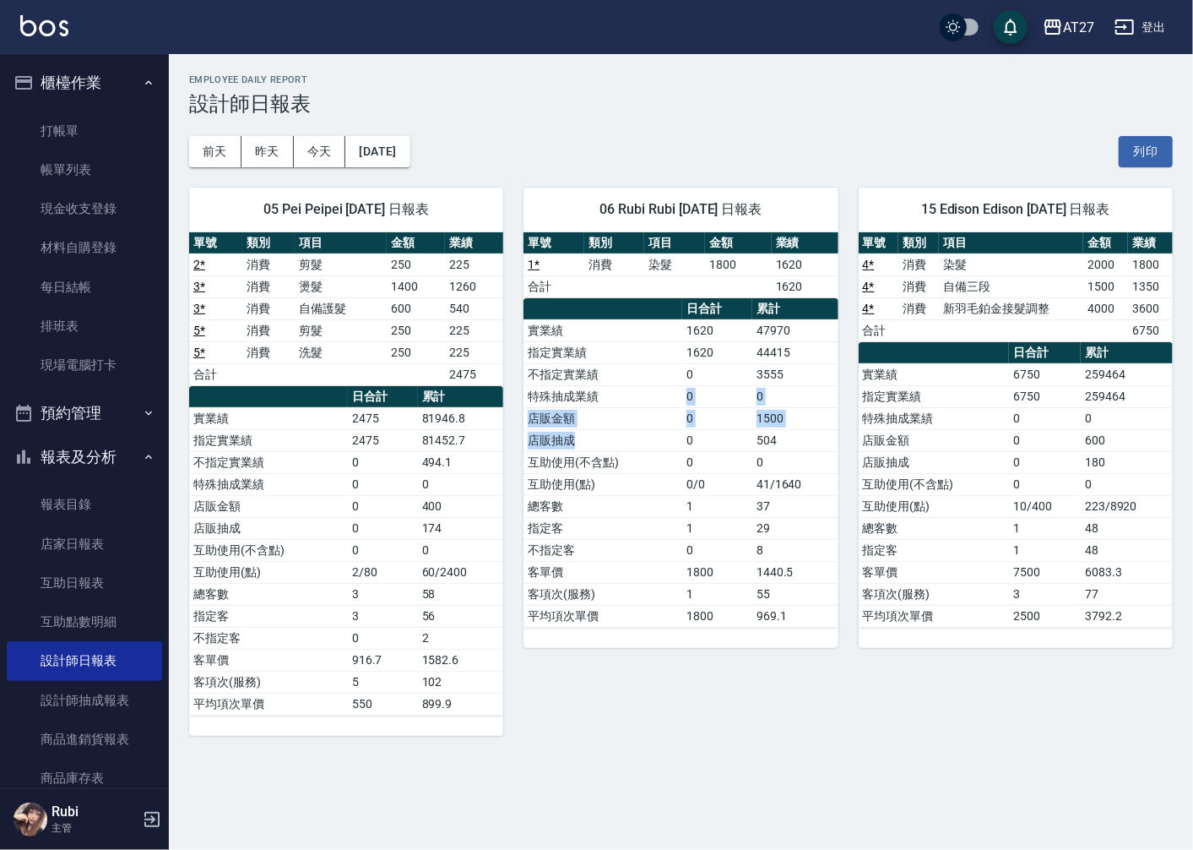
drag, startPoint x: 664, startPoint y: 483, endPoint x: 668, endPoint y: 492, distance: 10.2
click at [668, 492] on tbody "實業績 1620 47970 指定實業績 1620 44415 不指定實業績 0 3555 特殊抽成業績 0 0 店販金額 0 1500 店販抽成 0 504…" at bounding box center [681, 472] width 314 height 307
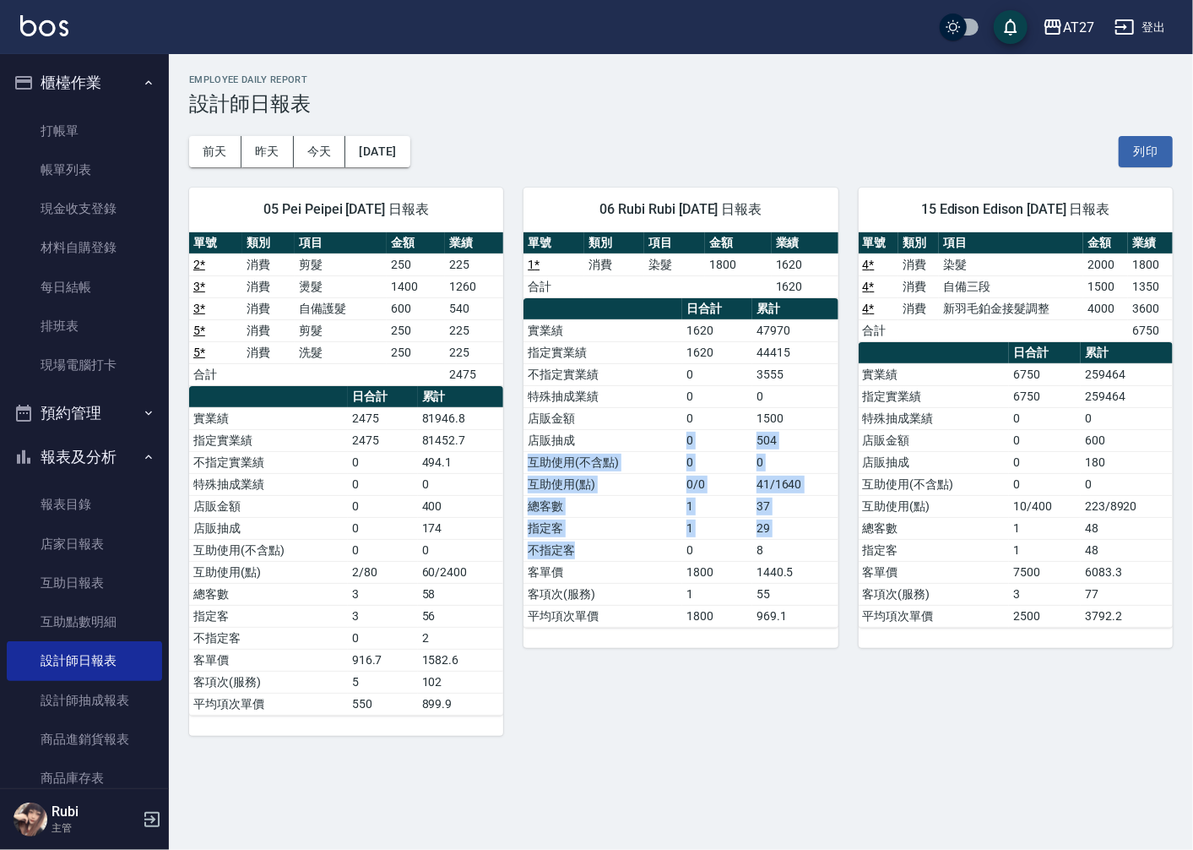
drag, startPoint x: 668, startPoint y: 492, endPoint x: 649, endPoint y: 448, distance: 48.0
click at [649, 448] on tbody "實業績 1620 47970 指定實業績 1620 44415 不指定實業績 0 3555 特殊抽成業績 0 0 店販金額 0 1500 店販抽成 0 504…" at bounding box center [681, 472] width 314 height 307
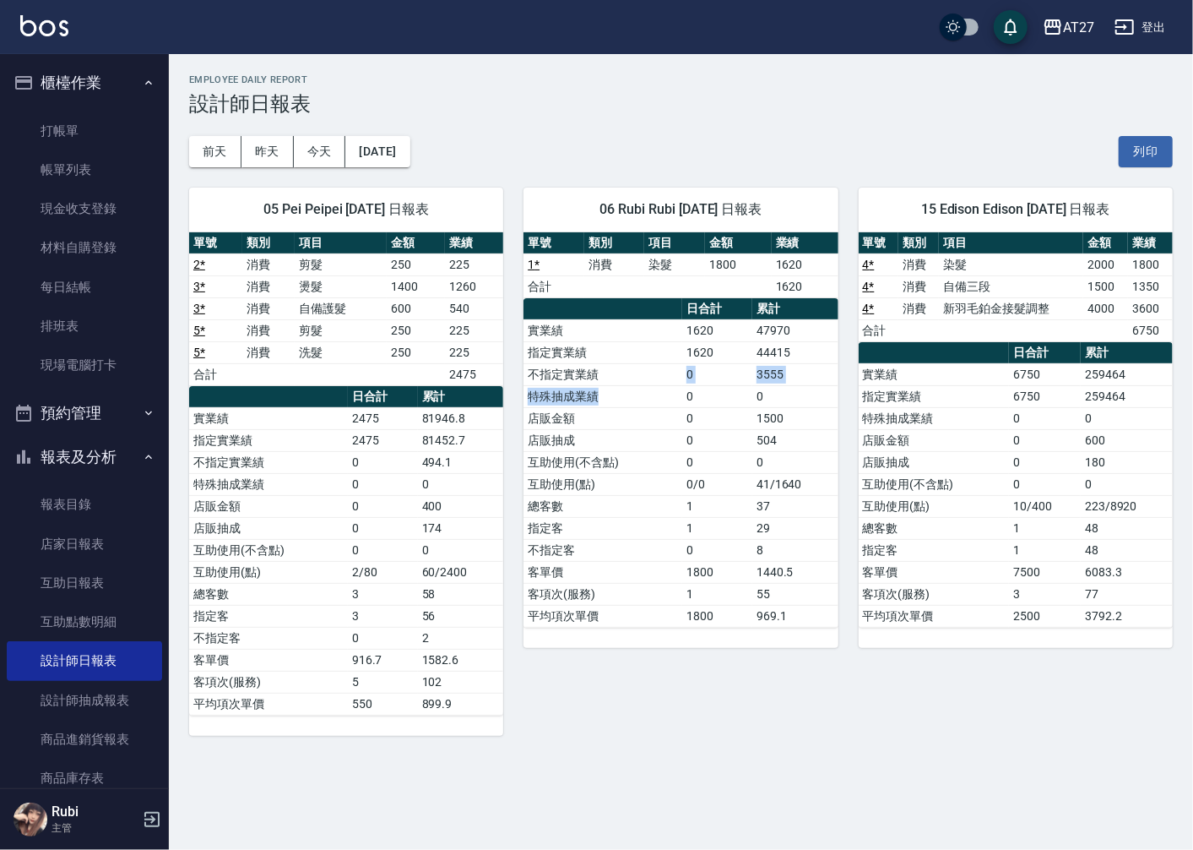
drag, startPoint x: 649, startPoint y: 448, endPoint x: 636, endPoint y: 367, distance: 82.1
click at [636, 367] on tbody "實業績 1620 47970 指定實業績 1620 44415 不指定實業績 0 3555 特殊抽成業績 0 0 店販金額 0 1500 店販抽成 0 504…" at bounding box center [681, 472] width 314 height 307
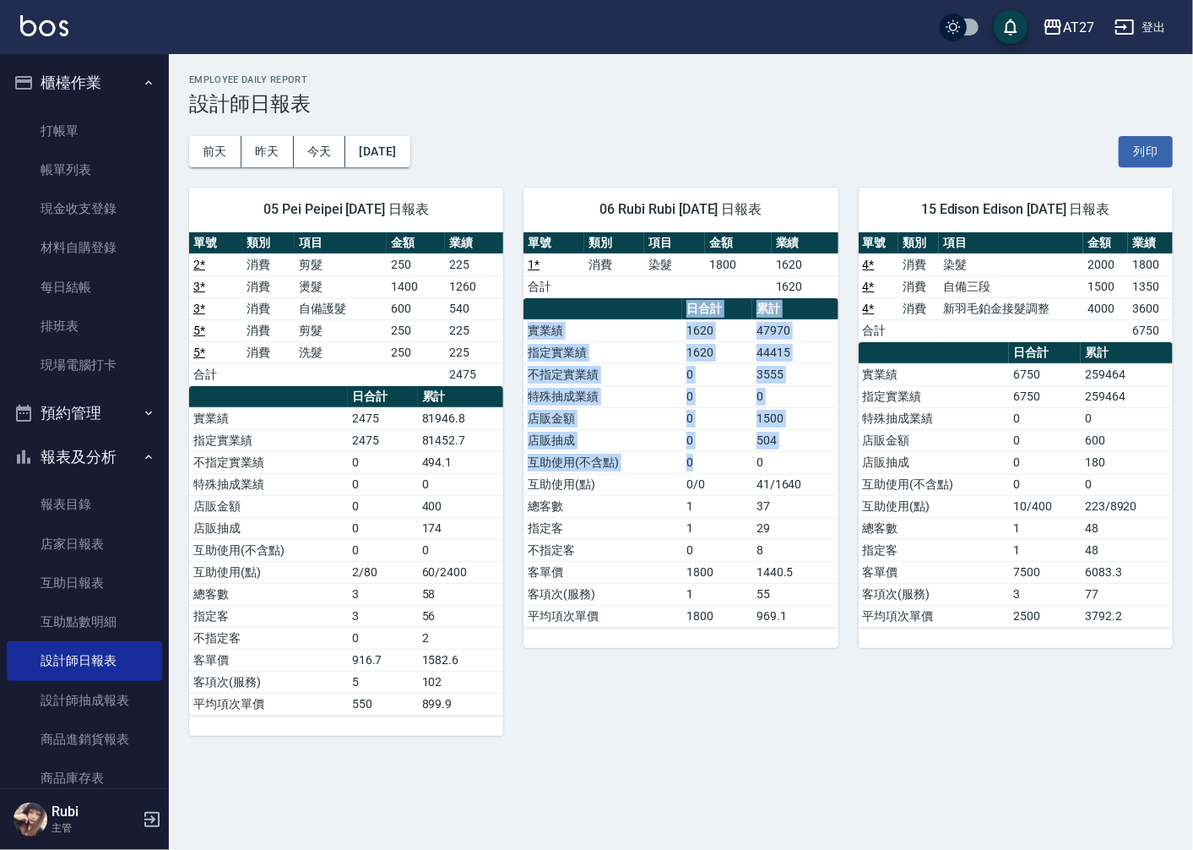
drag, startPoint x: 636, startPoint y: 367, endPoint x: 698, endPoint y: 478, distance: 126.6
click at [698, 478] on table "日合計 累計 實業績 1620 47970 指定實業績 1620 44415 不指定實業績 0 3555 特殊抽成業績 0 0 店販金額 0 1500 店販抽…" at bounding box center [681, 462] width 314 height 329
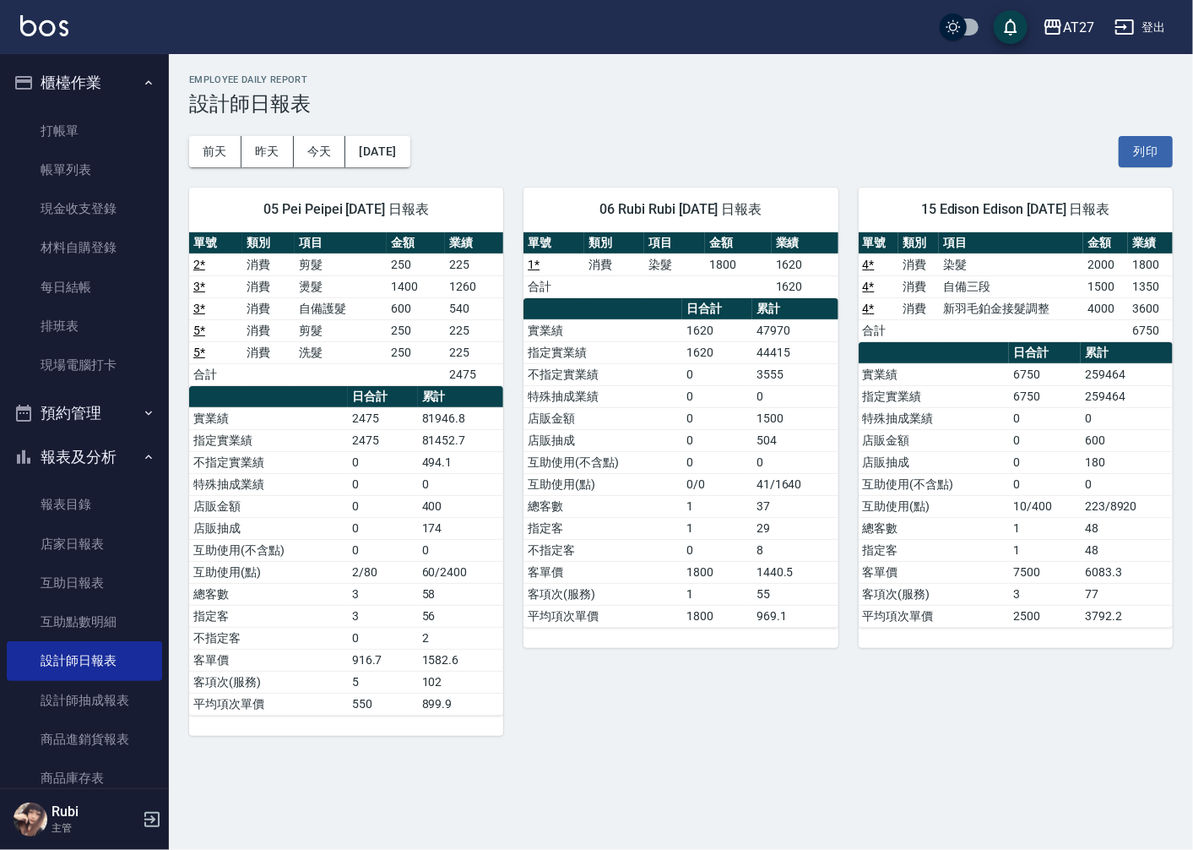
drag, startPoint x: 698, startPoint y: 478, endPoint x: 703, endPoint y: 509, distance: 31.8
click at [703, 509] on td "1" at bounding box center [717, 506] width 70 height 22
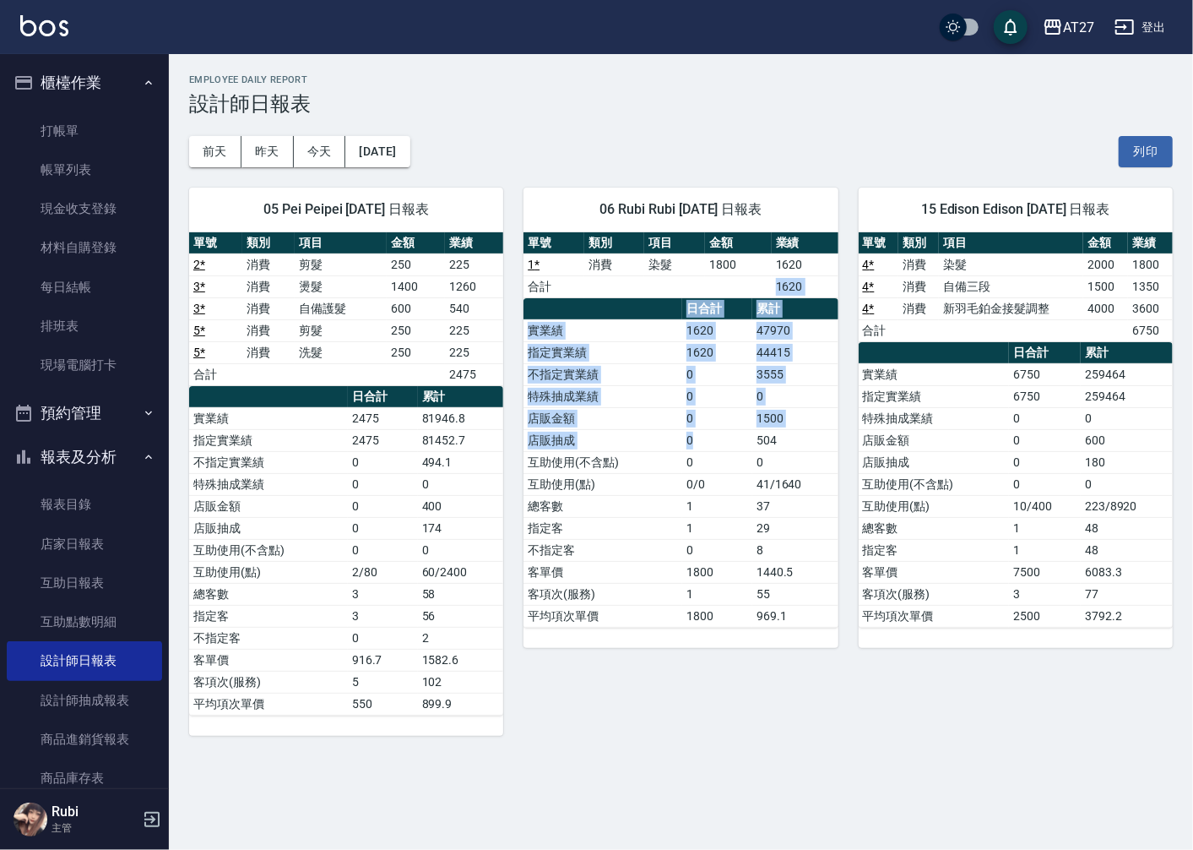
drag, startPoint x: 713, startPoint y: 280, endPoint x: 754, endPoint y: 461, distance: 185.4
click at [754, 461] on div "單號 類別 項目 金額 業績 1 * 消費 染髮 1800 1620 合計 1620 日合計 累計 實業績 1620 47970 指定實業績 1620 444…" at bounding box center [681, 429] width 314 height 395
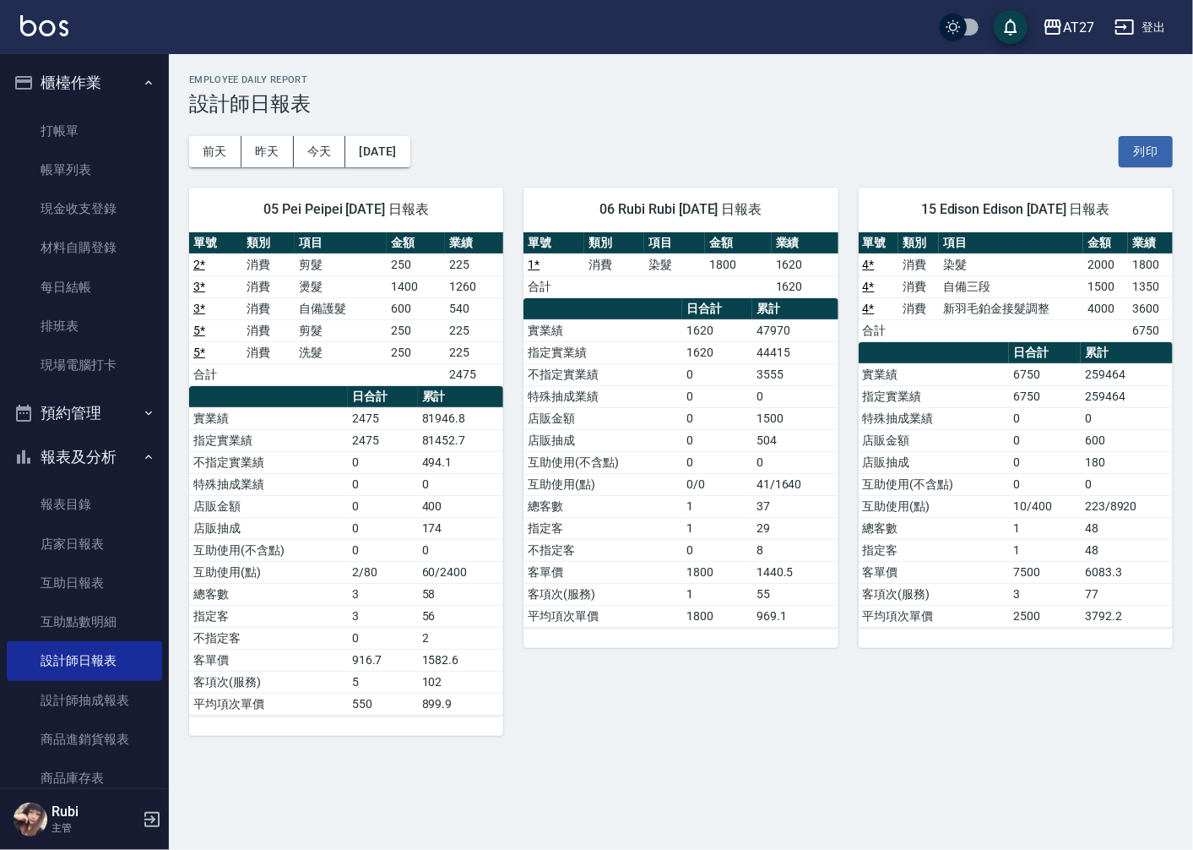
drag, startPoint x: 754, startPoint y: 461, endPoint x: 756, endPoint y: 545, distance: 83.6
click at [758, 551] on td "8" at bounding box center [795, 550] width 86 height 22
drag, startPoint x: 736, startPoint y: 487, endPoint x: 724, endPoint y: 445, distance: 43.8
click at [724, 445] on tbody "實業績 1620 47970 指定實業績 1620 44415 不指定實業績 0 3555 特殊抽成業績 0 0 店販金額 0 1500 店販抽成 0 504…" at bounding box center [681, 472] width 314 height 307
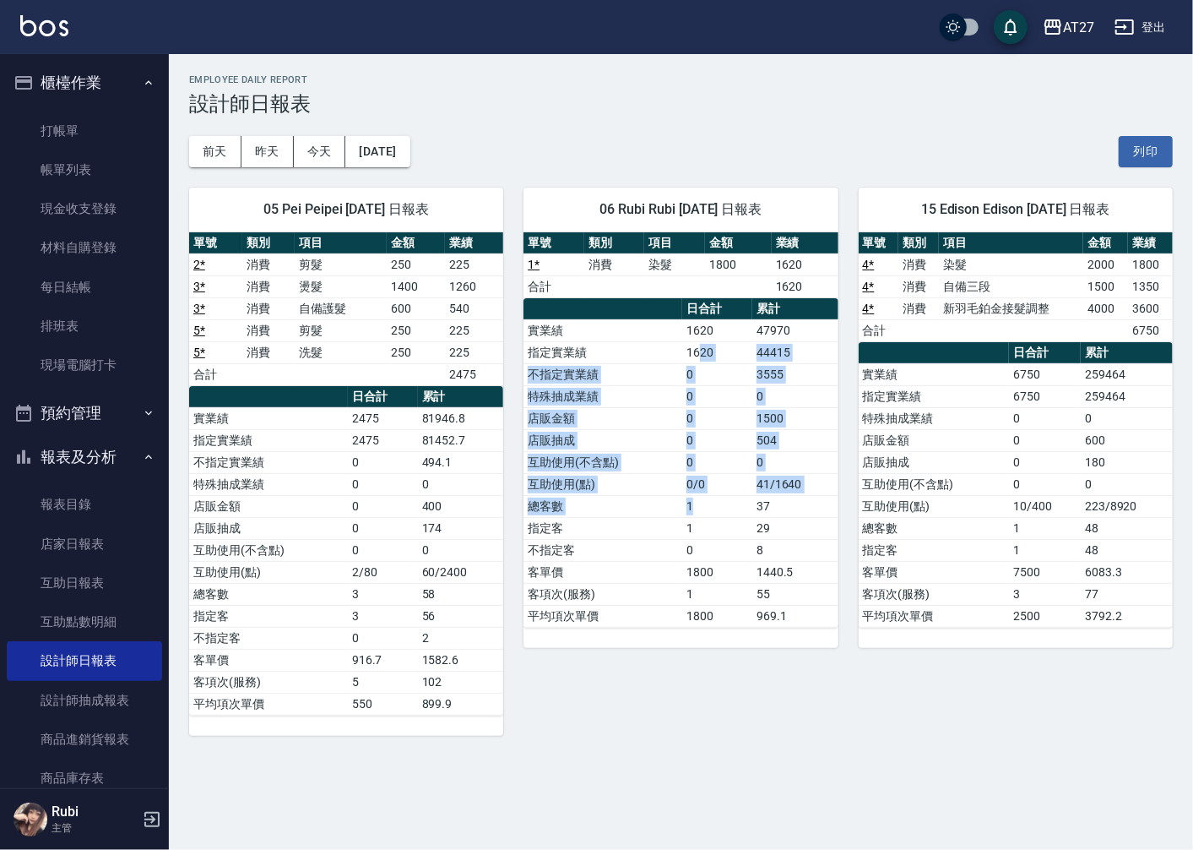
drag, startPoint x: 724, startPoint y: 445, endPoint x: 737, endPoint y: 509, distance: 65.6
click at [737, 509] on tbody "實業績 1620 47970 指定實業績 1620 44415 不指定實業績 0 3555 特殊抽成業績 0 0 店販金額 0 1500 店販抽成 0 504…" at bounding box center [681, 472] width 314 height 307
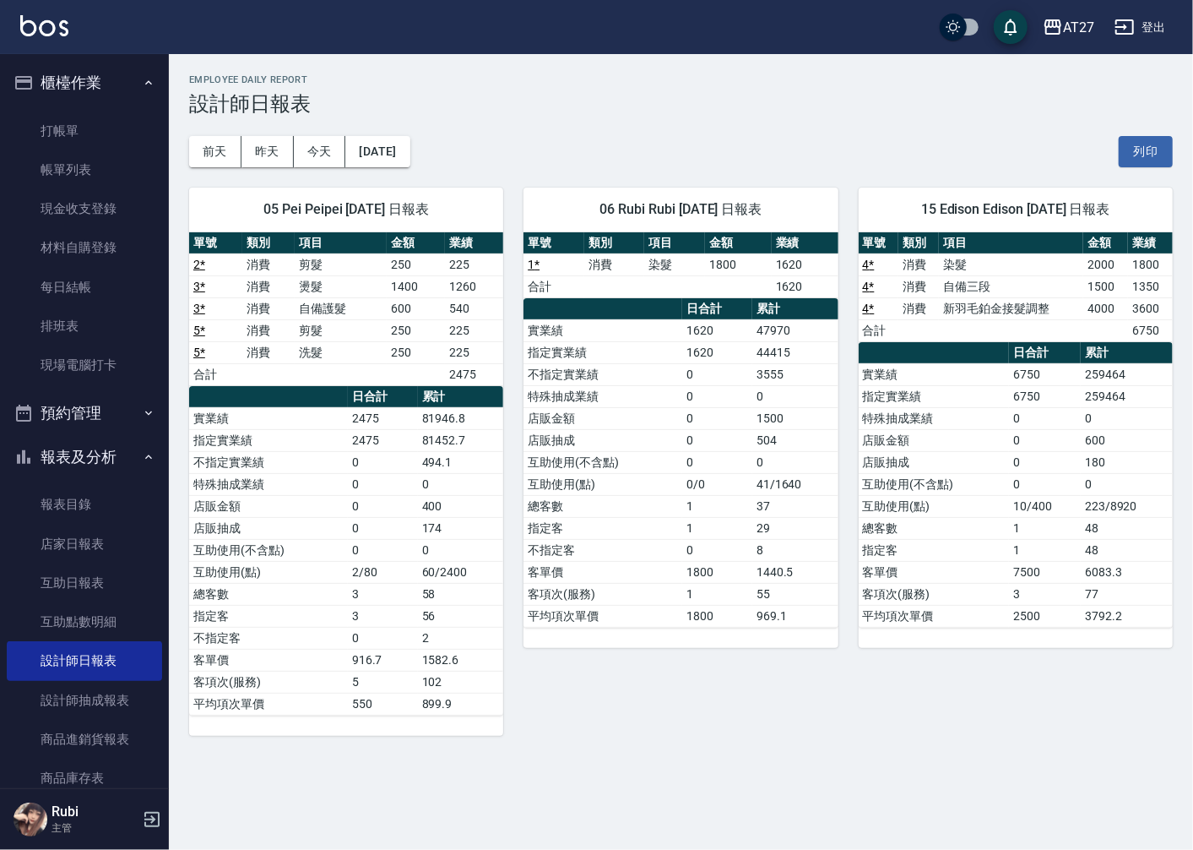
drag, startPoint x: 737, startPoint y: 509, endPoint x: 739, endPoint y: 535, distance: 26.2
click at [743, 543] on td "0" at bounding box center [717, 550] width 70 height 22
drag, startPoint x: 721, startPoint y: 503, endPoint x: 710, endPoint y: 469, distance: 36.3
click at [710, 469] on tbody "實業績 1620 47970 指定實業績 1620 44415 不指定實業績 0 3555 特殊抽成業績 0 0 店販金額 0 1500 店販抽成 0 504…" at bounding box center [681, 472] width 314 height 307
drag, startPoint x: 710, startPoint y: 469, endPoint x: 712, endPoint y: 503, distance: 34.7
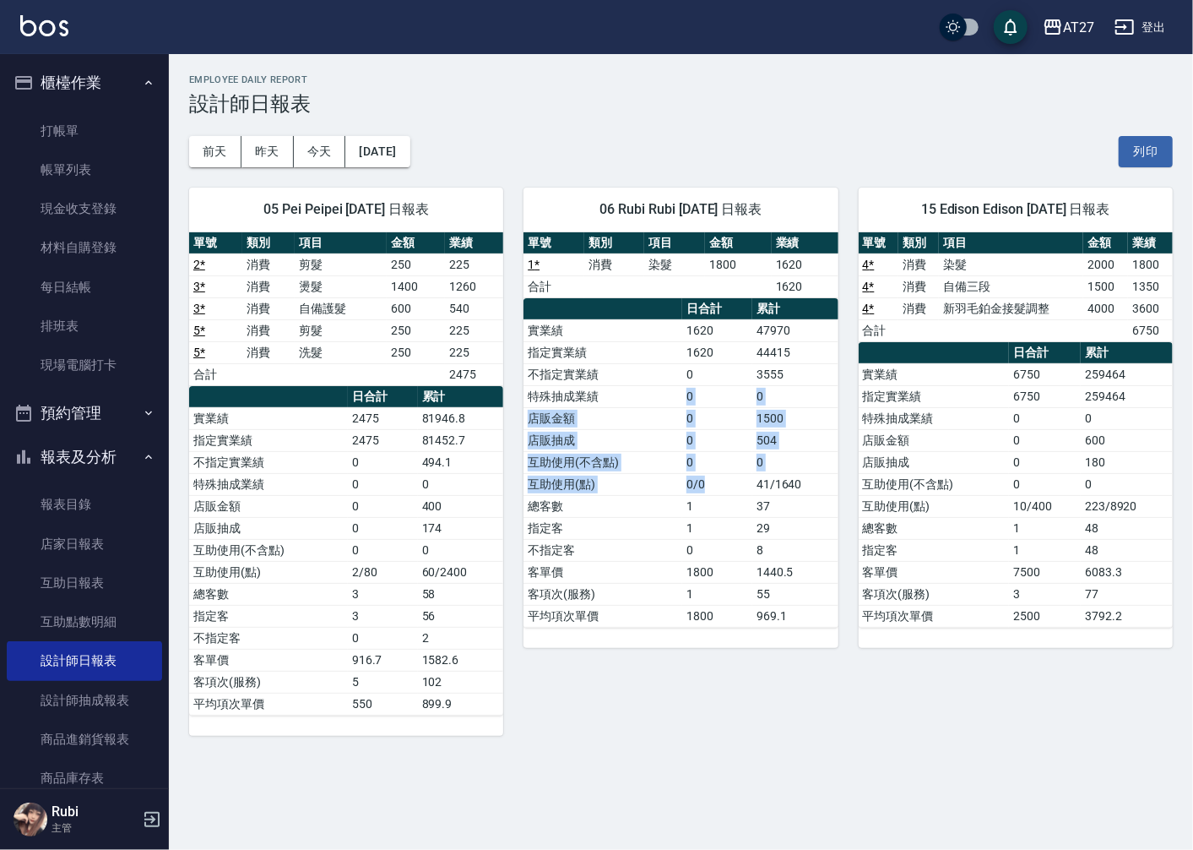
click at [712, 503] on tbody "實業績 1620 47970 指定實業績 1620 44415 不指定實業績 0 3555 特殊抽成業績 0 0 店販金額 0 1500 店販抽成 0 504…" at bounding box center [681, 472] width 314 height 307
drag, startPoint x: 712, startPoint y: 503, endPoint x: 714, endPoint y: 527, distance: 23.7
click at [720, 553] on td "0" at bounding box center [717, 550] width 70 height 22
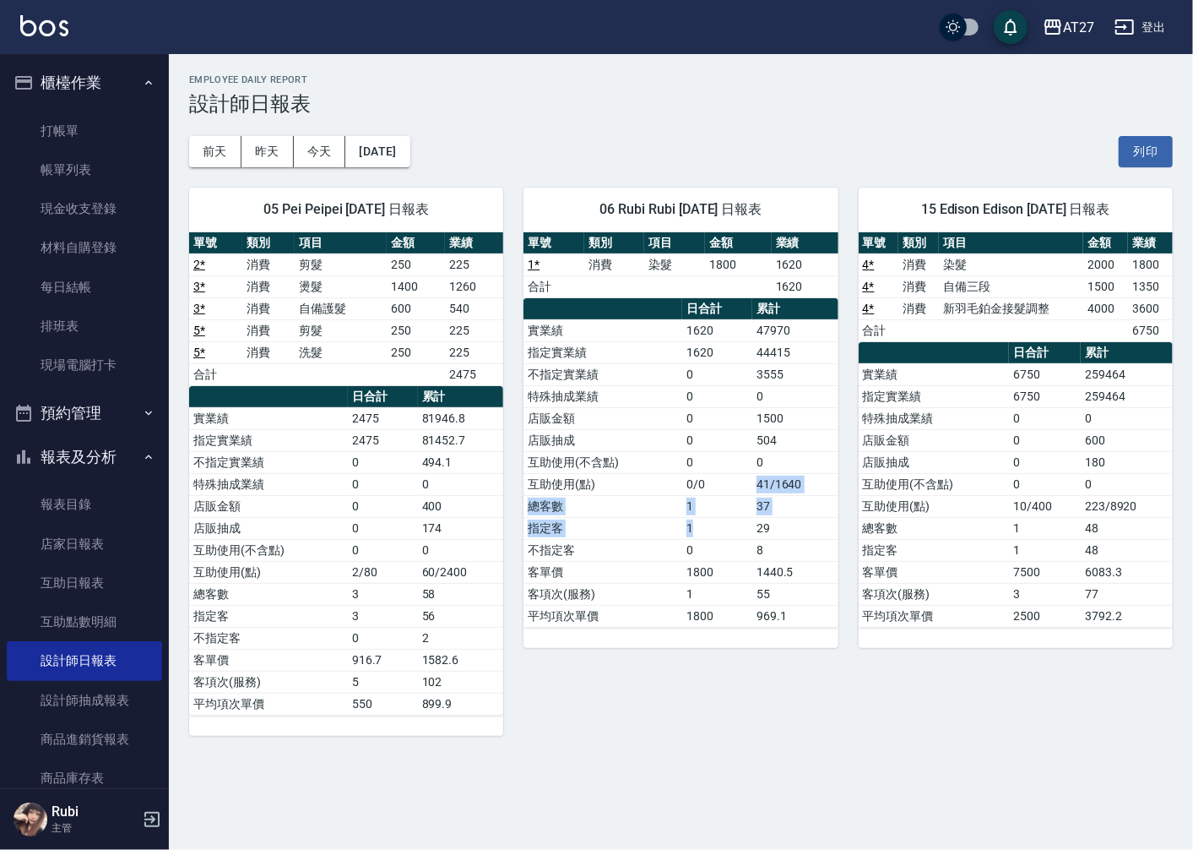
drag, startPoint x: 713, startPoint y: 522, endPoint x: 703, endPoint y: 457, distance: 65.8
click at [703, 457] on tbody "實業績 1620 47970 指定實業績 1620 44415 不指定實業績 0 3555 特殊抽成業績 0 0 店販金額 0 1500 店販抽成 0 504…" at bounding box center [681, 472] width 314 height 307
drag, startPoint x: 703, startPoint y: 457, endPoint x: 698, endPoint y: 485, distance: 28.3
click at [698, 485] on tbody "實業績 1620 47970 指定實業績 1620 44415 不指定實業績 0 3555 特殊抽成業績 0 0 店販金額 0 1500 店販抽成 0 504…" at bounding box center [681, 472] width 314 height 307
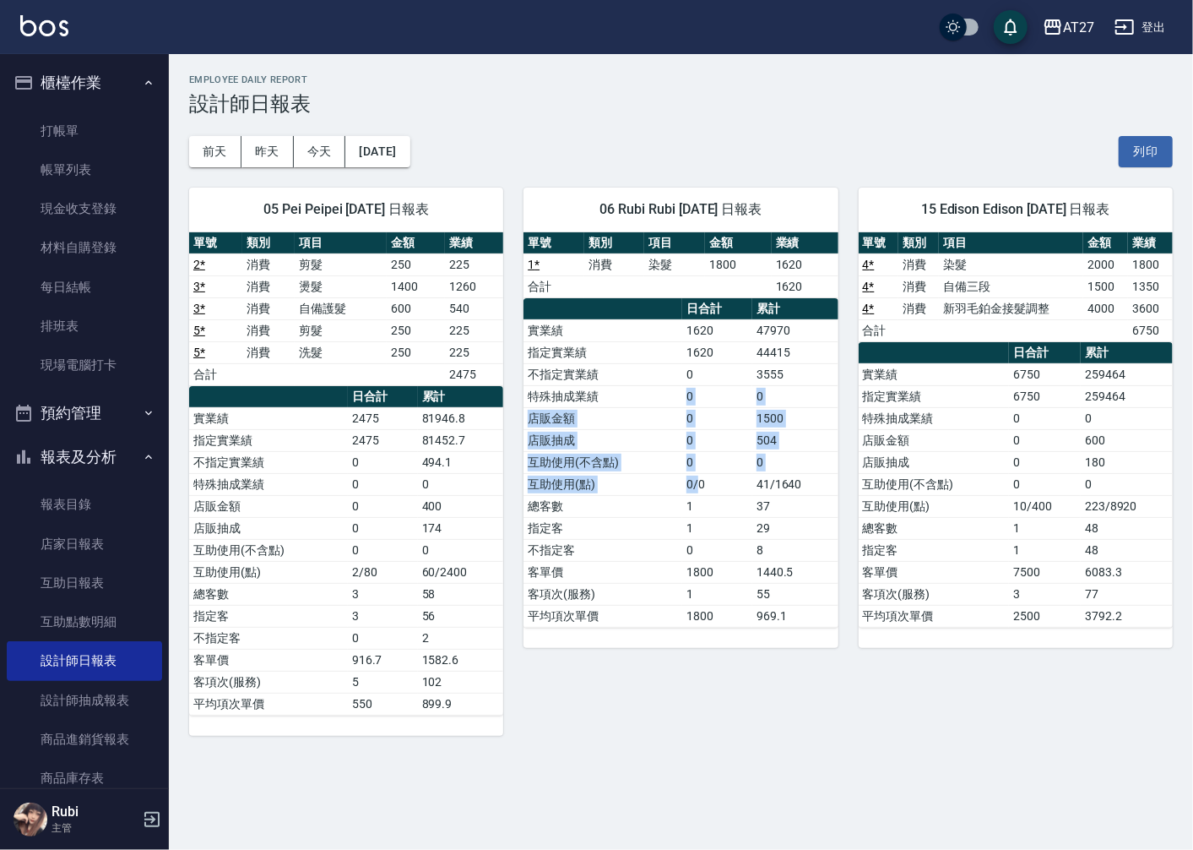
drag, startPoint x: 698, startPoint y: 485, endPoint x: 695, endPoint y: 475, distance: 10.4
click at [698, 491] on td "0/0" at bounding box center [717, 484] width 70 height 22
drag, startPoint x: 708, startPoint y: 508, endPoint x: 691, endPoint y: 461, distance: 49.4
click at [691, 461] on tbody "實業績 1620 47970 指定實業績 1620 44415 不指定實業績 0 3555 特殊抽成業績 0 0 店販金額 0 1500 店販抽成 0 504…" at bounding box center [681, 472] width 314 height 307
drag, startPoint x: 691, startPoint y: 461, endPoint x: 686, endPoint y: 475, distance: 15.2
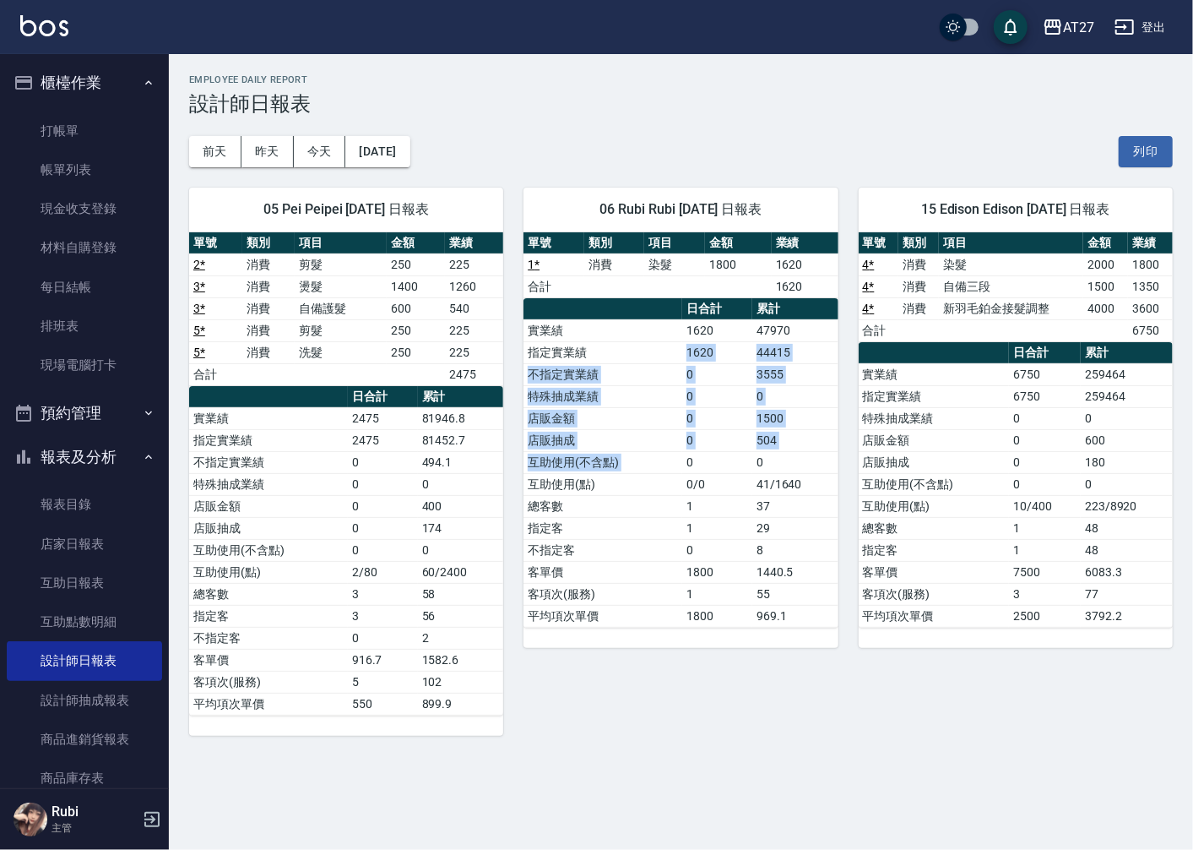
click at [686, 475] on tbody "實業績 1620 47970 指定實業績 1620 44415 不指定實業績 0 3555 特殊抽成業績 0 0 店販金額 0 1500 店販抽成 0 504…" at bounding box center [681, 472] width 314 height 307
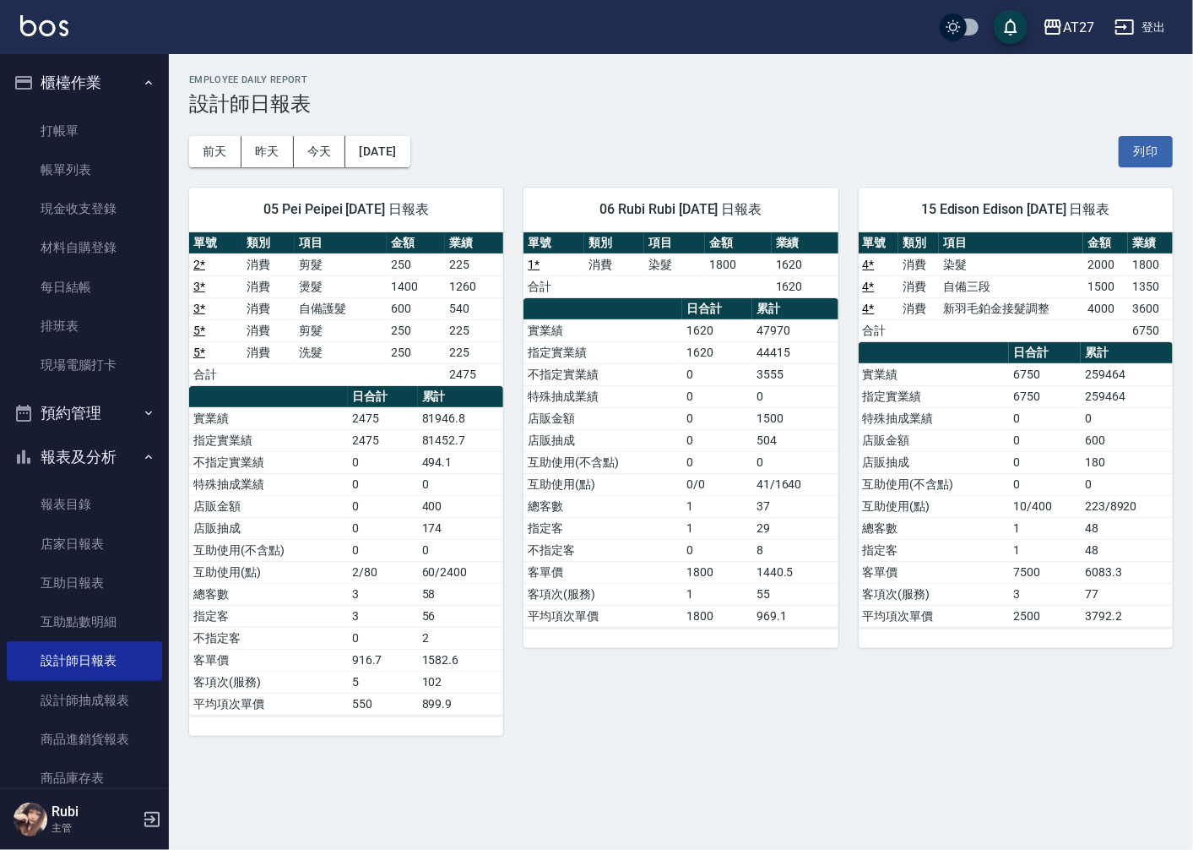
drag, startPoint x: 686, startPoint y: 475, endPoint x: 703, endPoint y: 552, distance: 78.7
click at [703, 552] on td "0" at bounding box center [717, 550] width 70 height 22
drag, startPoint x: 699, startPoint y: 528, endPoint x: 702, endPoint y: 502, distance: 25.5
click at [702, 502] on tbody "實業績 1620 47970 指定實業績 1620 44415 不指定實業績 0 3555 特殊抽成業績 0 0 店販金額 0 1500 店販抽成 0 504…" at bounding box center [681, 472] width 314 height 307
drag, startPoint x: 702, startPoint y: 502, endPoint x: 687, endPoint y: 494, distance: 17.4
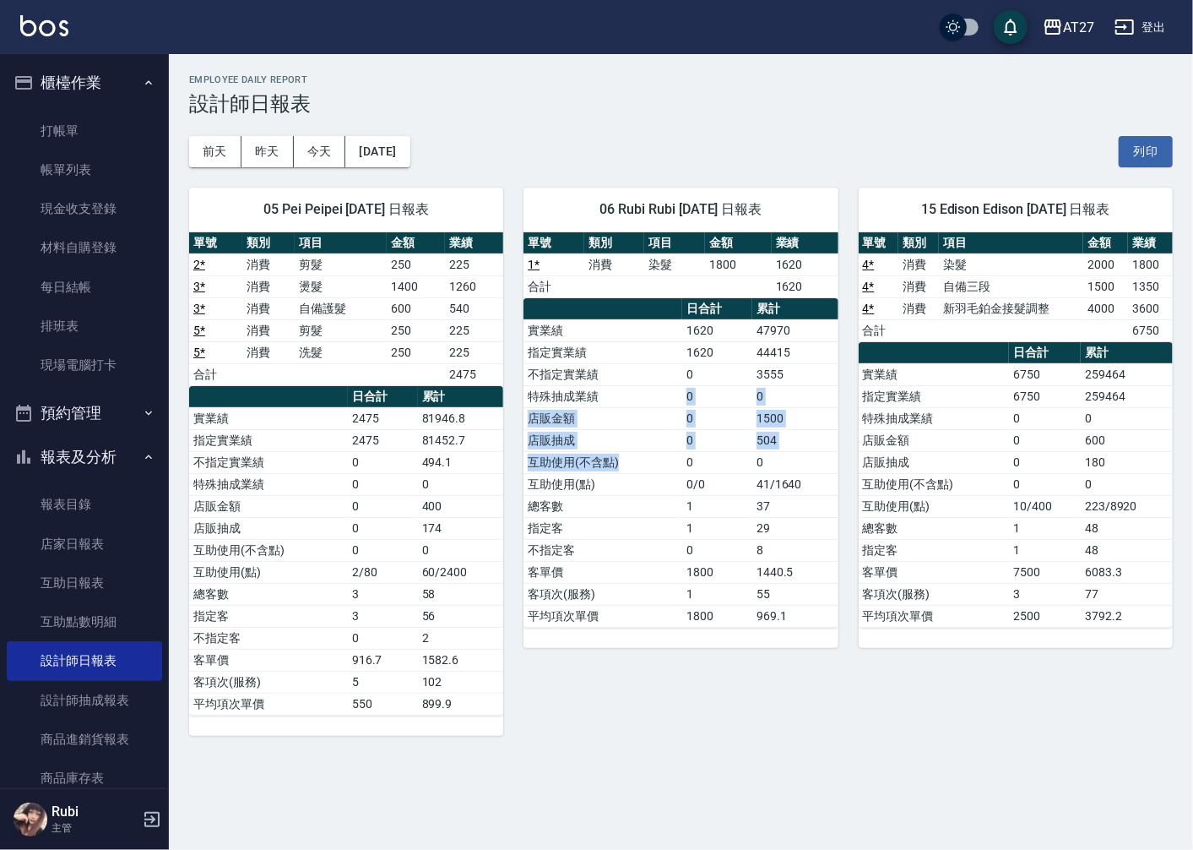
click at [687, 494] on tbody "實業績 1620 47970 指定實業績 1620 44415 不指定實業績 0 3555 特殊抽成業績 0 0 店販金額 0 1500 店販抽成 0 504…" at bounding box center [681, 472] width 314 height 307
drag, startPoint x: 687, startPoint y: 494, endPoint x: 698, endPoint y: 549, distance: 56.0
click at [698, 549] on td "0" at bounding box center [717, 550] width 70 height 22
drag, startPoint x: 688, startPoint y: 524, endPoint x: 687, endPoint y: 508, distance: 15.3
click at [687, 508] on tbody "實業績 1620 47970 指定實業績 1620 44415 不指定實業績 0 3555 特殊抽成業績 0 0 店販金額 0 1500 店販抽成 0 504…" at bounding box center [681, 472] width 314 height 307
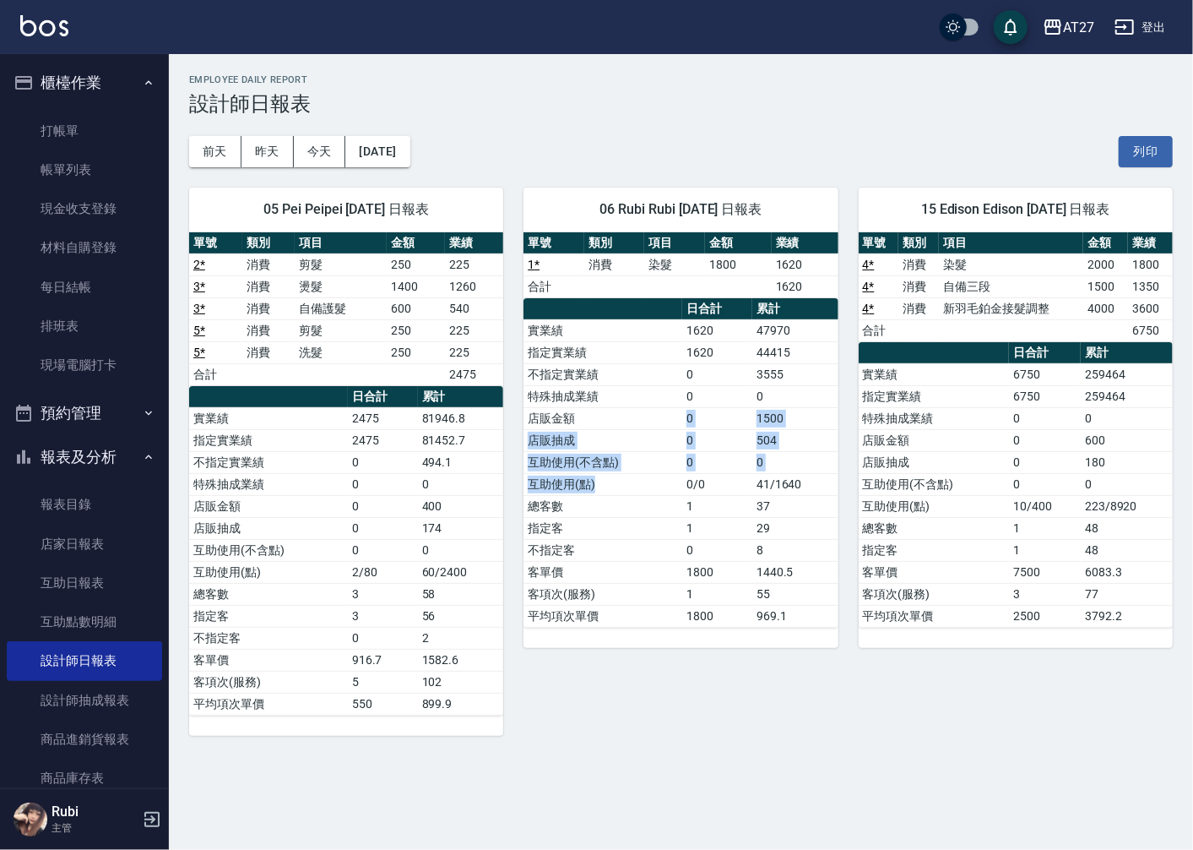
drag, startPoint x: 687, startPoint y: 508, endPoint x: 678, endPoint y: 500, distance: 11.9
click at [678, 500] on tbody "實業績 1620 47970 指定實業績 1620 44415 不指定實業績 0 3555 特殊抽成業績 0 0 店販金額 0 1500 店販抽成 0 504…" at bounding box center [681, 472] width 314 height 307
drag, startPoint x: 678, startPoint y: 500, endPoint x: 680, endPoint y: 513, distance: 13.6
click at [680, 513] on td "總客數" at bounding box center [603, 506] width 159 height 22
drag, startPoint x: 678, startPoint y: 492, endPoint x: 676, endPoint y: 473, distance: 19.5
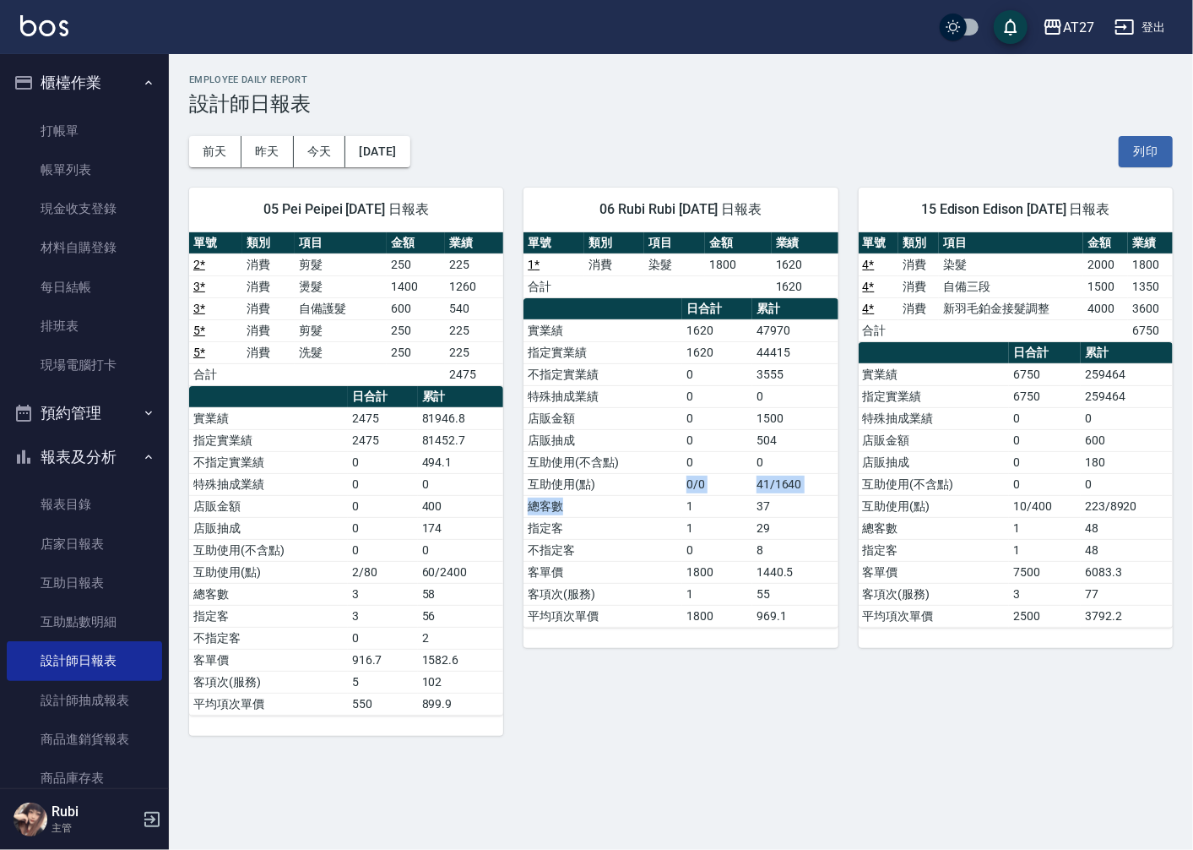
click at [676, 473] on tbody "實業績 1620 47970 指定實業績 1620 44415 不指定實業績 0 3555 特殊抽成業績 0 0 店販金額 0 1500 店販抽成 0 504…" at bounding box center [681, 472] width 314 height 307
drag, startPoint x: 676, startPoint y: 473, endPoint x: 664, endPoint y: 487, distance: 19.1
click at [664, 487] on tbody "實業績 1620 47970 指定實業績 1620 44415 不指定實業績 0 3555 特殊抽成業績 0 0 店販金額 0 1500 店販抽成 0 504…" at bounding box center [681, 472] width 314 height 307
drag, startPoint x: 664, startPoint y: 487, endPoint x: 665, endPoint y: 508, distance: 20.3
click at [665, 508] on td "總客數" at bounding box center [603, 506] width 159 height 22
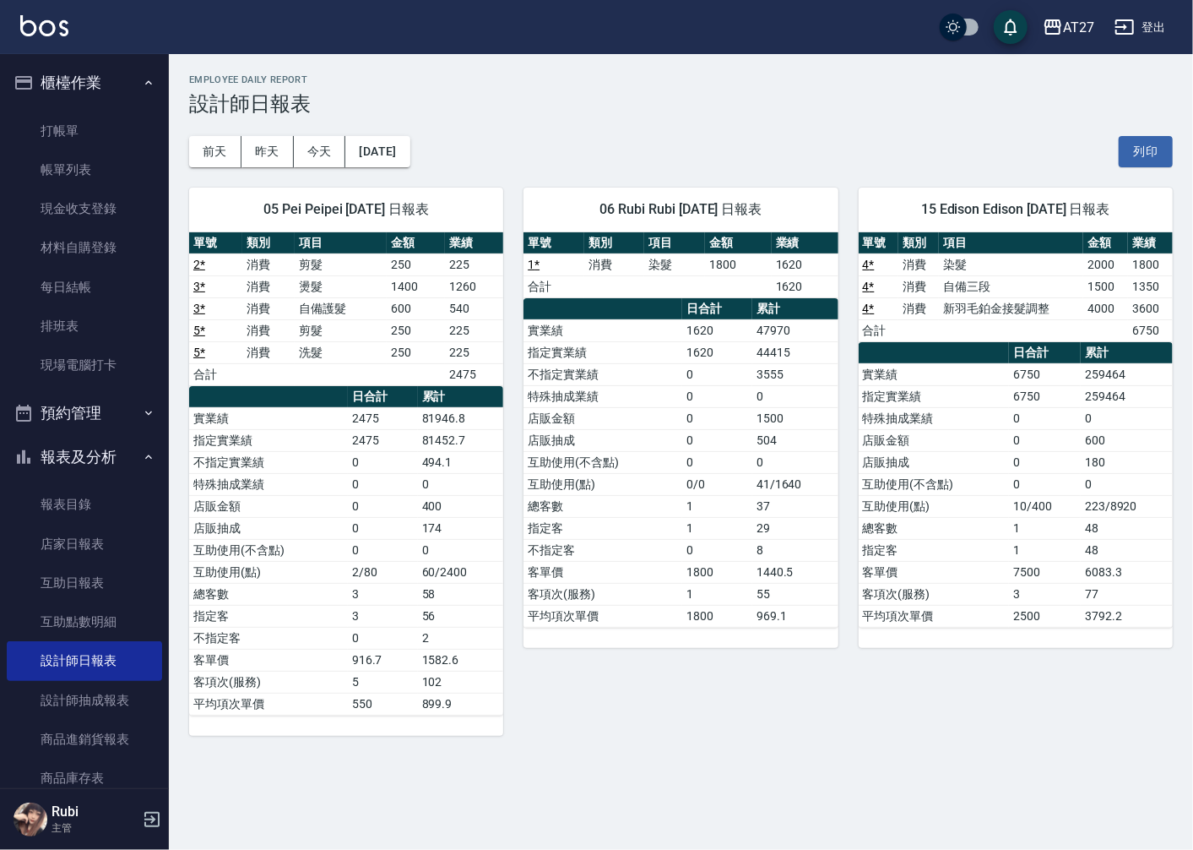
drag, startPoint x: 665, startPoint y: 508, endPoint x: 657, endPoint y: 453, distance: 54.6
click at [665, 502] on td "總客數" at bounding box center [603, 506] width 159 height 22
drag, startPoint x: 643, startPoint y: 421, endPoint x: 682, endPoint y: 545, distance: 130.1
click at [681, 542] on tbody "實業績 1620 47970 指定實業績 1620 44415 不指定實業績 0 3555 特殊抽成業績 0 0 店販金額 0 1500 店販抽成 0 504…" at bounding box center [681, 472] width 314 height 307
drag, startPoint x: 682, startPoint y: 545, endPoint x: 691, endPoint y: 564, distance: 21.2
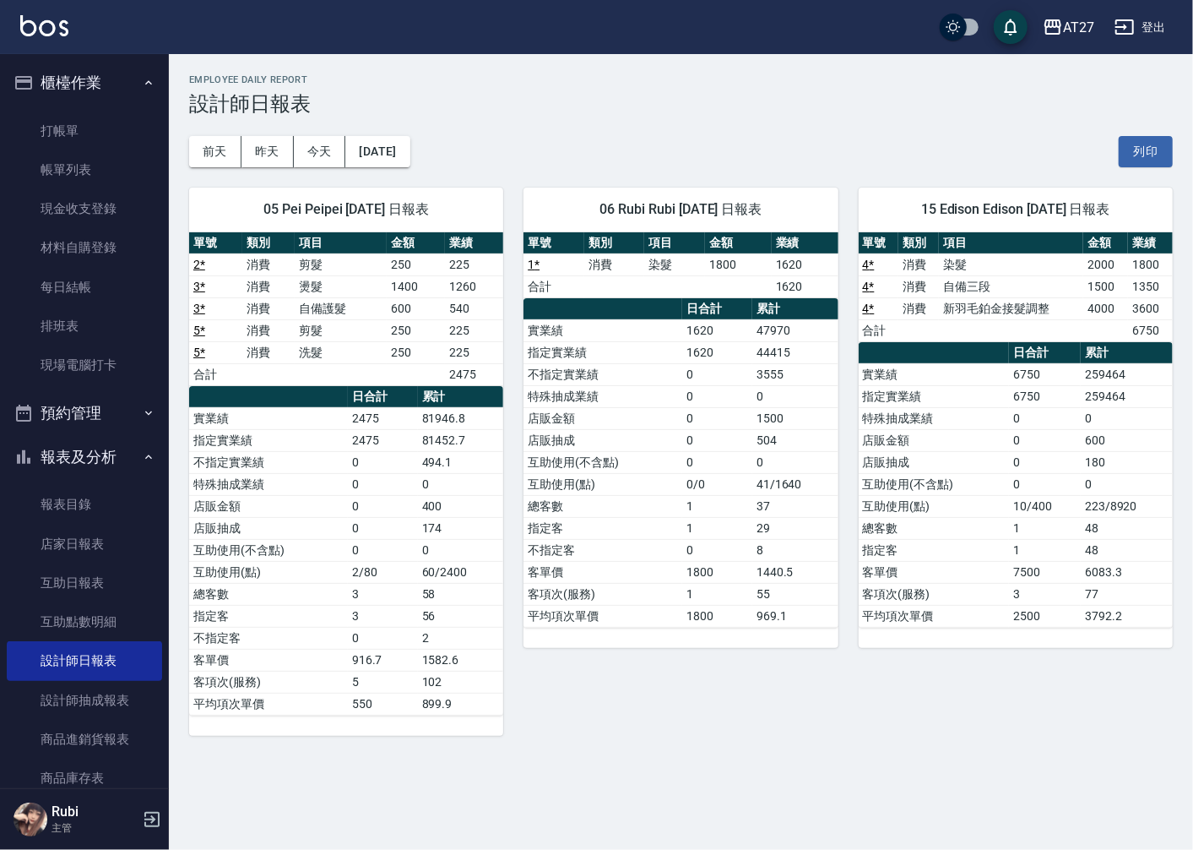
click at [691, 564] on td "1800" at bounding box center [717, 572] width 70 height 22
drag, startPoint x: 691, startPoint y: 564, endPoint x: 681, endPoint y: 508, distance: 56.6
click at [681, 508] on tbody "實業績 1620 47970 指定實業績 1620 44415 不指定實業績 0 3555 特殊抽成業績 0 0 店販金額 0 1500 店販抽成 0 504…" at bounding box center [681, 472] width 314 height 307
drag, startPoint x: 681, startPoint y: 508, endPoint x: 676, endPoint y: 542, distance: 34.0
click at [676, 542] on tbody "實業績 1620 47970 指定實業績 1620 44415 不指定實業績 0 3555 特殊抽成業績 0 0 店販金額 0 1500 店販抽成 0 504…" at bounding box center [681, 472] width 314 height 307
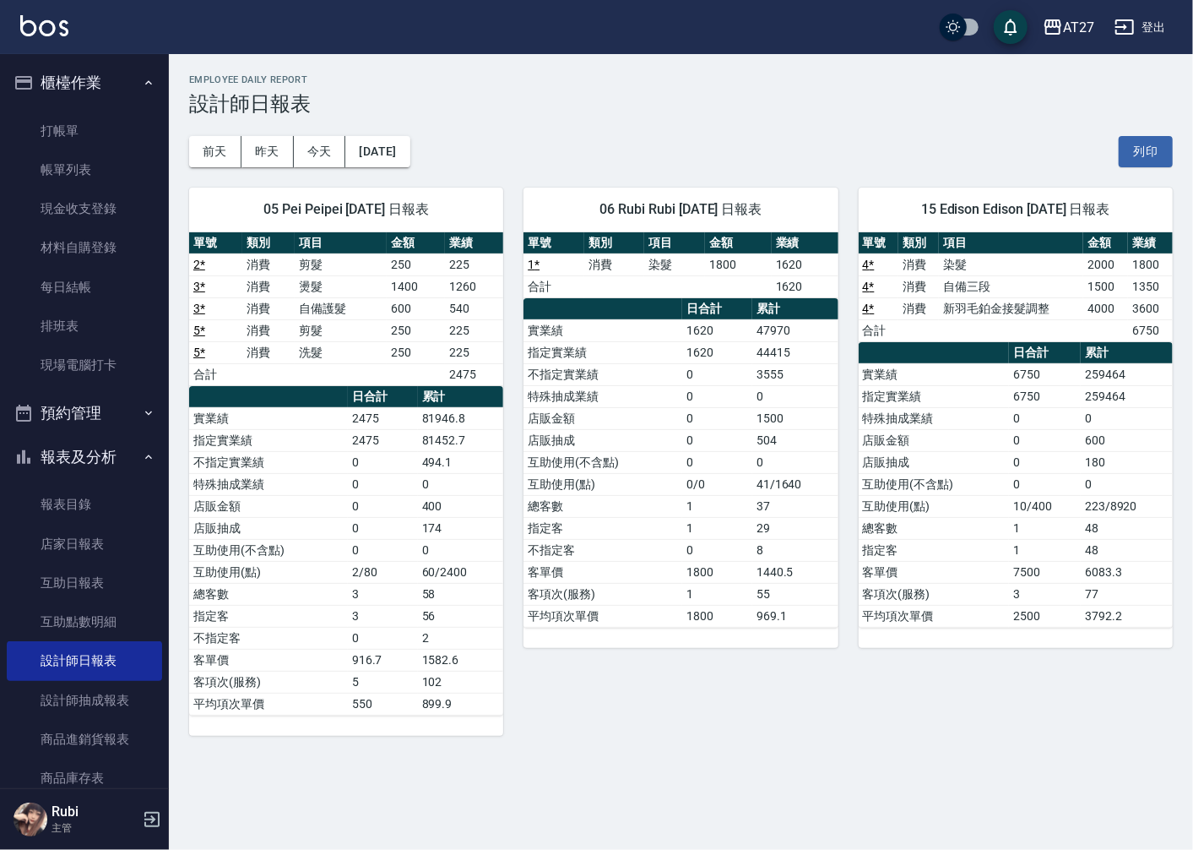
drag, startPoint x: 676, startPoint y: 542, endPoint x: 682, endPoint y: 574, distance: 32.6
click at [682, 574] on tbody "實業績 1620 47970 指定實業績 1620 44415 不指定實業績 0 3555 特殊抽成業績 0 0 店販金額 0 1500 店販抽成 0 504…" at bounding box center [681, 472] width 314 height 307
drag, startPoint x: 682, startPoint y: 574, endPoint x: 657, endPoint y: 517, distance: 62.8
click at [657, 517] on tbody "實業績 1620 47970 指定實業績 1620 44415 不指定實業績 0 3555 特殊抽成業績 0 0 店販金額 0 1500 店販抽成 0 504…" at bounding box center [681, 472] width 314 height 307
drag, startPoint x: 657, startPoint y: 517, endPoint x: 632, endPoint y: 503, distance: 28.7
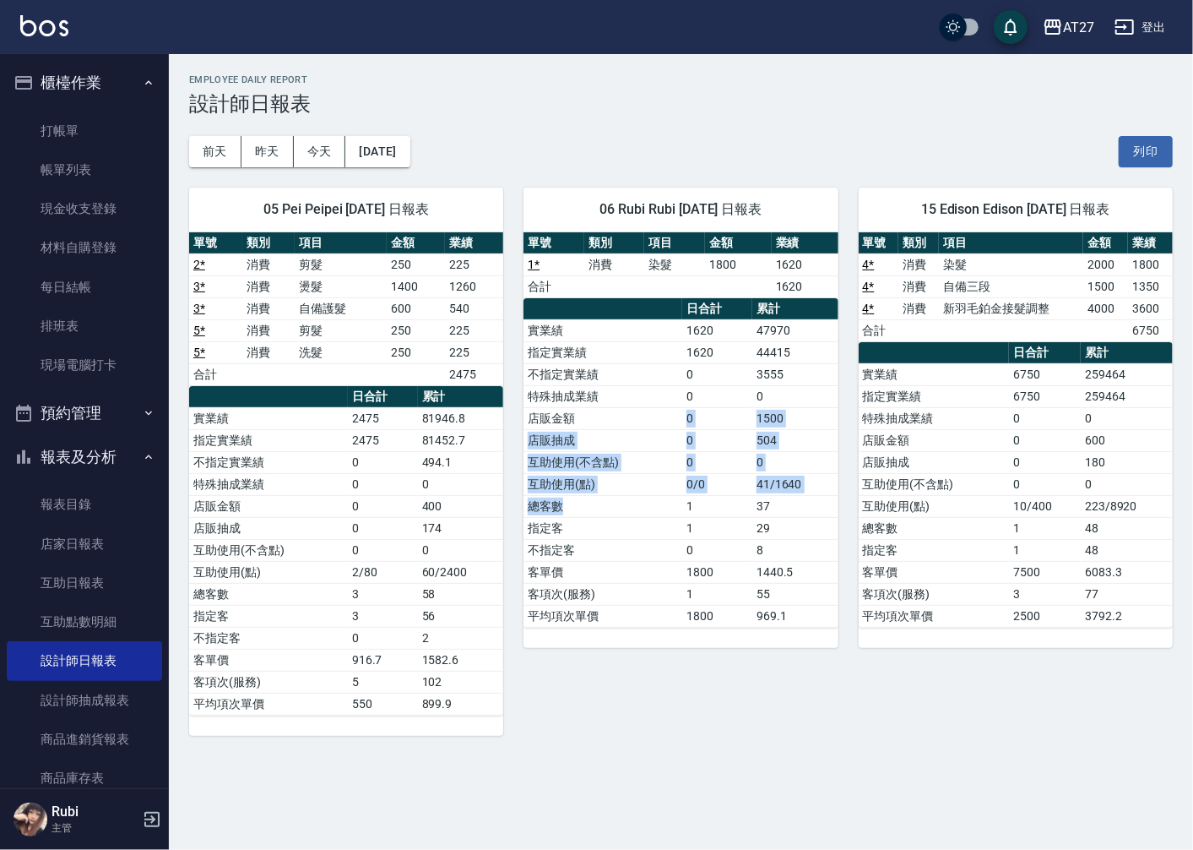
click at [632, 503] on tbody "實業績 1620 47970 指定實業績 1620 44415 不指定實業績 0 3555 特殊抽成業績 0 0 店販金額 0 1500 店販抽成 0 504…" at bounding box center [681, 472] width 314 height 307
drag, startPoint x: 632, startPoint y: 503, endPoint x: 643, endPoint y: 552, distance: 50.4
click at [643, 552] on td "不指定客" at bounding box center [603, 550] width 159 height 22
drag, startPoint x: 628, startPoint y: 537, endPoint x: 605, endPoint y: 481, distance: 60.2
click at [605, 481] on tbody "實業績 1620 47970 指定實業績 1620 44415 不指定實業績 0 3555 特殊抽成業績 0 0 店販金額 0 1500 店販抽成 0 504…" at bounding box center [681, 472] width 314 height 307
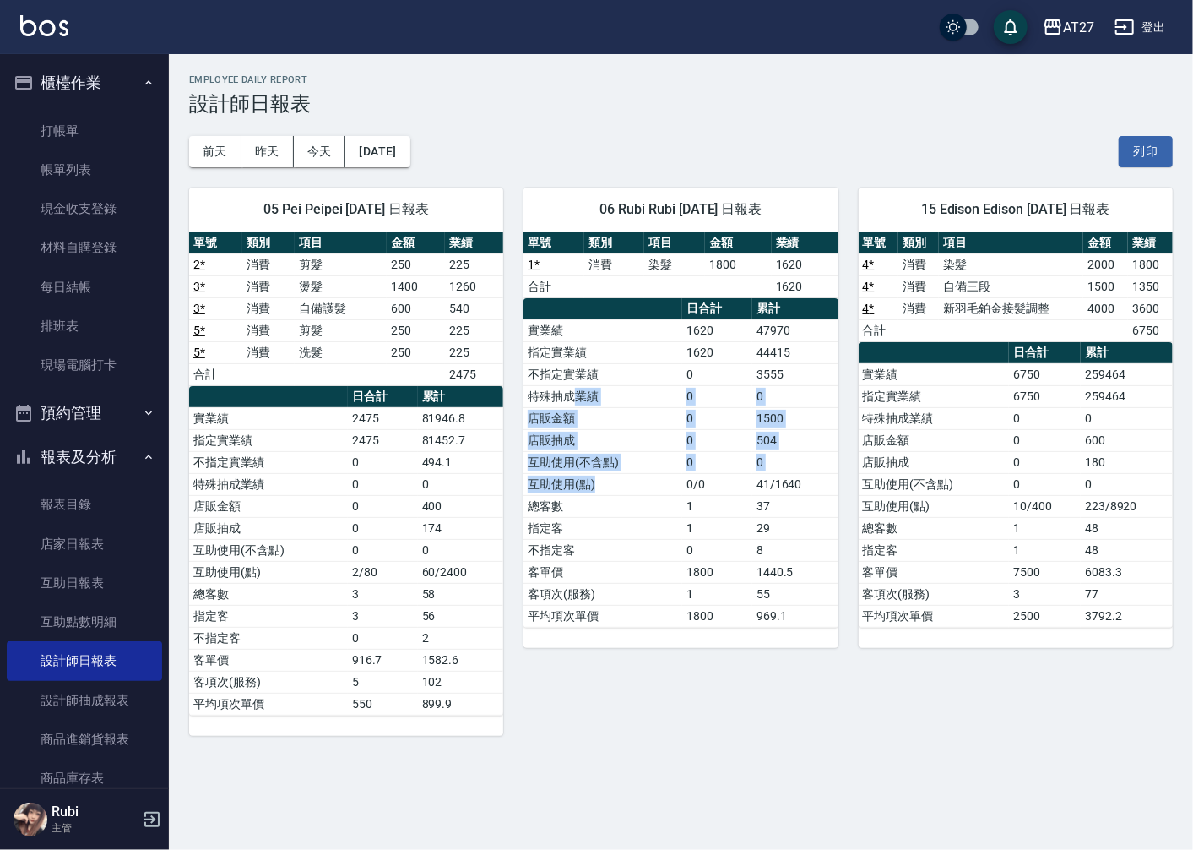
drag, startPoint x: 605, startPoint y: 481, endPoint x: 632, endPoint y: 511, distance: 39.5
click at [632, 511] on tbody "實業績 1620 47970 指定實業績 1620 44415 不指定實業績 0 3555 特殊抽成業績 0 0 店販金額 0 1500 店販抽成 0 504…" at bounding box center [681, 472] width 314 height 307
click at [633, 513] on td "總客數" at bounding box center [603, 506] width 159 height 22
drag, startPoint x: 824, startPoint y: 495, endPoint x: 738, endPoint y: 524, distance: 90.8
click at [738, 524] on tbody "實業績 1620 47970 指定實業績 1620 44415 不指定實業績 0 3555 特殊抽成業績 0 0 店販金額 0 1500 店販抽成 0 504…" at bounding box center [681, 472] width 314 height 307
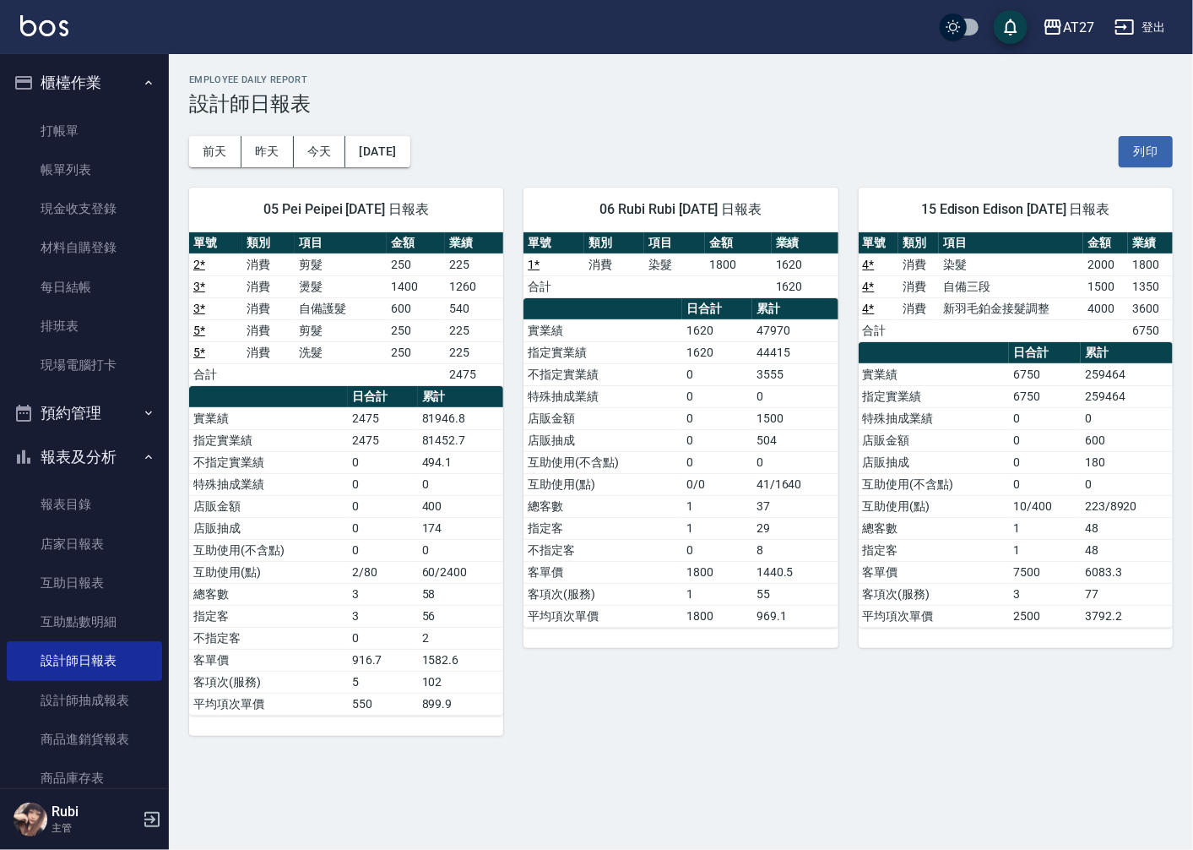
drag, startPoint x: 738, startPoint y: 524, endPoint x: 664, endPoint y: 605, distance: 110.6
click at [664, 605] on td "平均項次單價" at bounding box center [603, 616] width 159 height 22
drag, startPoint x: 660, startPoint y: 605, endPoint x: 639, endPoint y: 529, distance: 78.9
click at [639, 529] on tbody "實業績 1620 47970 指定實業績 1620 44415 不指定實業績 0 3555 特殊抽成業績 0 0 店販金額 0 1500 店販抽成 0 504…" at bounding box center [681, 472] width 314 height 307
drag, startPoint x: 639, startPoint y: 529, endPoint x: 652, endPoint y: 507, distance: 26.1
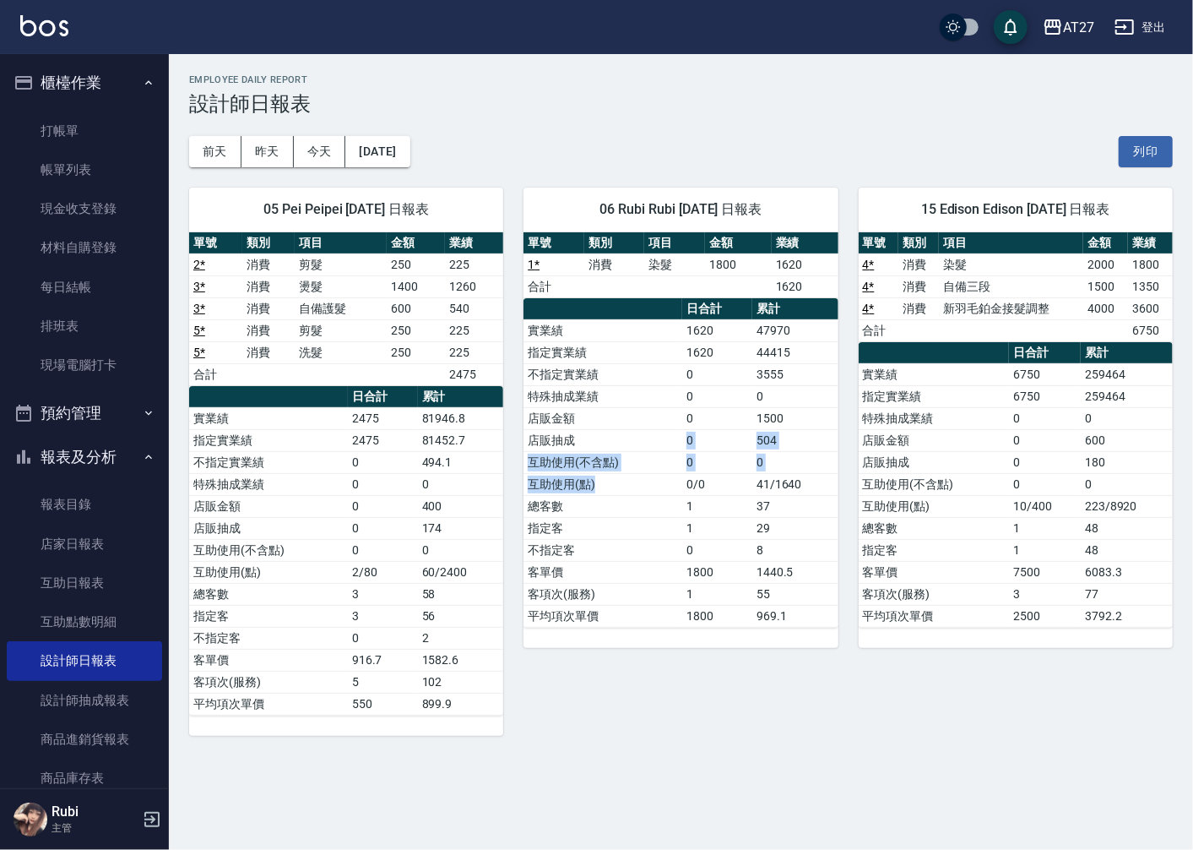
click at [652, 507] on tbody "實業績 1620 47970 指定實業績 1620 44415 不指定實業績 0 3555 特殊抽成業績 0 0 店販金額 0 1500 店販抽成 0 504…" at bounding box center [681, 472] width 314 height 307
drag, startPoint x: 652, startPoint y: 507, endPoint x: 585, endPoint y: 530, distance: 70.8
click at [649, 527] on td "指定客" at bounding box center [603, 528] width 159 height 22
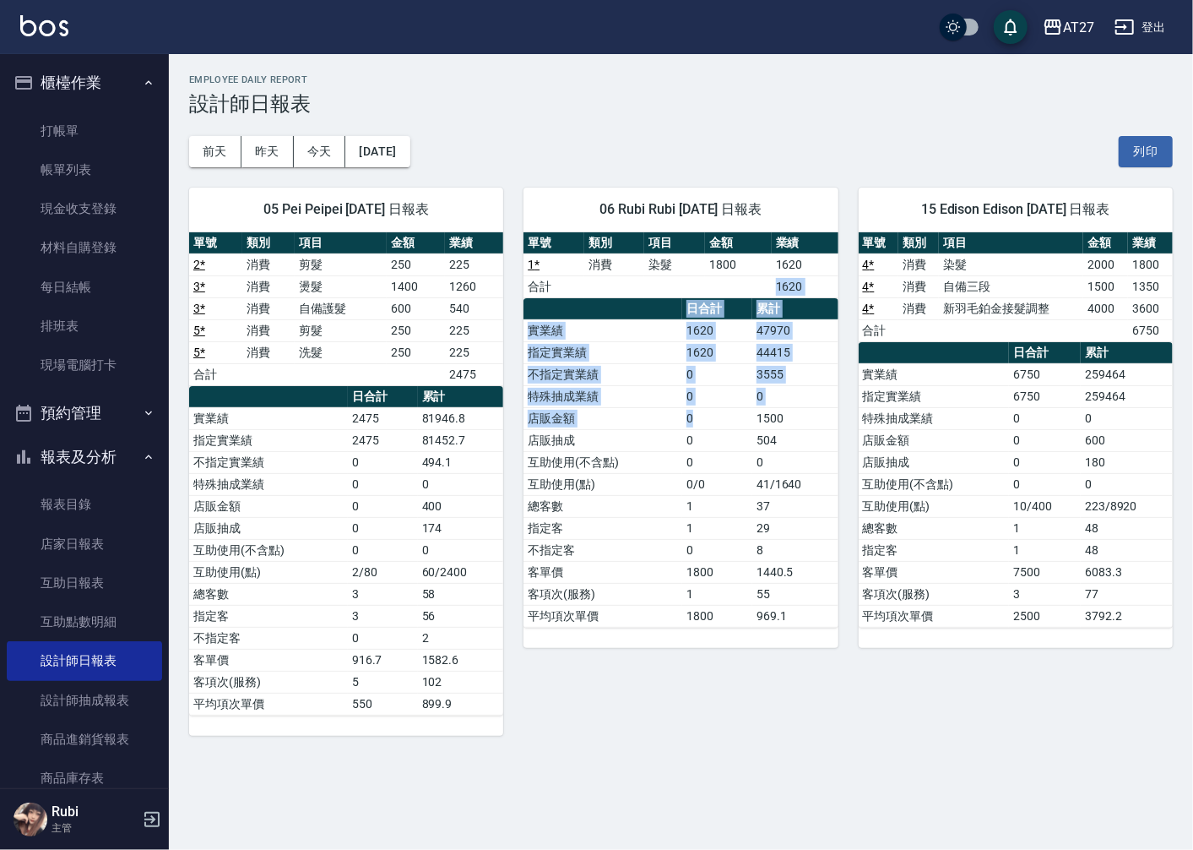
drag, startPoint x: 686, startPoint y: 296, endPoint x: 711, endPoint y: 426, distance: 131.7
click at [711, 426] on div "單號 類別 項目 金額 業績 1 * 消費 染髮 1800 1620 合計 1620 日合計 累計 實業績 1620 47970 指定實業績 1620 444…" at bounding box center [681, 429] width 314 height 395
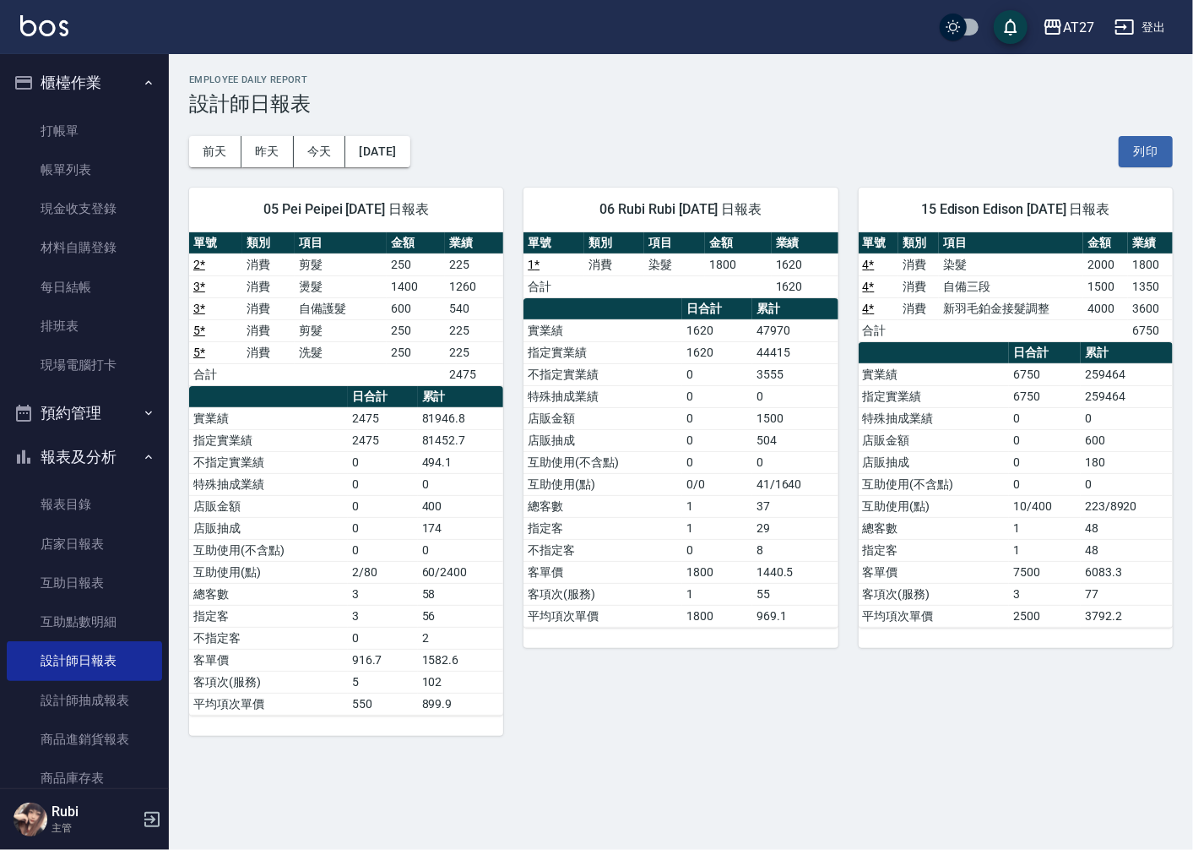
drag, startPoint x: 711, startPoint y: 426, endPoint x: 672, endPoint y: 490, distance: 75.0
click at [672, 490] on tbody "實業績 1620 47970 指定實業績 1620 44415 不指定實業績 0 3555 特殊抽成業績 0 0 店販金額 0 1500 店販抽成 0 504…" at bounding box center [681, 472] width 314 height 307
drag, startPoint x: 672, startPoint y: 490, endPoint x: 659, endPoint y: 436, distance: 55.7
click at [659, 436] on tbody "實業績 1620 47970 指定實業績 1620 44415 不指定實業績 0 3555 特殊抽成業績 0 0 店販金額 0 1500 店販抽成 0 504…" at bounding box center [681, 472] width 314 height 307
drag, startPoint x: 659, startPoint y: 436, endPoint x: 650, endPoint y: 426, distance: 13.2
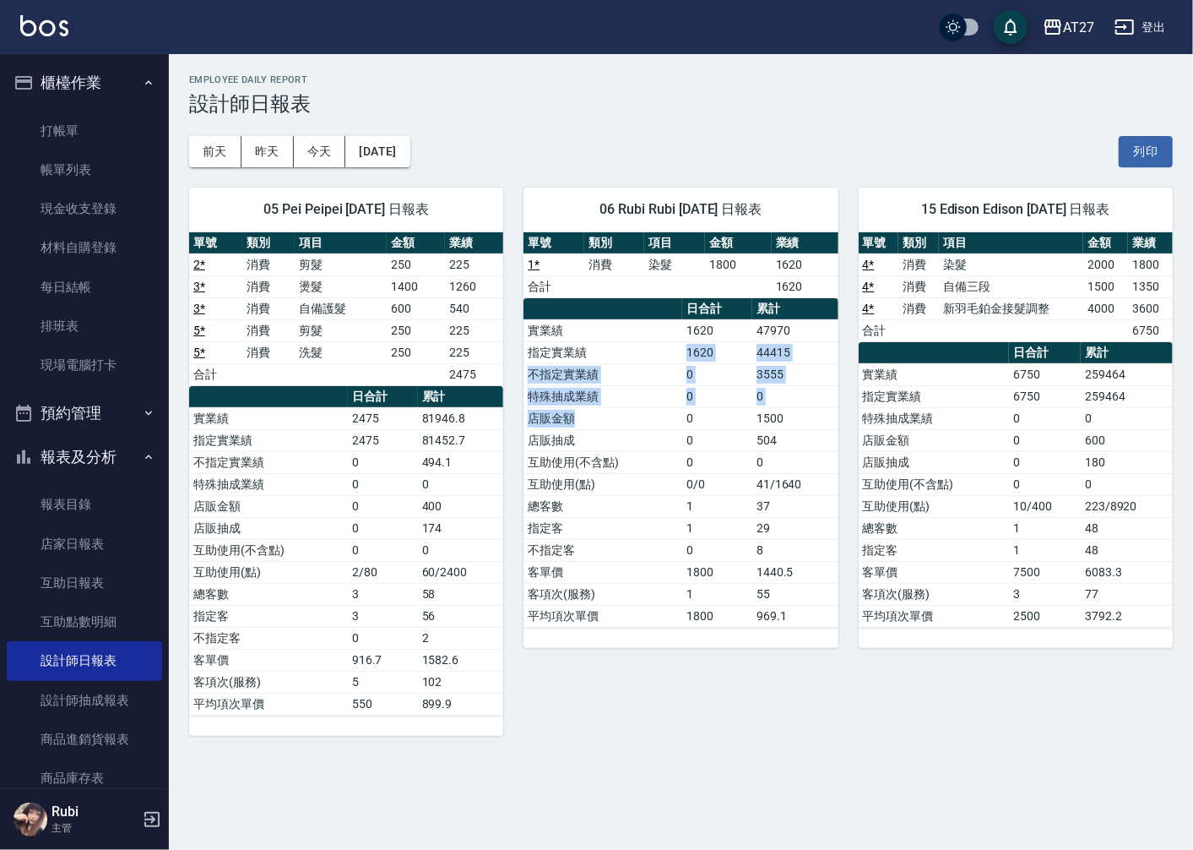
click at [650, 426] on tbody "實業績 1620 47970 指定實業績 1620 44415 不指定實業績 0 3555 特殊抽成業績 0 0 店販金額 0 1500 店販抽成 0 504…" at bounding box center [681, 472] width 314 height 307
drag, startPoint x: 650, startPoint y: 426, endPoint x: 652, endPoint y: 449, distance: 23.7
click at [652, 449] on td "店販抽成" at bounding box center [603, 440] width 159 height 22
click at [679, 404] on td "特殊抽成業績" at bounding box center [603, 396] width 159 height 22
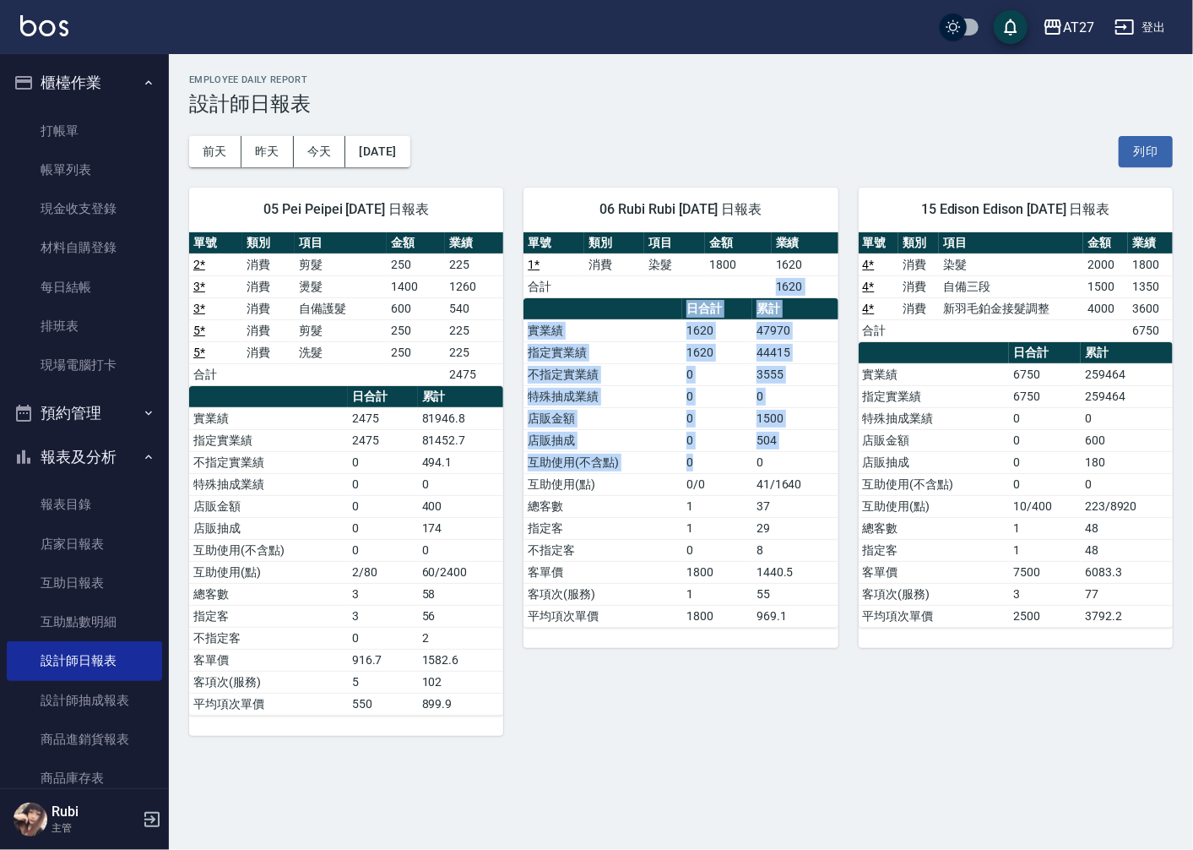
drag, startPoint x: 685, startPoint y: 293, endPoint x: 713, endPoint y: 502, distance: 210.4
click at [713, 502] on div "單號 類別 項目 金額 業績 1 * 消費 染髮 1800 1620 合計 1620 日合計 累計 實業績 1620 47970 指定實業績 1620 444…" at bounding box center [681, 429] width 314 height 395
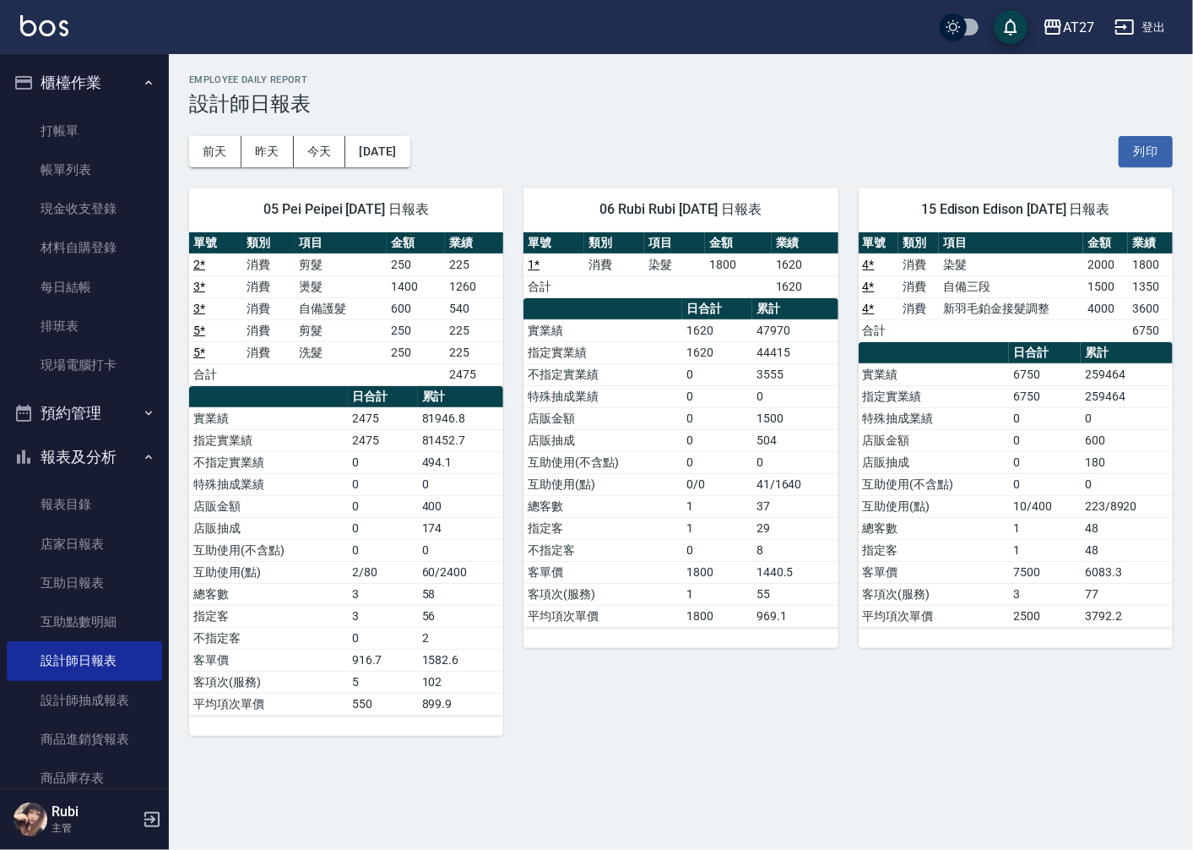
drag, startPoint x: 713, startPoint y: 502, endPoint x: 729, endPoint y: 532, distance: 34.4
click at [729, 532] on tbody "實業績 1620 47970 指定實業績 1620 44415 不指定實業績 0 3555 特殊抽成業績 0 0 店販金額 0 1500 店販抽成 0 504…" at bounding box center [681, 472] width 314 height 307
drag, startPoint x: 729, startPoint y: 532, endPoint x: 673, endPoint y: 453, distance: 97.0
click at [673, 453] on tbody "實業績 1620 47970 指定實業績 1620 44415 不指定實業績 0 3555 特殊抽成業績 0 0 店販金額 0 1500 店販抽成 0 504…" at bounding box center [681, 472] width 314 height 307
drag, startPoint x: 673, startPoint y: 453, endPoint x: 690, endPoint y: 524, distance: 72.9
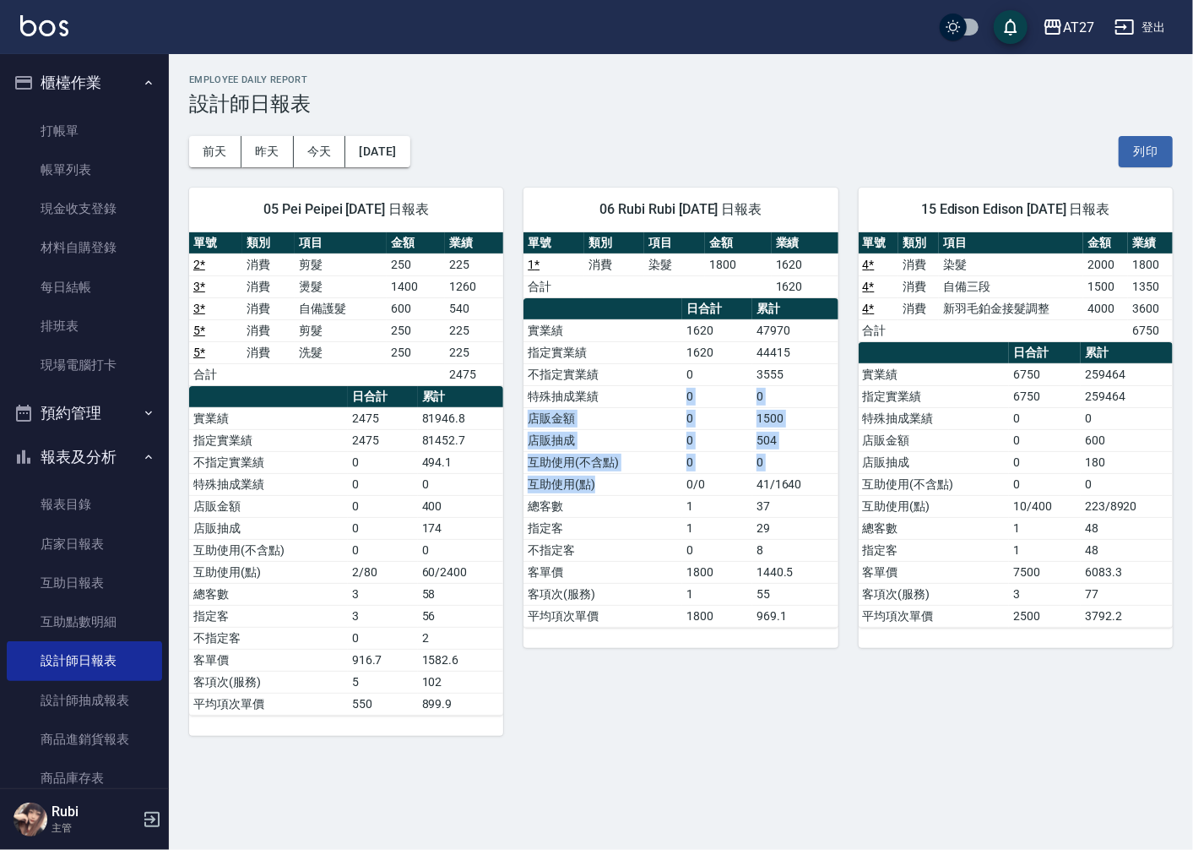
click at [690, 524] on tbody "實業績 1620 47970 指定實業績 1620 44415 不指定實業績 0 3555 特殊抽成業績 0 0 店販金額 0 1500 店販抽成 0 504…" at bounding box center [681, 472] width 314 height 307
drag, startPoint x: 690, startPoint y: 524, endPoint x: 702, endPoint y: 539, distance: 19.3
click at [716, 562] on td "1800" at bounding box center [717, 572] width 70 height 22
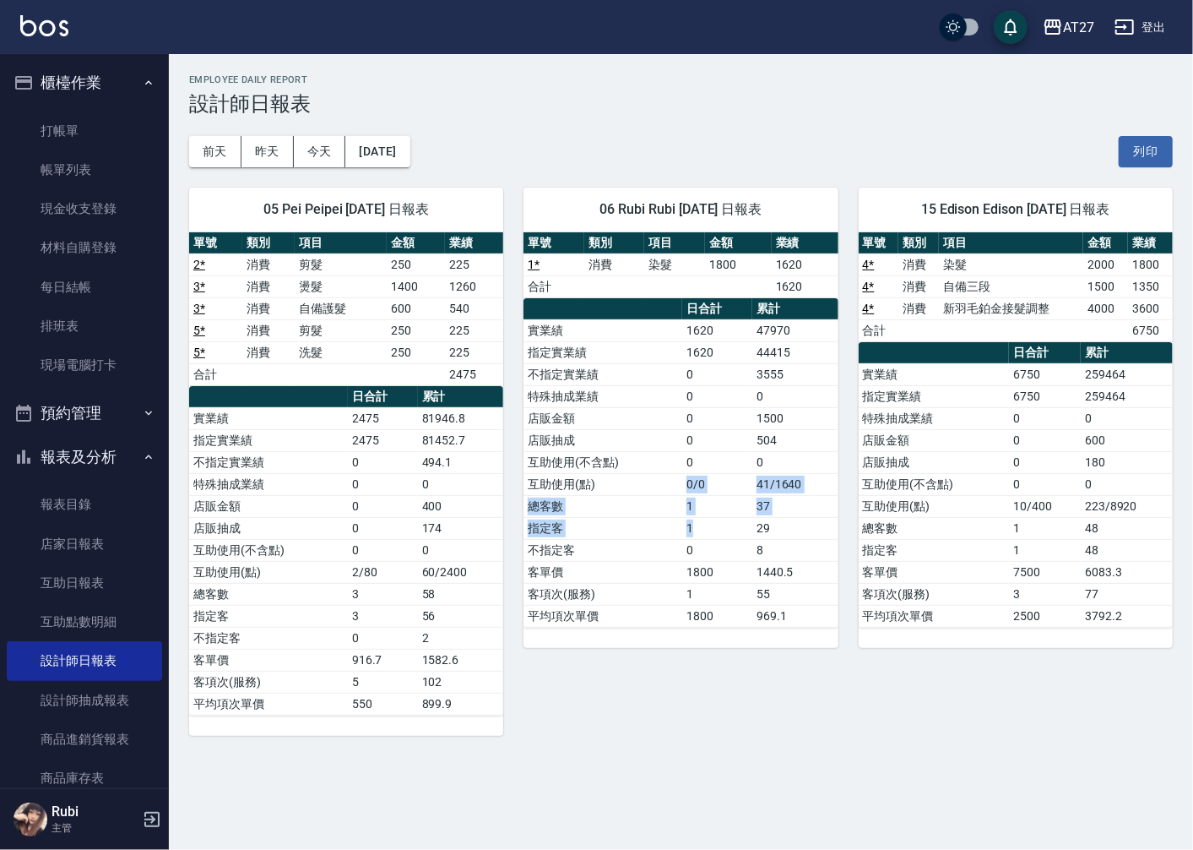
click at [685, 475] on tbody "實業績 1620 47970 指定實業績 1620 44415 不指定實業績 0 3555 特殊抽成業績 0 0 店販金額 0 1500 店販抽成 0 504…" at bounding box center [681, 472] width 314 height 307
drag, startPoint x: 685, startPoint y: 475, endPoint x: 686, endPoint y: 522, distance: 47.3
click at [686, 513] on tbody "實業績 1620 47970 指定實業績 1620 44415 不指定實業績 0 3555 特殊抽成業績 0 0 店販金額 0 1500 店販抽成 0 504…" at bounding box center [681, 472] width 314 height 307
click at [686, 522] on td "1" at bounding box center [717, 528] width 70 height 22
drag, startPoint x: 686, startPoint y: 522, endPoint x: 681, endPoint y: 509, distance: 13.6
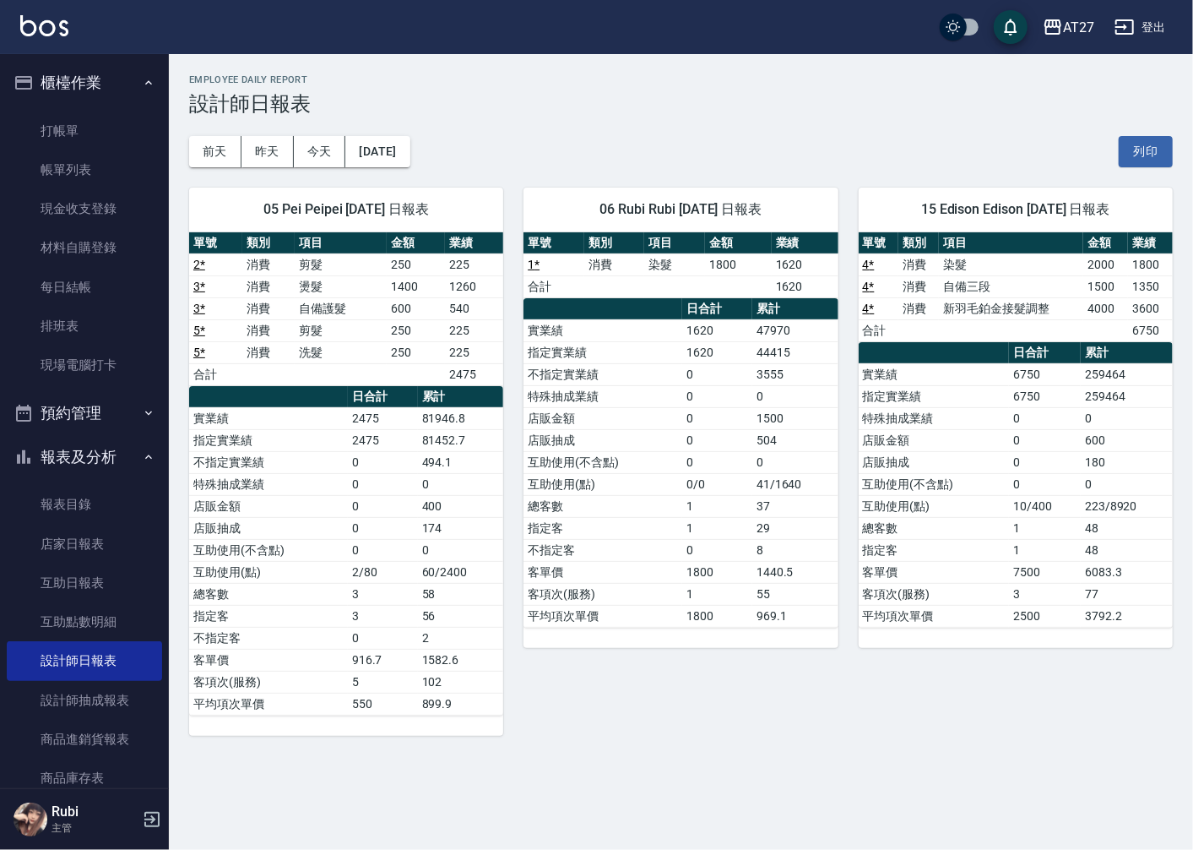
drag, startPoint x: 681, startPoint y: 509, endPoint x: 653, endPoint y: 461, distance: 55.6
click at [653, 461] on tbody "實業績 1620 47970 指定實業績 1620 44415 不指定實業績 0 3555 特殊抽成業績 0 0 店販金額 0 1500 店販抽成 0 504…" at bounding box center [681, 472] width 314 height 307
drag, startPoint x: 653, startPoint y: 461, endPoint x: 652, endPoint y: 488, distance: 27.0
click at [652, 488] on tbody "實業績 1620 47970 指定實業績 1620 44415 不指定實業績 0 3555 特殊抽成業績 0 0 店販金額 0 1500 店販抽成 0 504…" at bounding box center [681, 472] width 314 height 307
drag, startPoint x: 652, startPoint y: 488, endPoint x: 660, endPoint y: 521, distance: 33.8
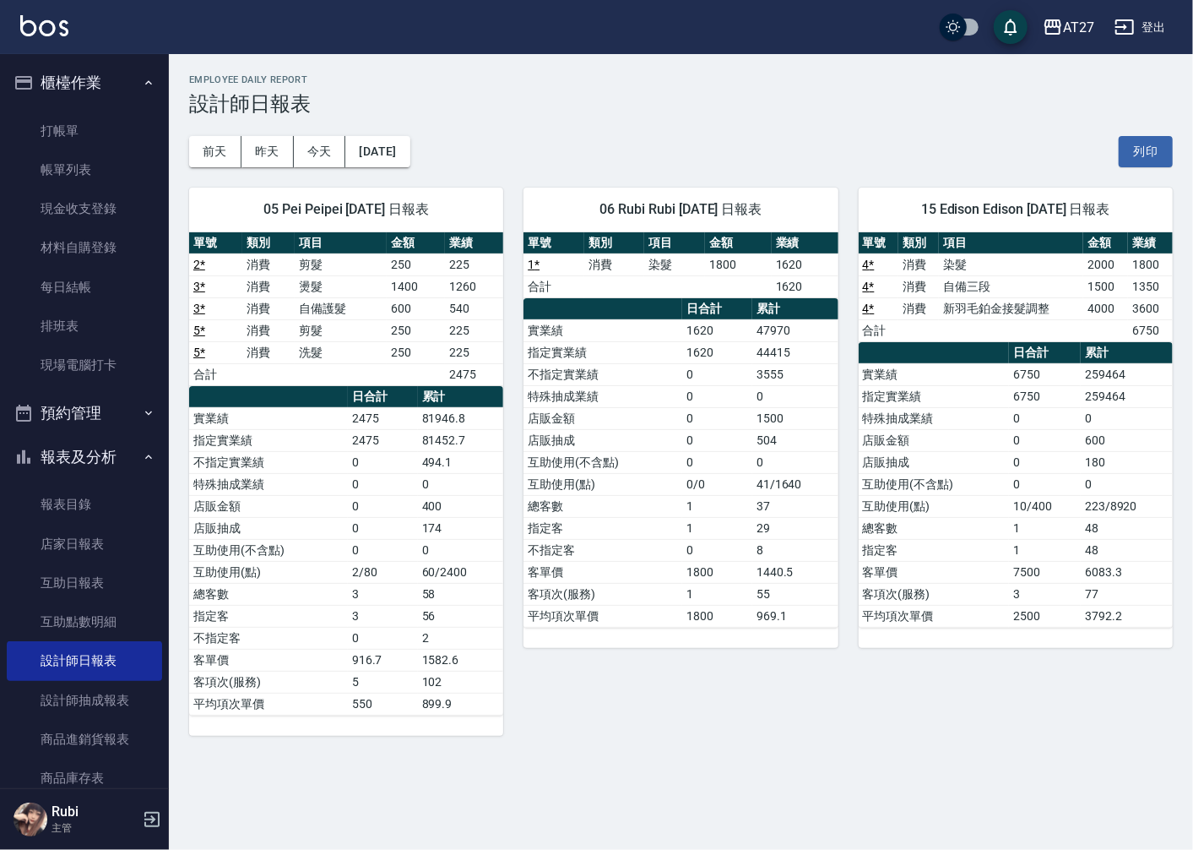
click at [667, 534] on td "指定客" at bounding box center [603, 528] width 159 height 22
click at [645, 475] on tbody "實業績 1620 47970 指定實業績 1620 44415 不指定實業績 0 3555 特殊抽成業績 0 0 店販金額 0 1500 店販抽成 0 504…" at bounding box center [681, 472] width 314 height 307
drag, startPoint x: 645, startPoint y: 475, endPoint x: 680, endPoint y: 504, distance: 45.0
click at [680, 504] on tbody "實業績 1620 47970 指定實業績 1620 44415 不指定實業績 0 3555 特殊抽成業績 0 0 店販金額 0 1500 店販抽成 0 504…" at bounding box center [681, 472] width 314 height 307
drag, startPoint x: 680, startPoint y: 504, endPoint x: 694, endPoint y: 562, distance: 60.0
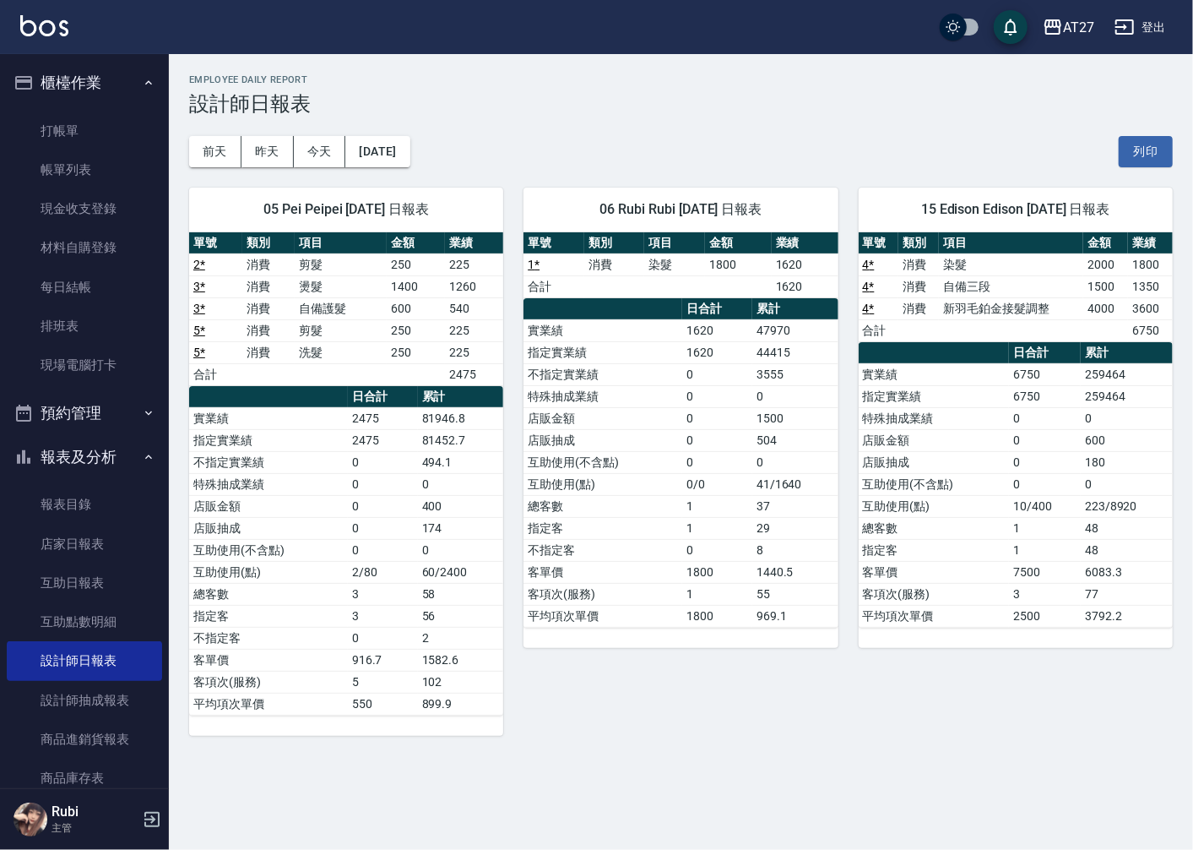
click at [694, 562] on td "1800" at bounding box center [717, 572] width 70 height 22
